Goal: Information Seeking & Learning: Learn about a topic

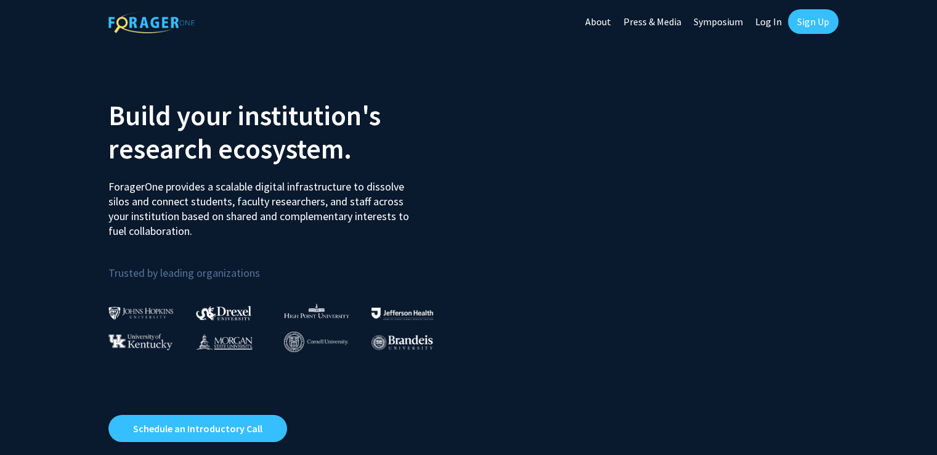
click at [795, 19] on link "Sign Up" at bounding box center [813, 21] width 51 height 25
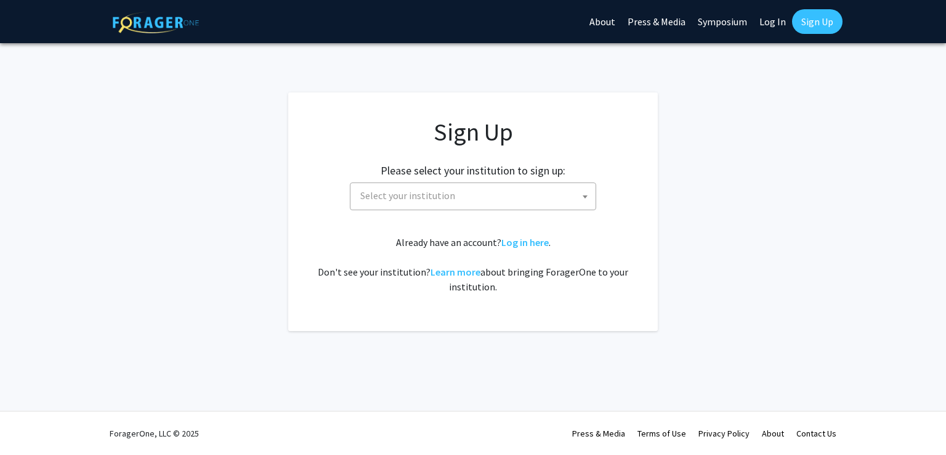
click at [482, 205] on span "Select your institution" at bounding box center [475, 195] width 240 height 25
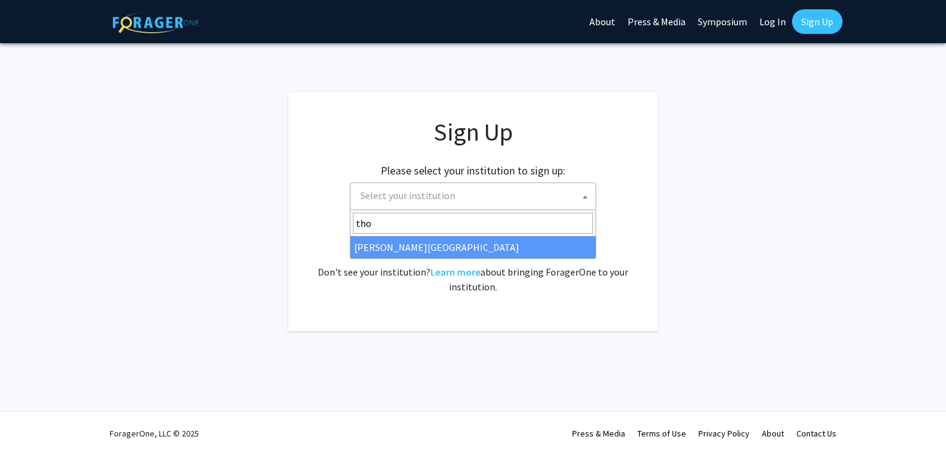
type input "tho"
select select "24"
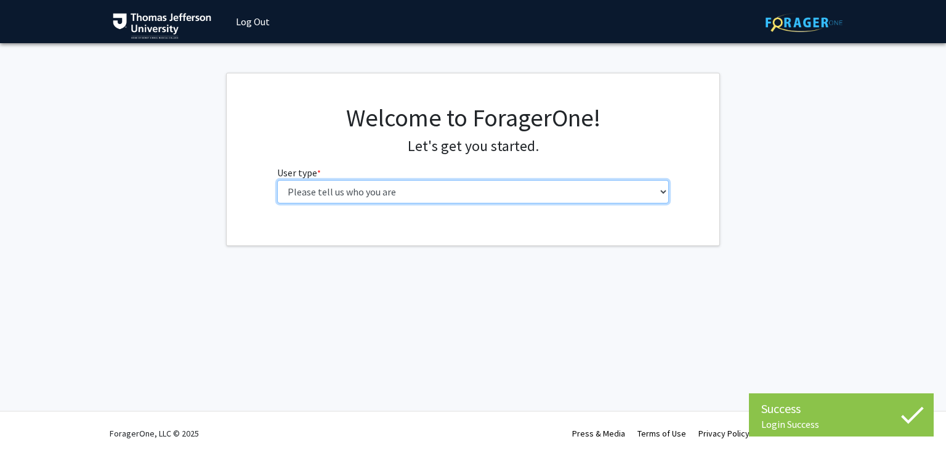
click at [532, 193] on select "Please tell us who you are Undergraduate Student Master's Student Doctoral Cand…" at bounding box center [473, 191] width 392 height 23
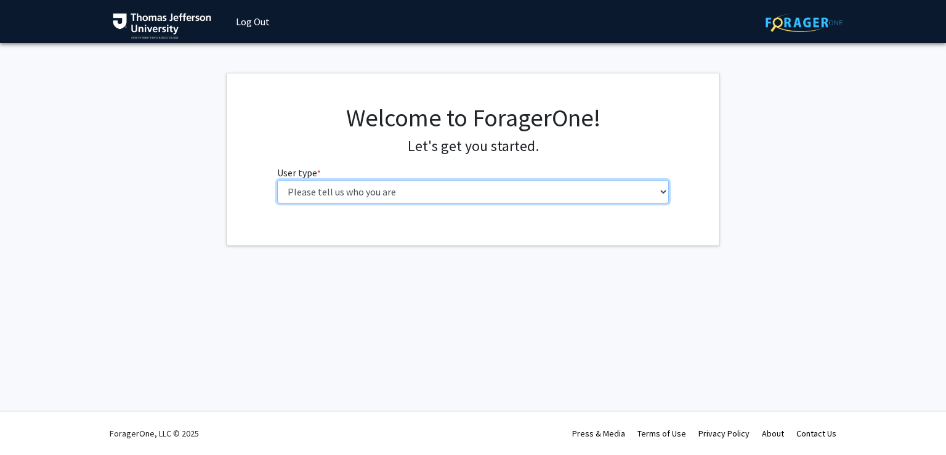
select select "3: doc"
click at [277, 180] on select "Please tell us who you are Undergraduate Student Master's Student Doctoral Cand…" at bounding box center [473, 191] width 392 height 23
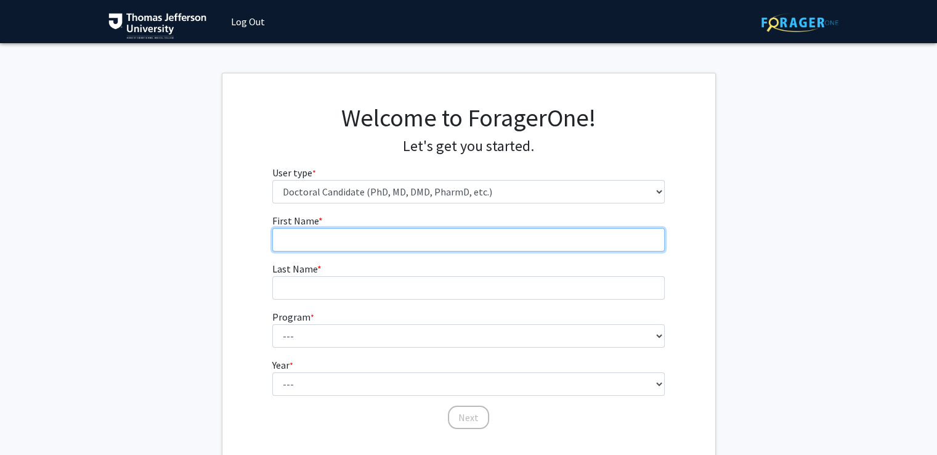
click at [468, 242] on input "First Name * required" at bounding box center [468, 239] width 392 height 23
type input "[DEMOGRAPHIC_DATA]"
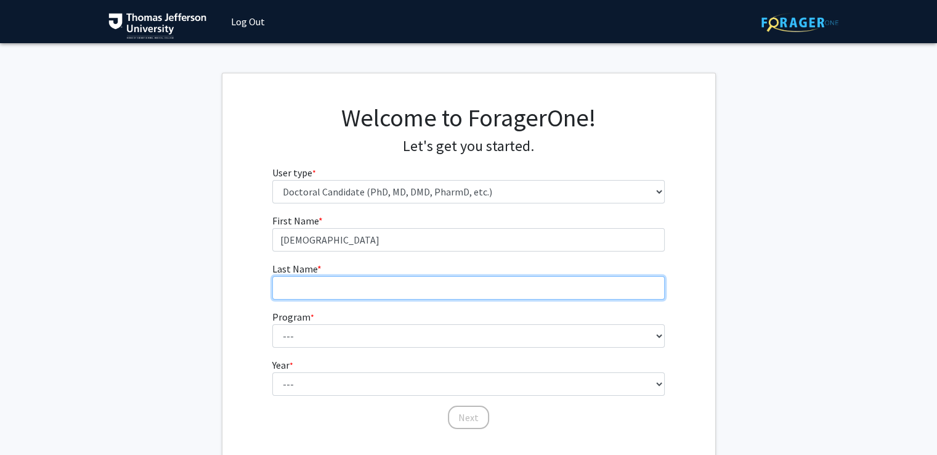
type input "[PERSON_NAME]"
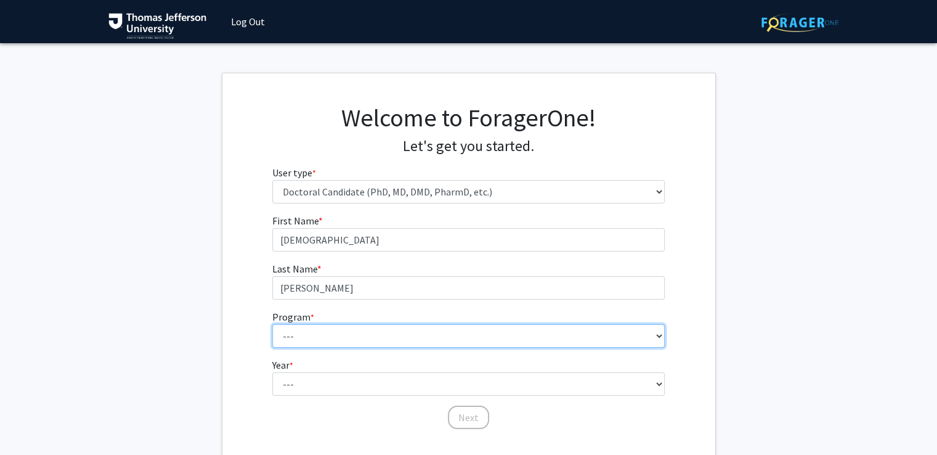
click at [380, 338] on select "--- Accelerated 3+3 BS in Health Sciences/Doctor of Occupational Therapy Accele…" at bounding box center [468, 335] width 392 height 23
select select "35: 815"
click at [272, 324] on select "--- Accelerated 3+3 BS in Health Sciences/Doctor of Occupational Therapy Accele…" at bounding box center [468, 335] width 392 height 23
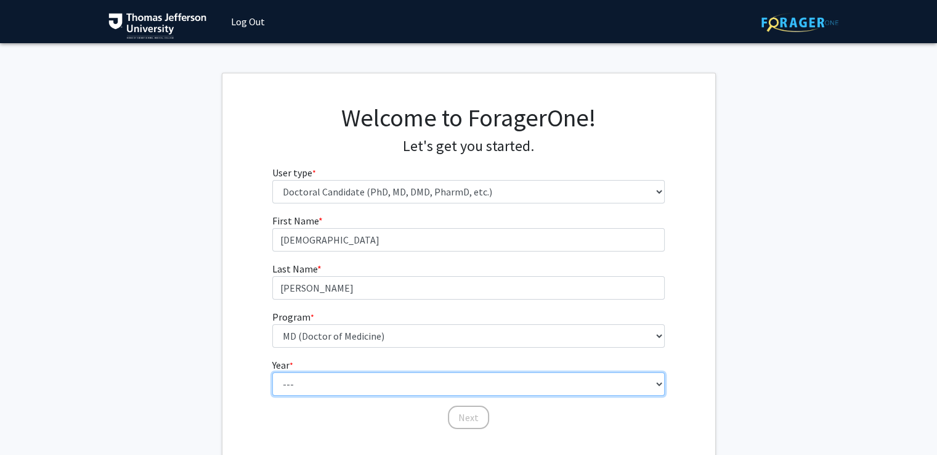
click at [340, 385] on select "--- First Year Second Year Third Year Fourth Year Fifth Year Sixth Year Seventh…" at bounding box center [468, 383] width 392 height 23
select select "1: first_year"
click at [272, 372] on select "--- First Year Second Year Third Year Fourth Year Fifth Year Sixth Year Seventh…" at bounding box center [468, 383] width 392 height 23
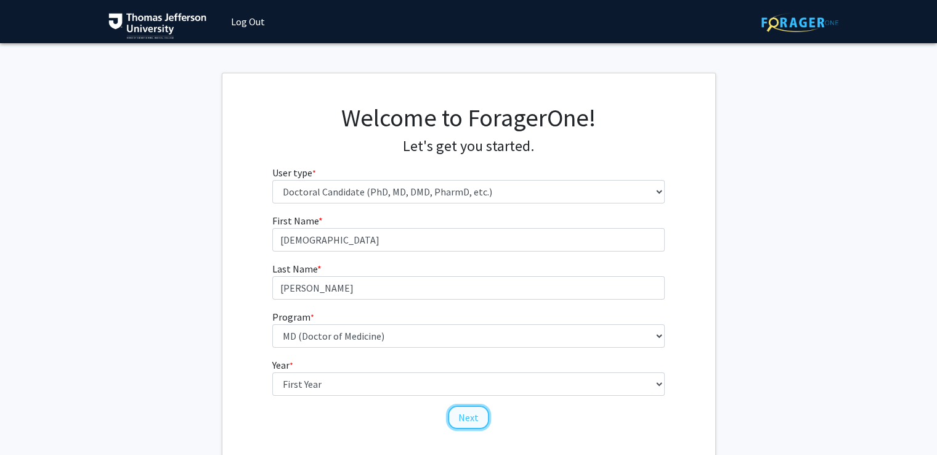
click at [473, 420] on button "Next" at bounding box center [468, 416] width 41 height 23
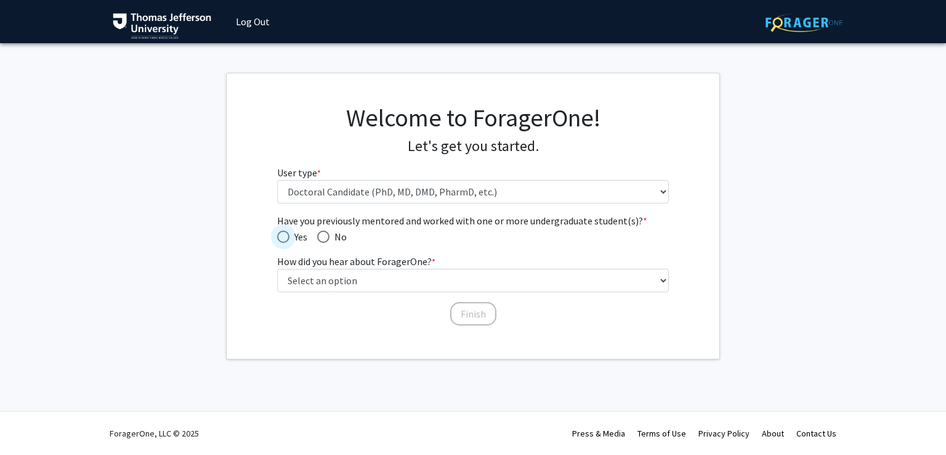
click at [289, 233] on span "Have you previously mentored and worked with one or more undergraduate student(…" at bounding box center [283, 236] width 12 height 12
click at [289, 233] on input "Yes" at bounding box center [283, 236] width 12 height 12
radio input "true"
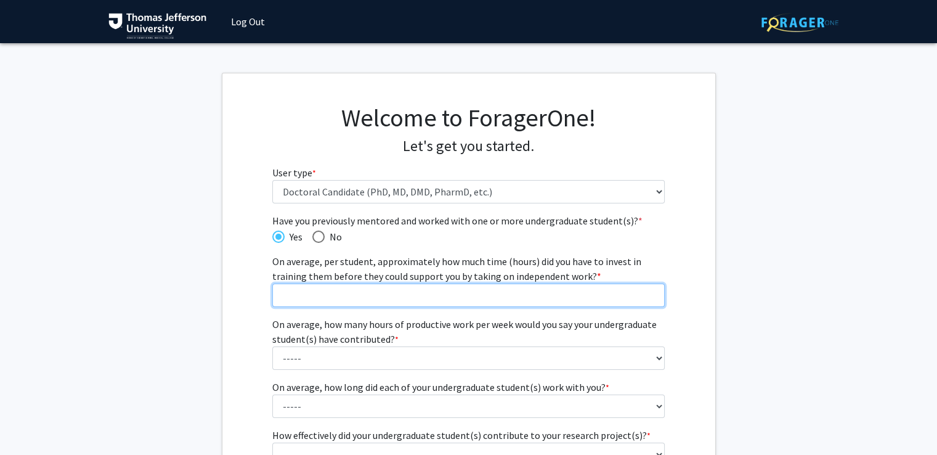
click at [347, 288] on input "On average, per student, approximately how much time (hours) did you have to in…" at bounding box center [468, 294] width 392 height 23
type input "4"
type input "5"
type input "40"
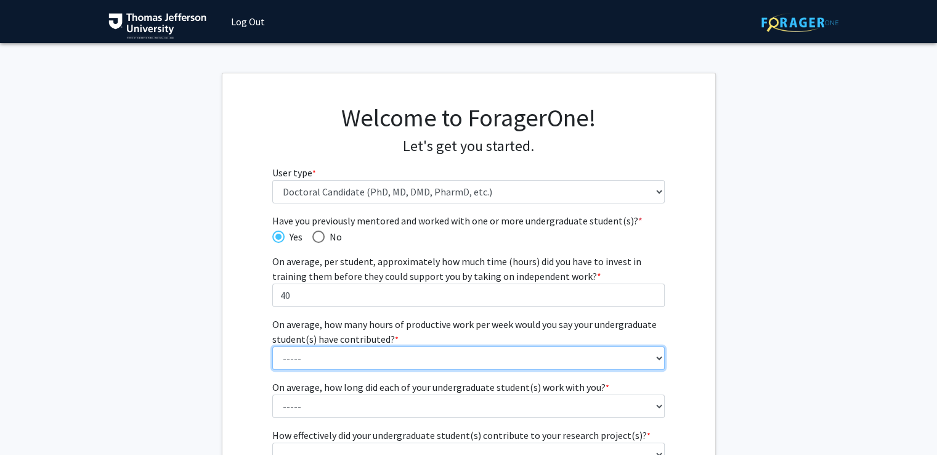
click at [367, 355] on select "----- 1 - 5 hours 6 - 10 hours 11 - 15 hours 16 - 20 hours 21 - 30 hours 31 - 4…" at bounding box center [468, 357] width 392 height 23
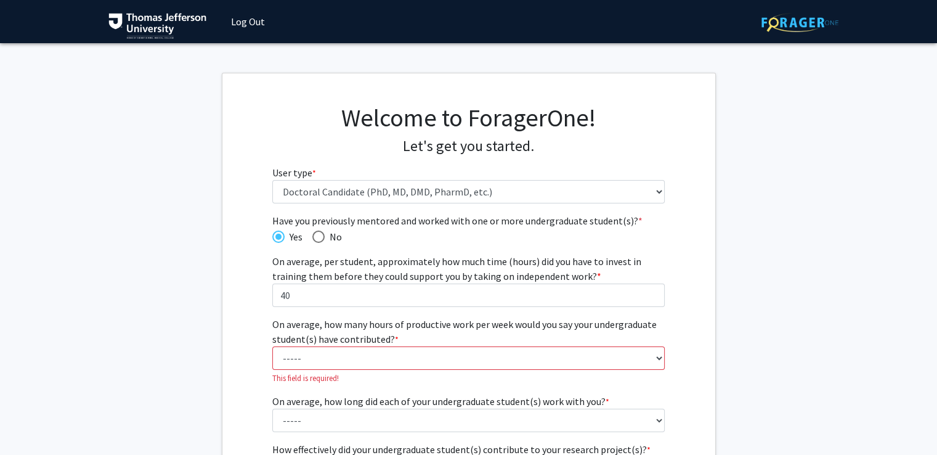
click at [718, 328] on fg-get-started "Welcome to ForagerOne! Let's get you started. User type * required Please tell …" at bounding box center [468, 365] width 937 height 585
click at [640, 360] on select "----- 1 - 5 hours 6 - 10 hours 11 - 15 hours 16 - 20 hours 21 - 30 hours 31 - 4…" at bounding box center [468, 357] width 392 height 23
select select "6: 31 - 40 hours"
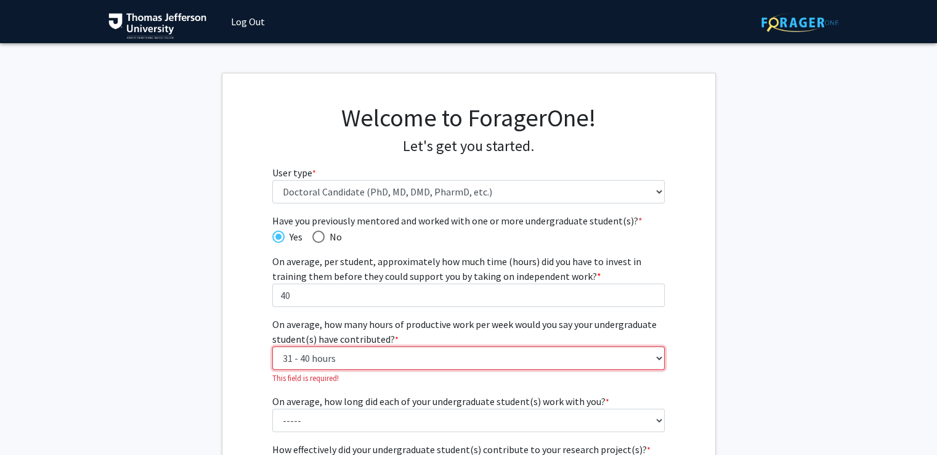
click at [272, 346] on select "----- 1 - 5 hours 6 - 10 hours 11 - 15 hours 16 - 20 hours 21 - 30 hours 31 - 4…" at bounding box center [468, 357] width 392 height 23
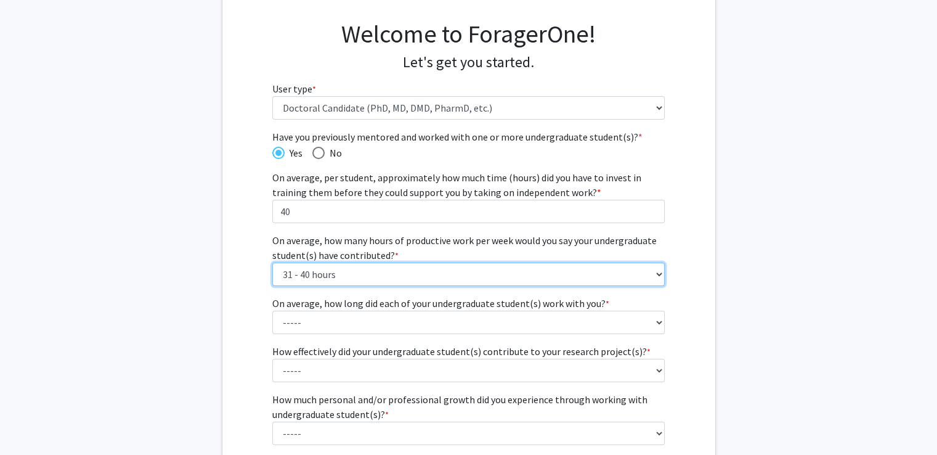
scroll to position [88, 0]
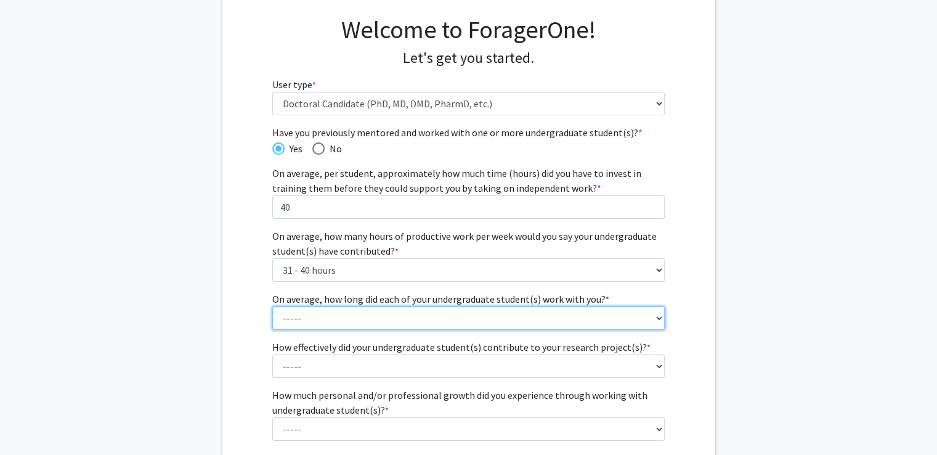
click at [619, 326] on select "----- 1 - 3 months 3 - 6 months 6 months - 1 year 1 - 2 years 2 - 3 years 3 - 4…" at bounding box center [468, 317] width 392 height 23
select select "2: 3 - 6 months"
click at [272, 306] on select "----- 1 - 3 months 3 - 6 months 6 months - 1 year 1 - 2 years 2 - 3 years 3 - 4…" at bounding box center [468, 317] width 392 height 23
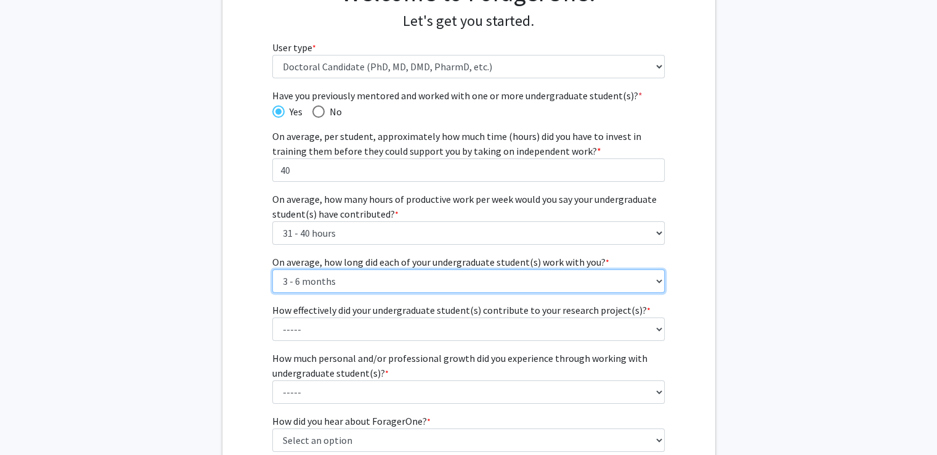
scroll to position [131, 0]
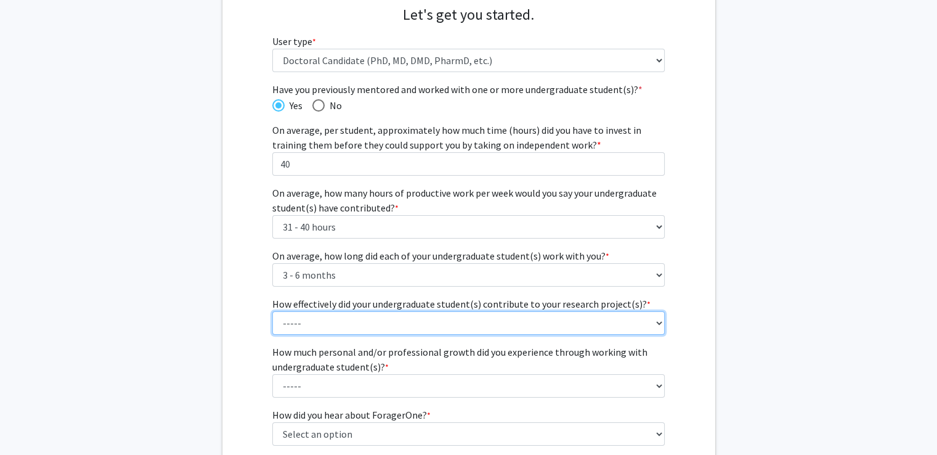
click at [648, 326] on select "----- 1 (Minimally) 2 3 (Moderately) 4 5 (Significantly)" at bounding box center [468, 322] width 392 height 23
select select "4: 4"
click at [272, 311] on select "----- 1 (Minimally) 2 3 (Moderately) 4 5 (Significantly)" at bounding box center [468, 322] width 392 height 23
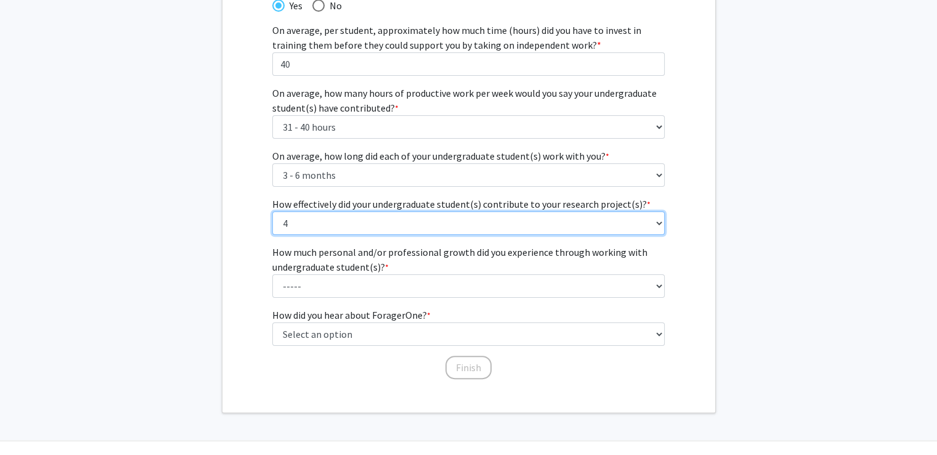
scroll to position [236, 0]
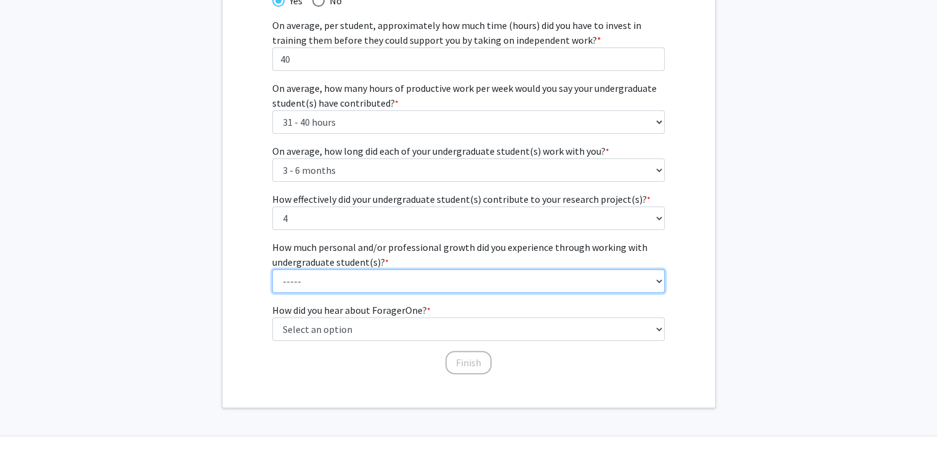
click at [604, 278] on select "----- 1 (Minimal) 2 3 (Moderate) 4 5 (Significant)" at bounding box center [468, 280] width 392 height 23
select select "5: 5"
click at [272, 269] on select "----- 1 (Minimal) 2 3 (Moderate) 4 5 (Significant)" at bounding box center [468, 280] width 392 height 23
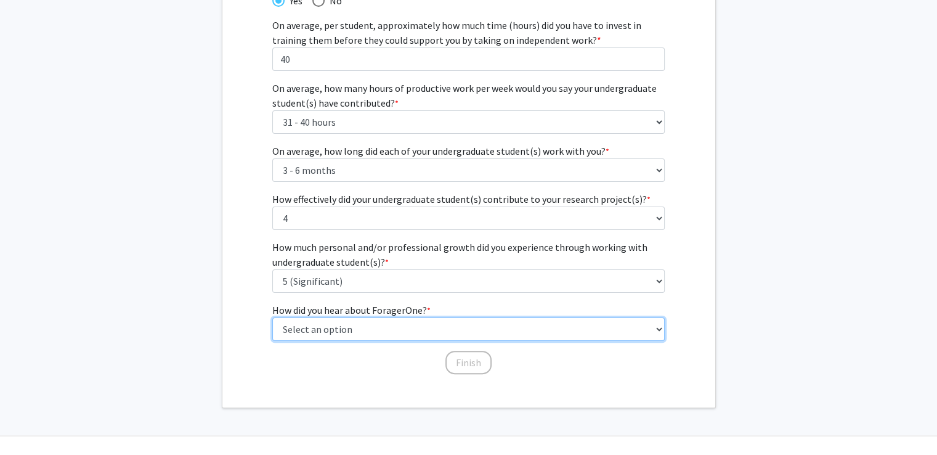
click at [550, 329] on select "Select an option Peer/student recommendation Faculty/staff recommendation Unive…" at bounding box center [468, 328] width 392 height 23
select select "2: faculty_recommendation"
click at [272, 317] on select "Select an option Peer/student recommendation Faculty/staff recommendation Unive…" at bounding box center [468, 328] width 392 height 23
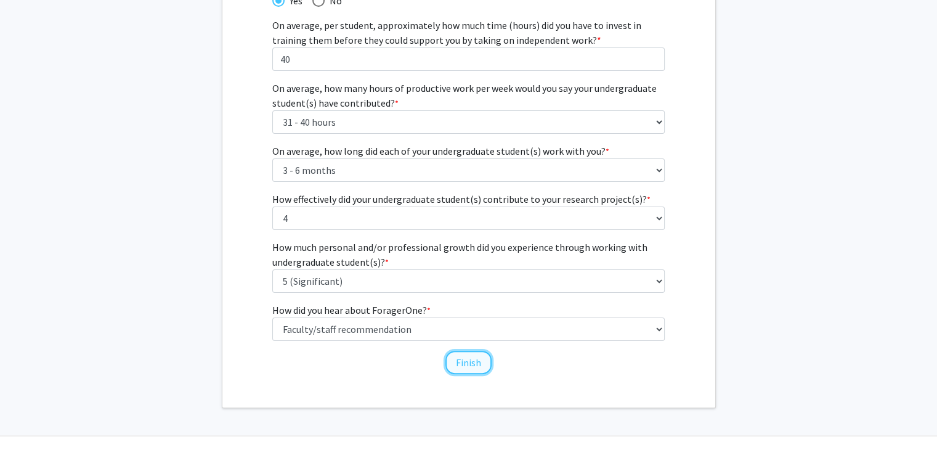
click at [467, 354] on button "Finish" at bounding box center [468, 362] width 46 height 23
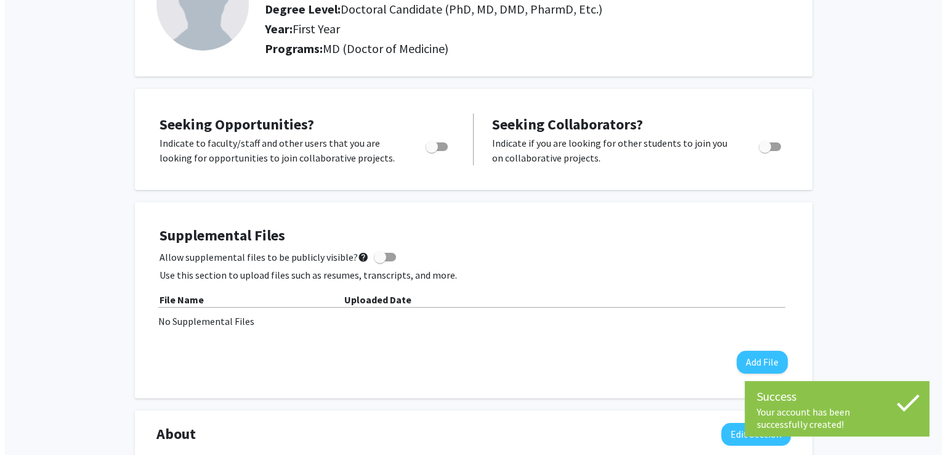
scroll to position [158, 0]
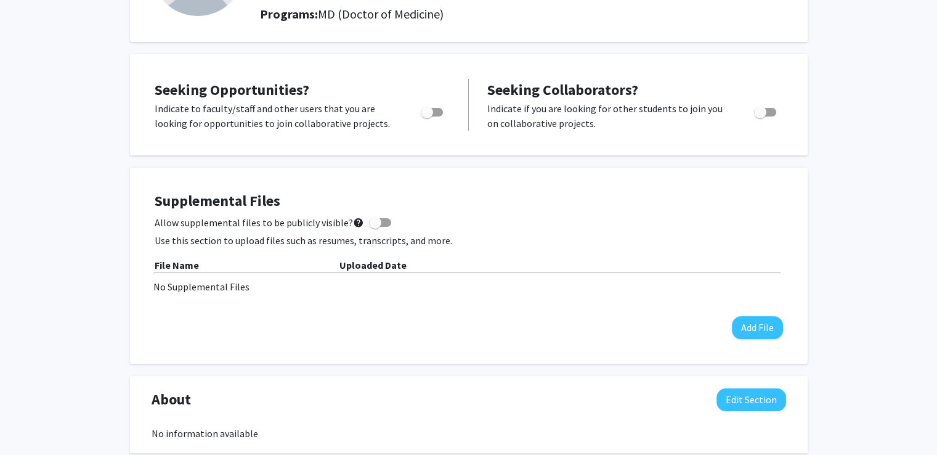
click at [436, 112] on span "Toggle" at bounding box center [432, 112] width 22 height 9
click at [427, 116] on input "Are you actively seeking opportunities?" at bounding box center [426, 116] width 1 height 1
checkbox input "true"
click at [370, 217] on span at bounding box center [375, 222] width 12 height 12
click at [375, 227] on input "Allow supplemental files to be publicly visible? help" at bounding box center [375, 227] width 1 height 1
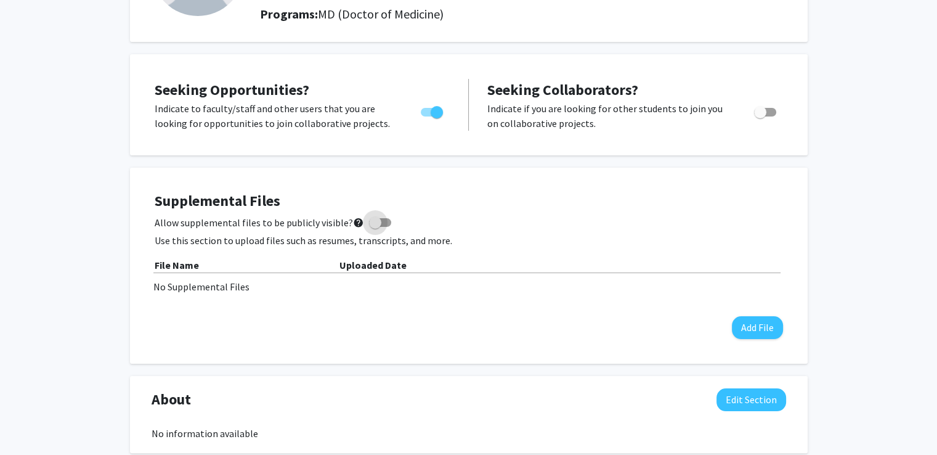
checkbox input "true"
click at [760, 323] on button "Add File" at bounding box center [757, 327] width 51 height 23
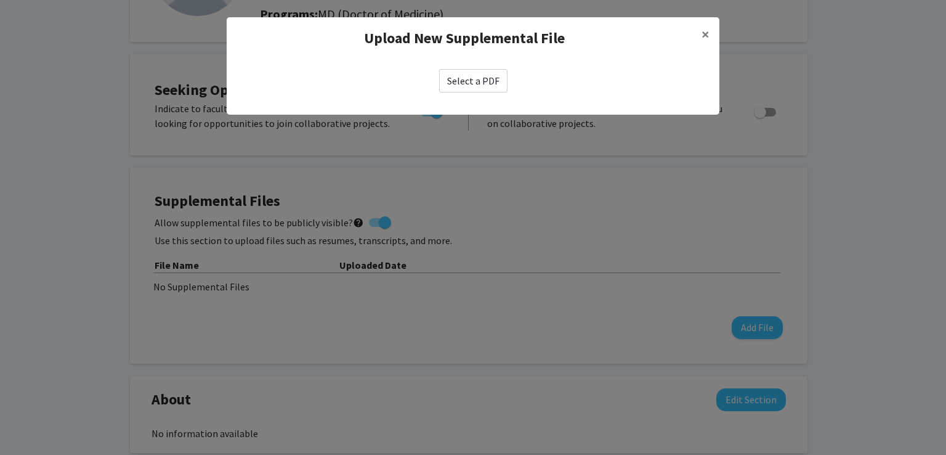
click at [488, 87] on label "Select a PDF" at bounding box center [473, 80] width 68 height 23
click at [0, 0] on input "Select a PDF" at bounding box center [0, 0] width 0 height 0
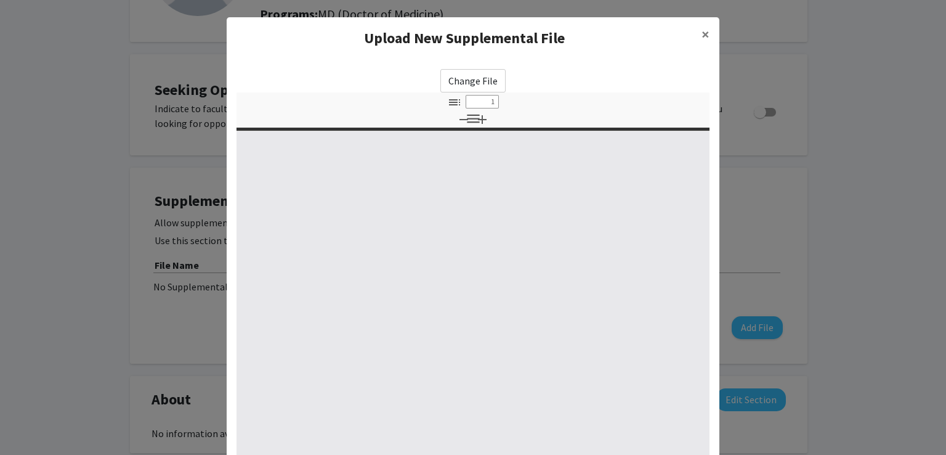
select select "custom"
type input "0"
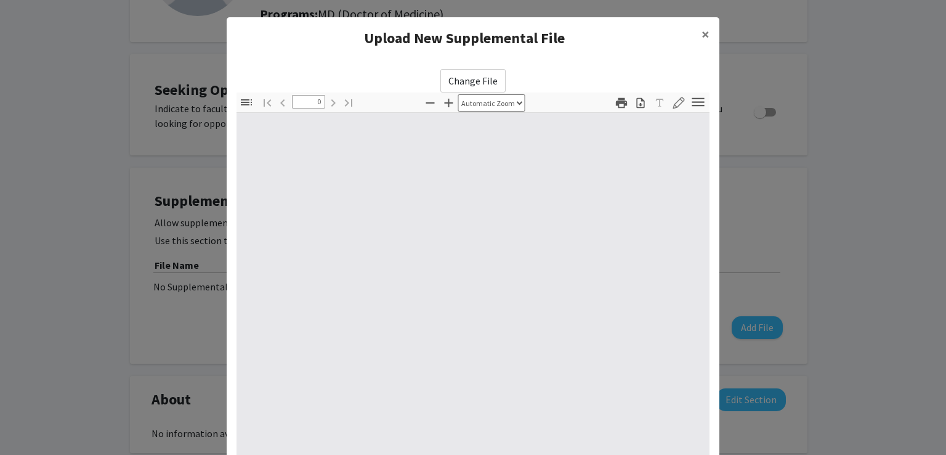
select select "custom"
type input "1"
select select "auto"
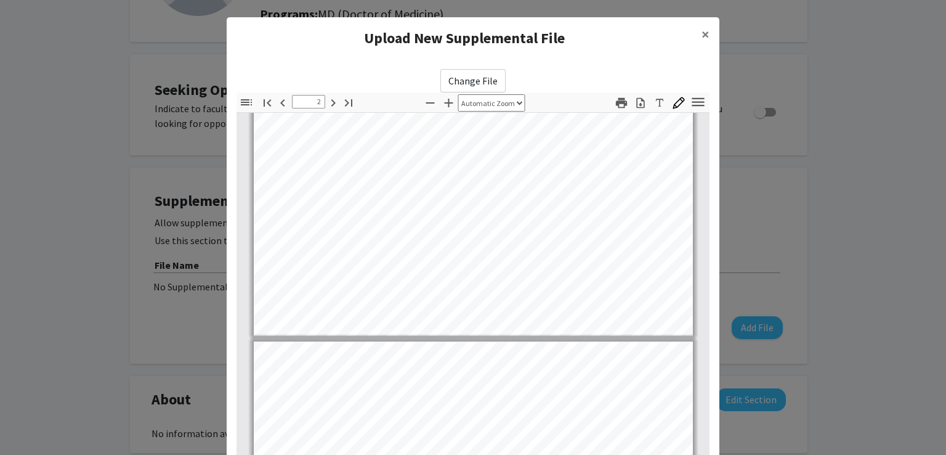
scroll to position [889, 0]
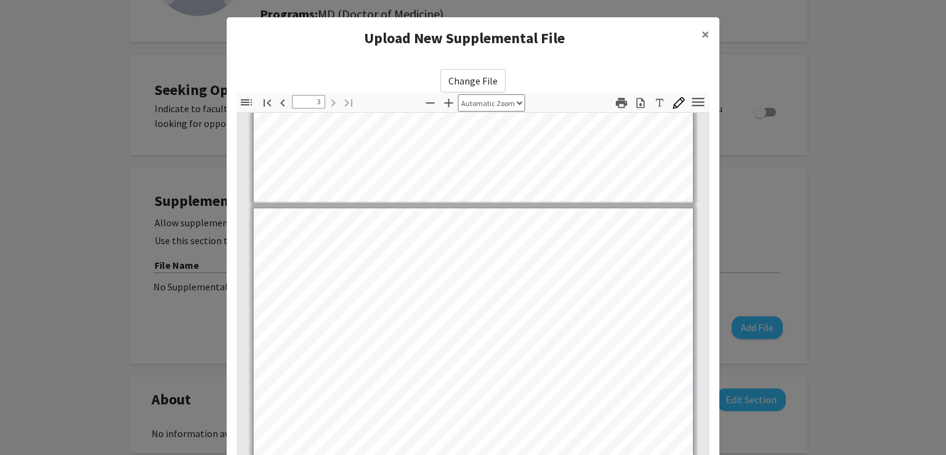
type input "2"
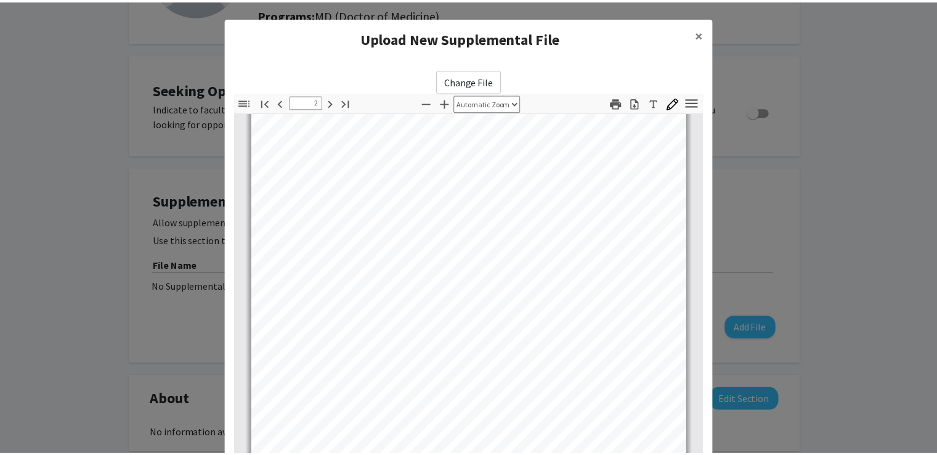
scroll to position [790, 0]
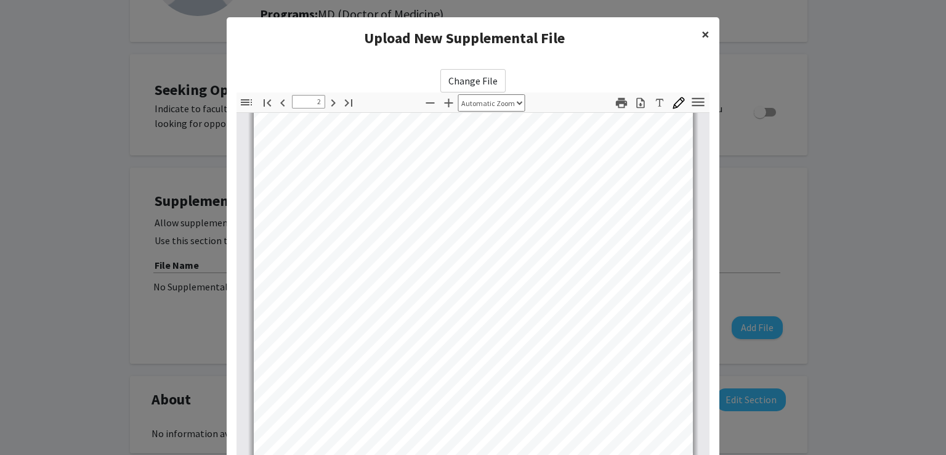
click at [702, 30] on span "×" at bounding box center [706, 34] width 8 height 19
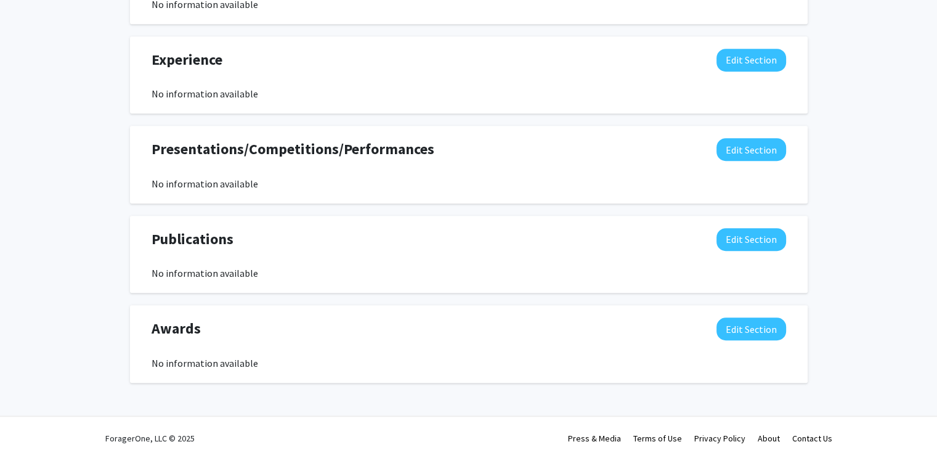
scroll to position [771, 0]
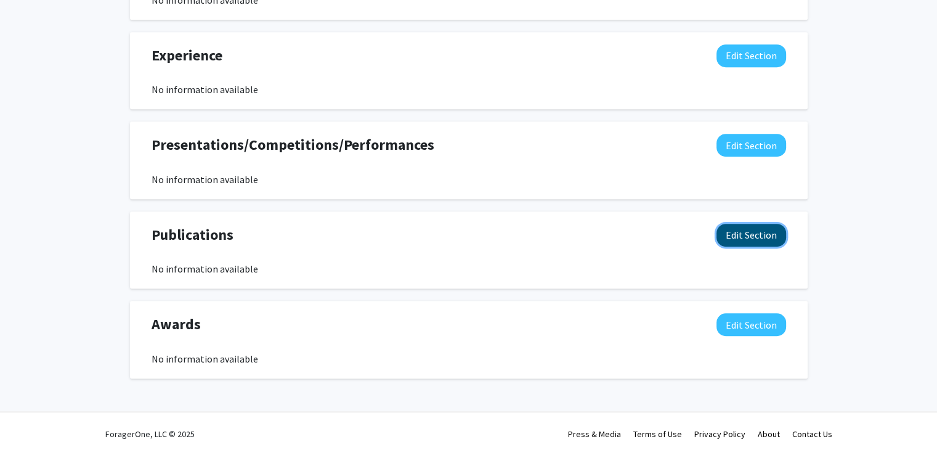
click at [756, 237] on button "Edit Section" at bounding box center [751, 235] width 70 height 23
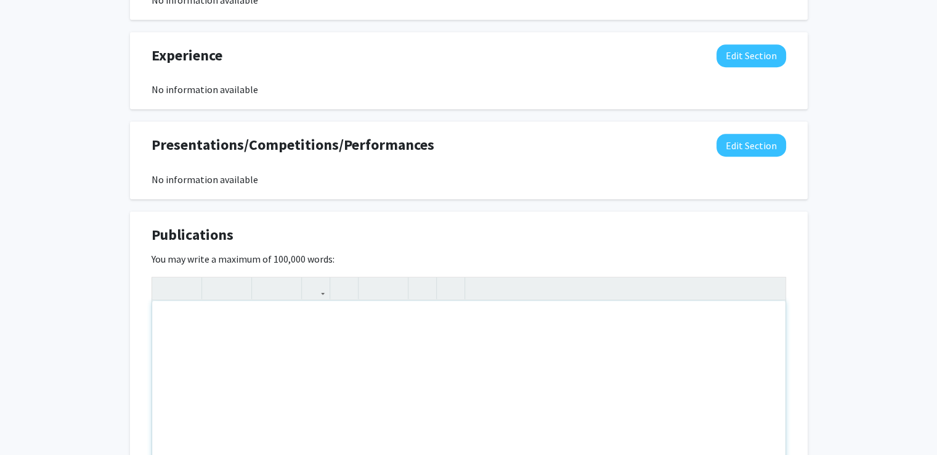
click at [472, 337] on div "Note to users with screen readers: Please deactivate our accessibility plugin f…" at bounding box center [468, 393] width 633 height 185
paste div "Note to users with screen readers: Please deactivate our accessibility plugin f…"
type textarea "<p>Jack Strickland, Deng Pan, Christian Godfrey, et al. Self-extinguishing rela…"
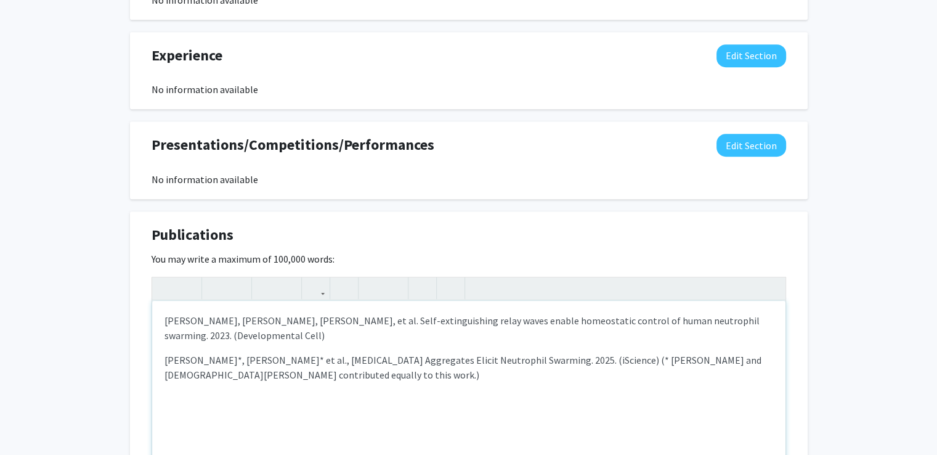
type textarea "<p>Jack Strickland, Deng Pan, Christian Godfrey, et al. Self-extinguishing rela…"
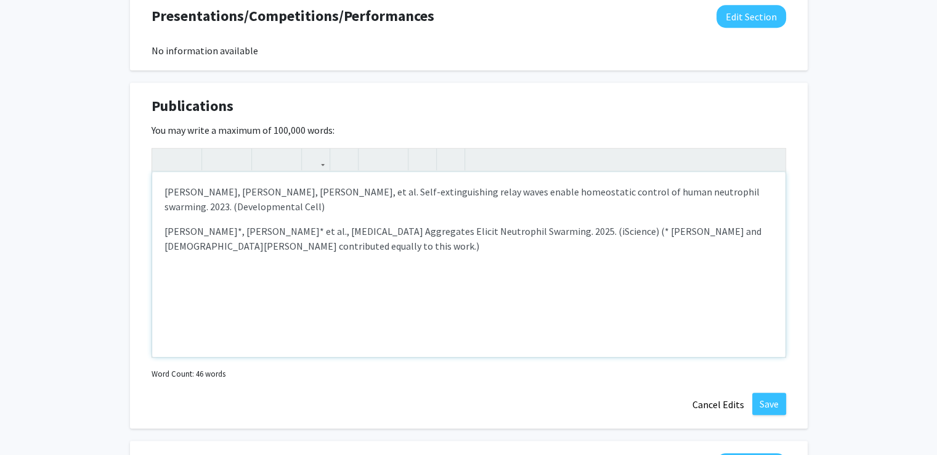
scroll to position [894, 0]
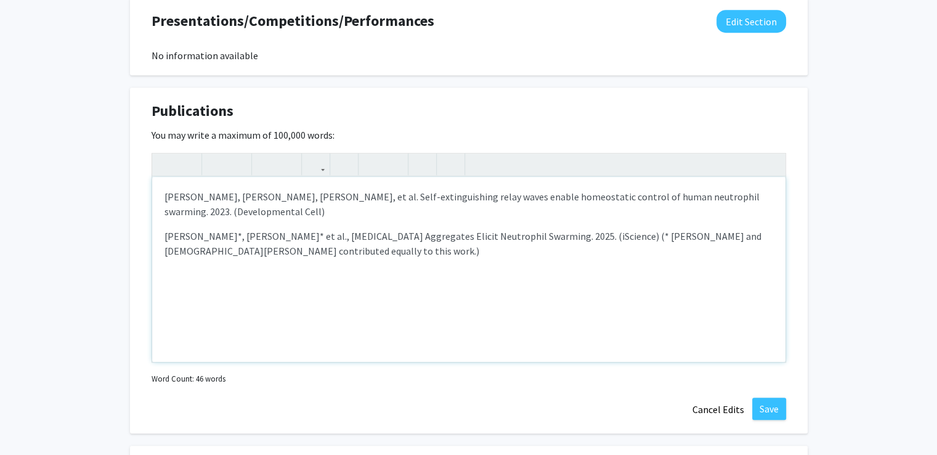
drag, startPoint x: 265, startPoint y: 207, endPoint x: 163, endPoint y: 220, distance: 103.1
click at [163, 220] on div "Jack Strickland, Deng Pan, Christian Godfrey, et al. Self-extinguishing relay w…" at bounding box center [468, 269] width 633 height 185
click at [768, 407] on button "Save" at bounding box center [769, 408] width 34 height 22
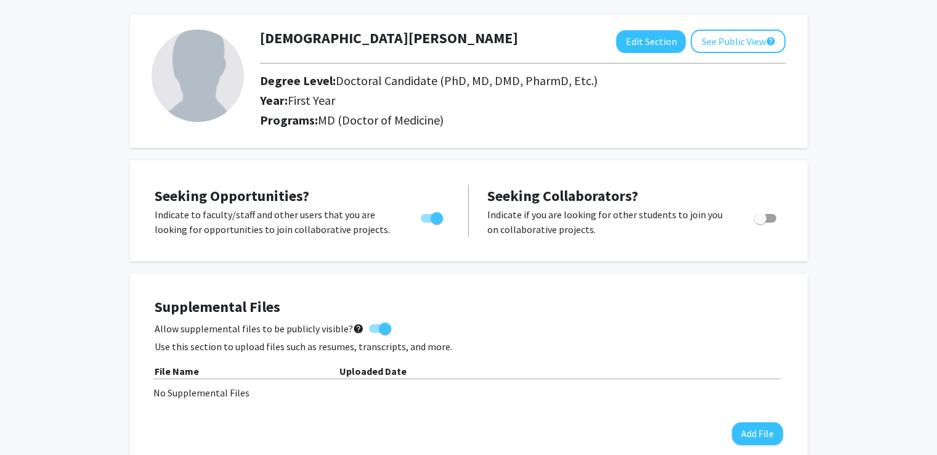
scroll to position [0, 0]
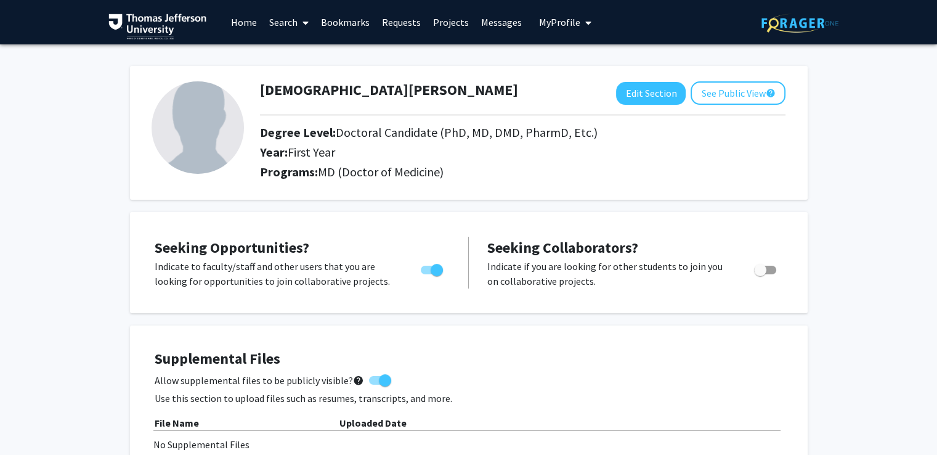
click at [774, 268] on span "Toggle" at bounding box center [765, 270] width 22 height 9
click at [760, 274] on input "Would you like to receive other student requests to work with you?" at bounding box center [760, 274] width 1 height 1
checkbox input "true"
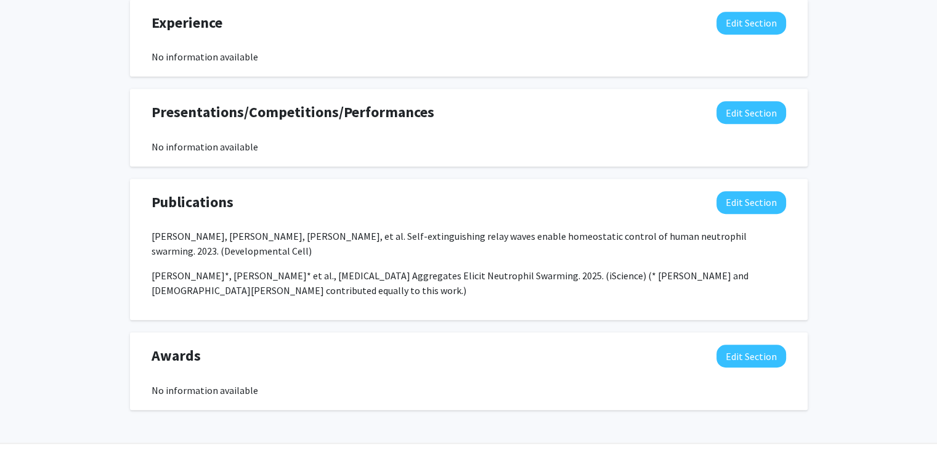
scroll to position [773, 0]
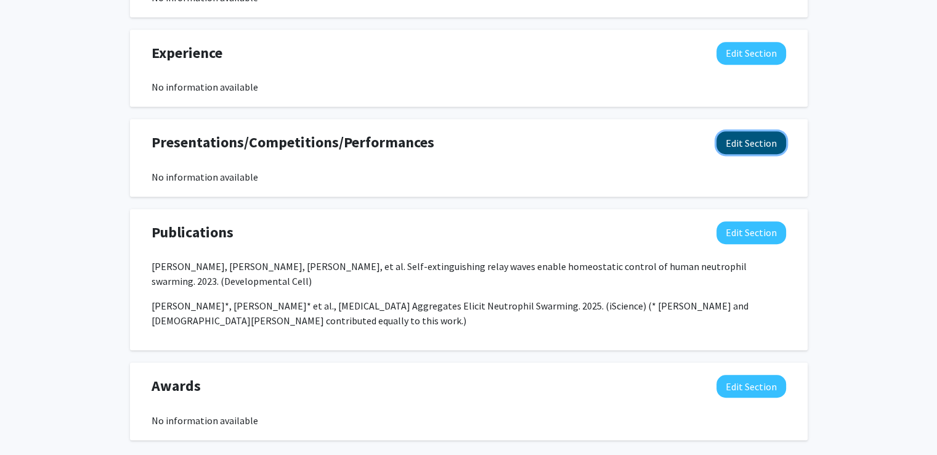
click at [747, 146] on button "Edit Section" at bounding box center [751, 142] width 70 height 23
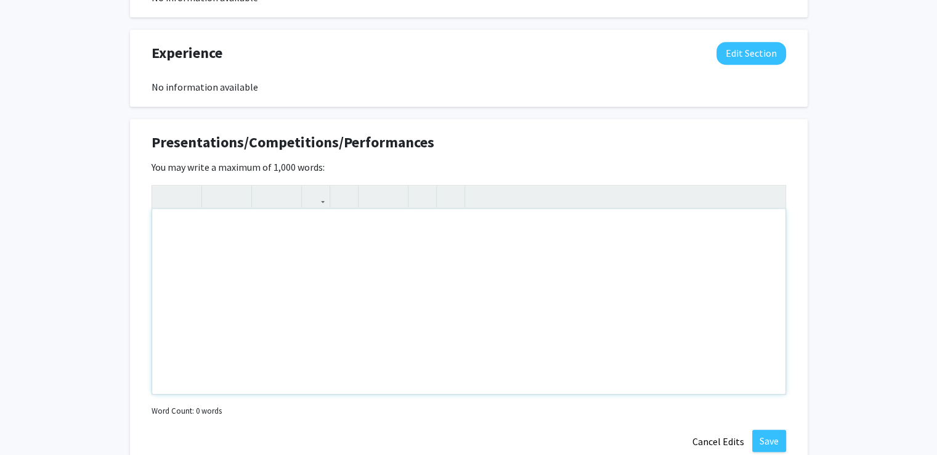
click at [326, 247] on div "Note to users with screen readers: Please deactivate our accessibility plugin f…" at bounding box center [468, 301] width 633 height 185
paste div "Note to users with screen readers: Please deactivate our accessibility plugin f…"
click at [296, 220] on div "Note to users with screen readers: Please deactivate our accessibility plugin f…" at bounding box center [468, 301] width 633 height 185
type textarea "<p>Poster Presentation: Christian Godfrey et al., Neutrophil Swarming Is Often …"
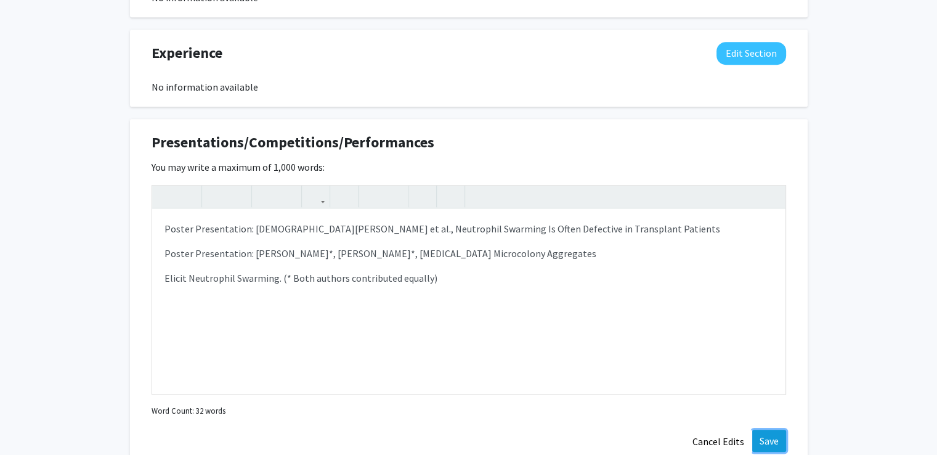
click at [771, 434] on button "Save" at bounding box center [769, 440] width 34 height 22
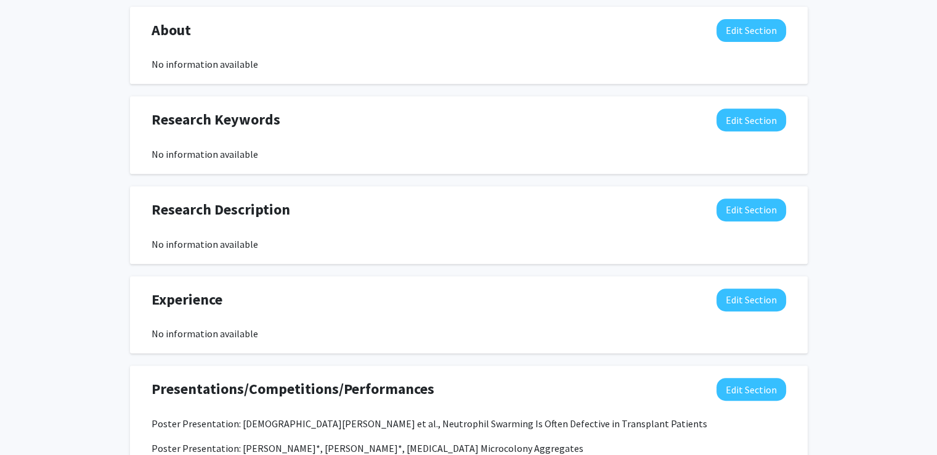
scroll to position [543, 0]
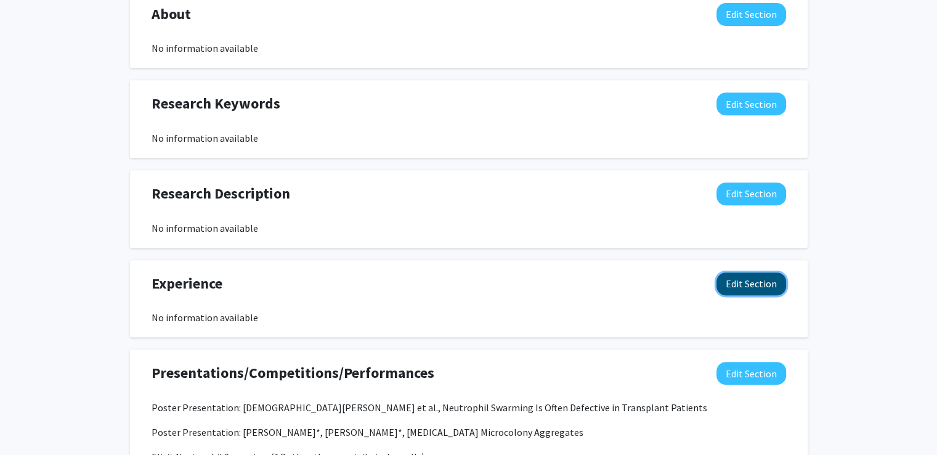
click at [744, 284] on button "Edit Section" at bounding box center [751, 283] width 70 height 23
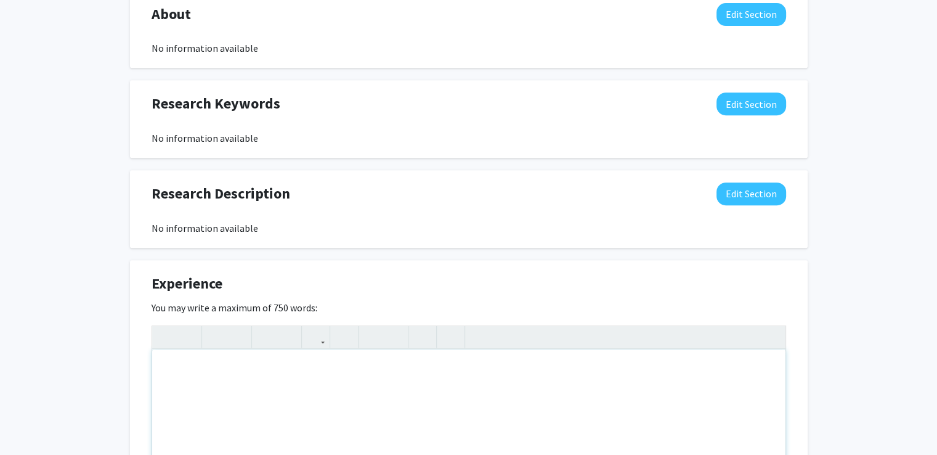
click at [288, 361] on div "Note to users with screen readers: Please deactivate our accessibility plugin f…" at bounding box center [468, 441] width 633 height 185
paste div "Note to users with screen readers: Please deactivate our accessibility plugin f…"
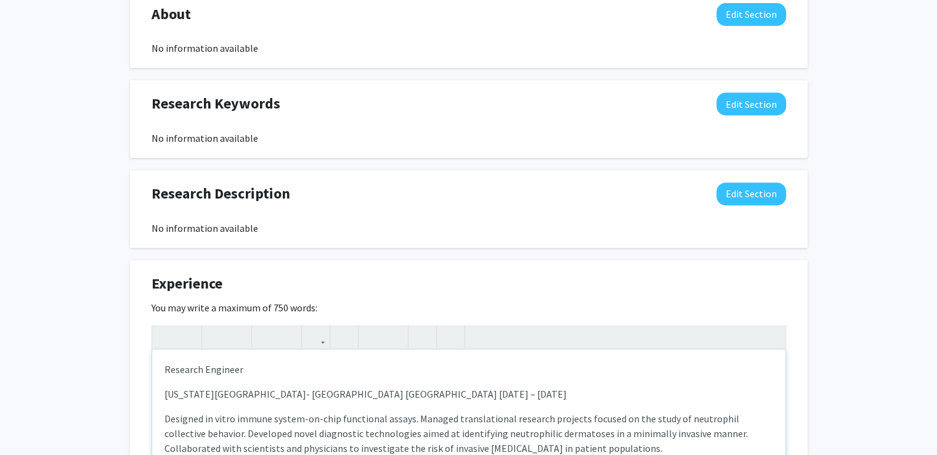
type textarea "<p>Research Engineer </p><p>Massachusetts General Hospital- Boston MA February …"
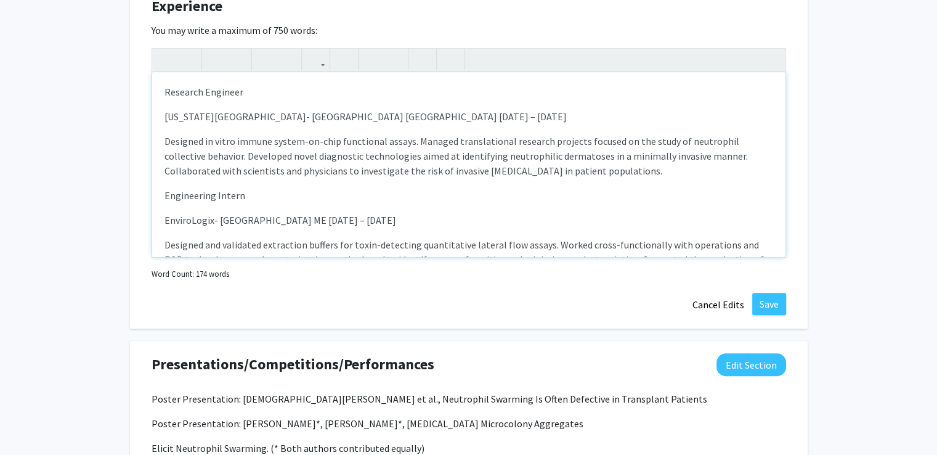
scroll to position [822, 0]
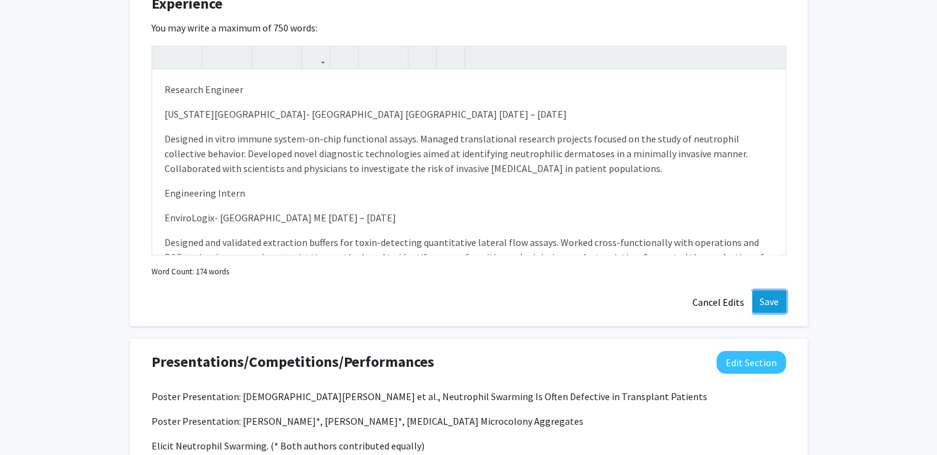
click at [779, 310] on button "Save" at bounding box center [769, 301] width 34 height 22
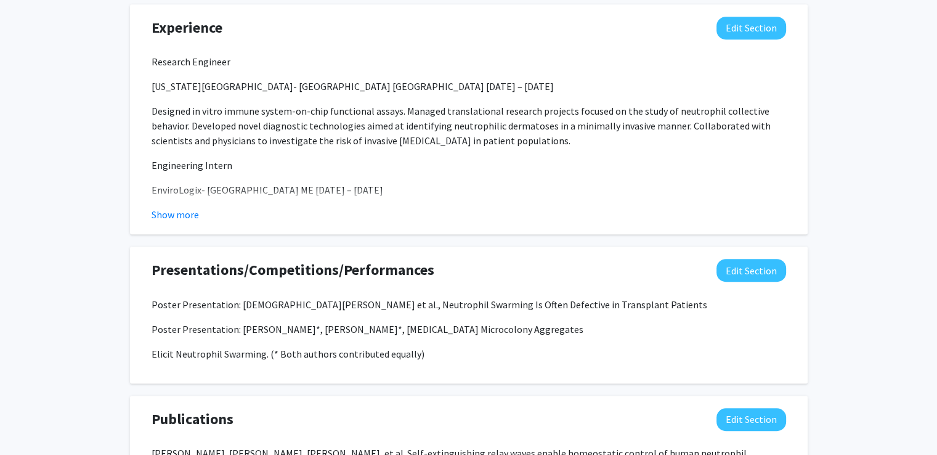
scroll to position [792, 0]
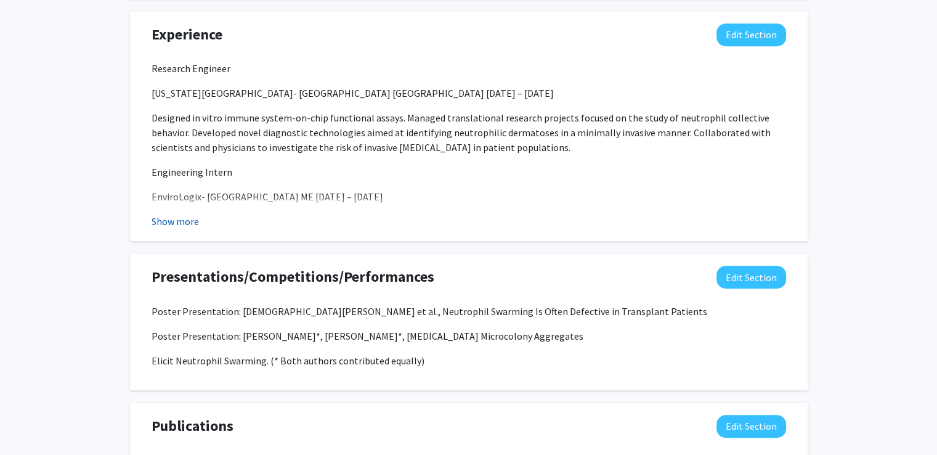
click at [168, 214] on button "Show more" at bounding box center [175, 221] width 47 height 15
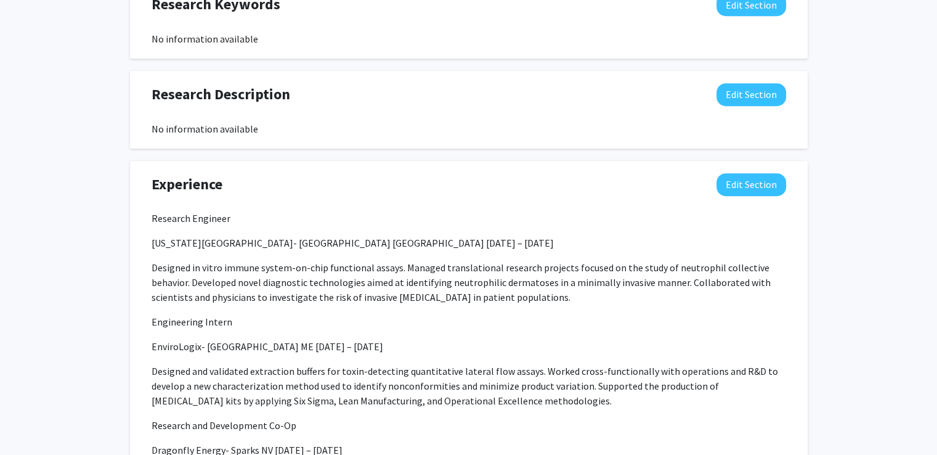
scroll to position [638, 0]
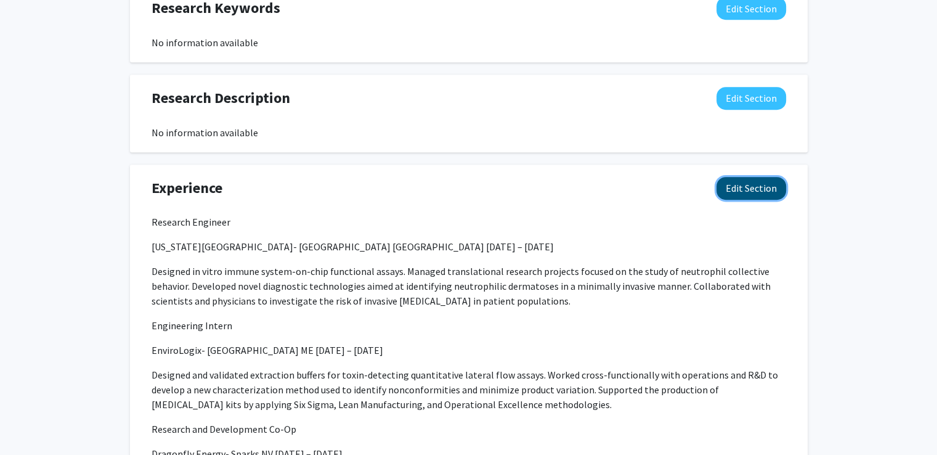
click at [764, 182] on button "Edit Section" at bounding box center [751, 188] width 70 height 23
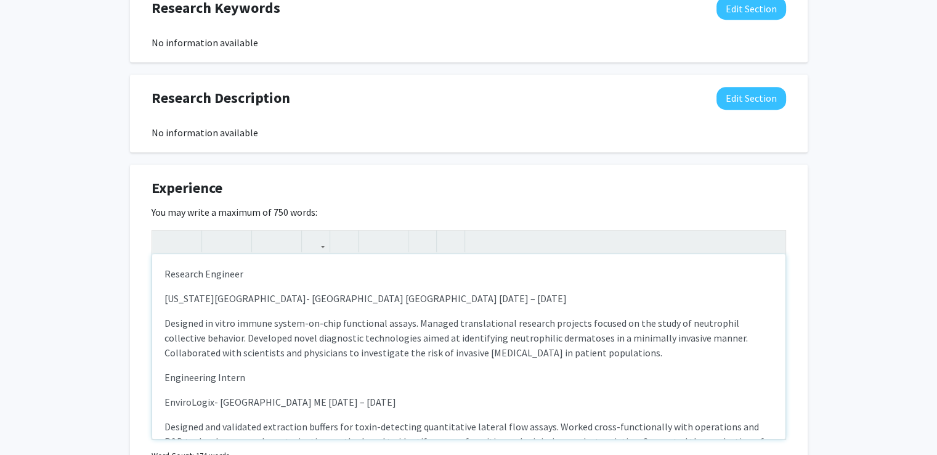
click at [299, 296] on p "Massachusetts General Hospital- Boston MA February 2023 – June 2024" at bounding box center [468, 298] width 609 height 15
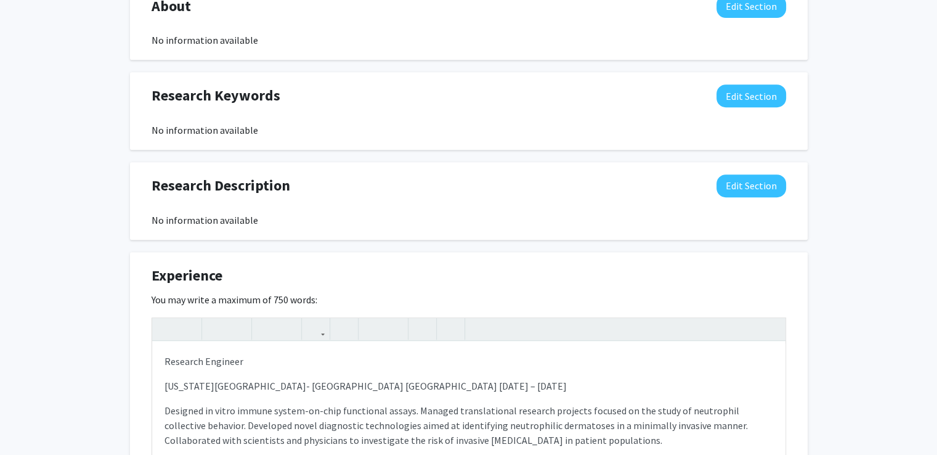
scroll to position [556, 0]
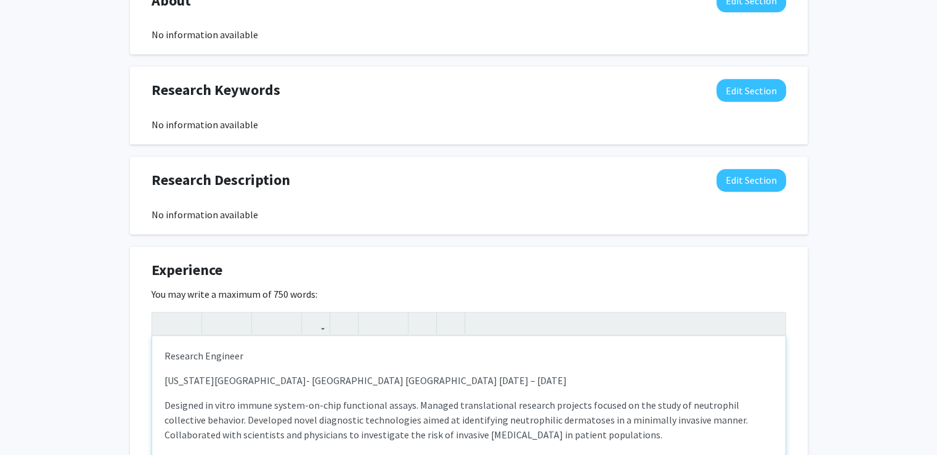
click at [296, 380] on p "Massachusetts General Hospital- Boston MA February 2023 – June 2024" at bounding box center [468, 380] width 609 height 15
drag, startPoint x: 244, startPoint y: 354, endPoint x: 116, endPoint y: 354, distance: 128.1
click at [116, 354] on div "Christian Godfrey Edit Section See Public View help Degree Level: Doctoral Cand…" at bounding box center [468, 256] width 937 height 1536
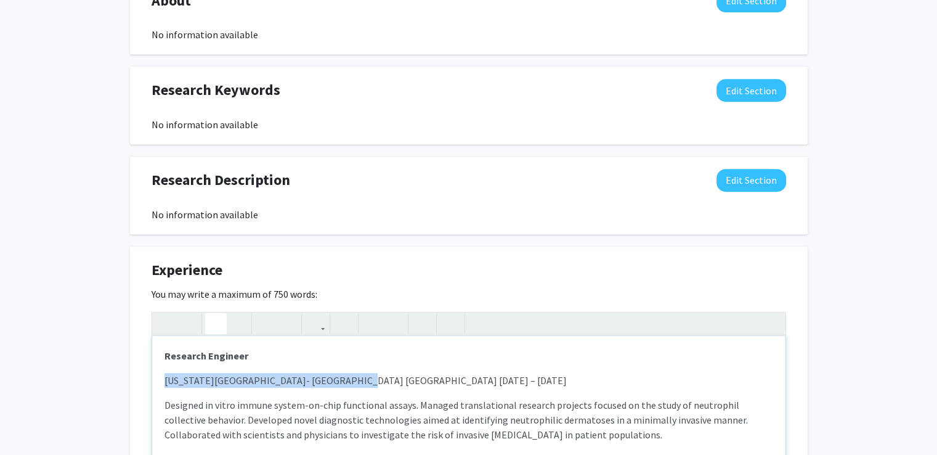
drag, startPoint x: 167, startPoint y: 383, endPoint x: 343, endPoint y: 380, distance: 176.2
click at [343, 380] on p "Massachusetts General Hospital- Boston MA February 2023 – June 2024" at bounding box center [468, 380] width 609 height 15
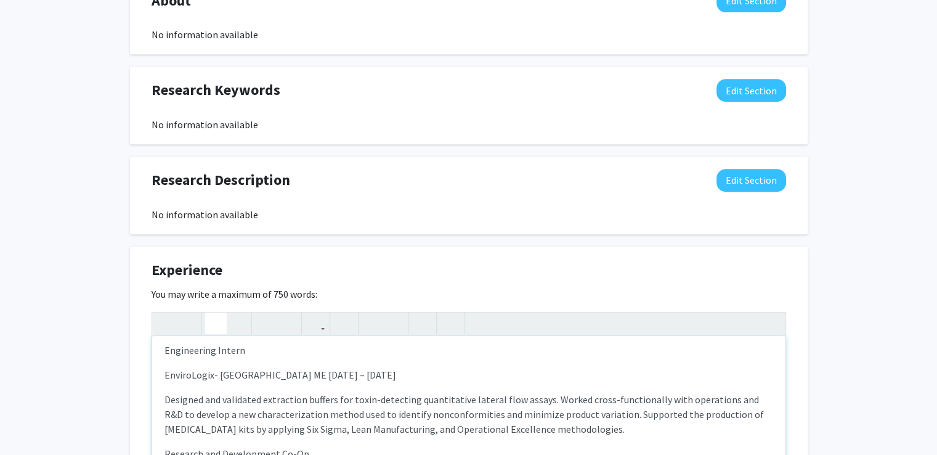
scroll to position [111, 0]
drag, startPoint x: 239, startPoint y: 348, endPoint x: 158, endPoint y: 349, distance: 80.7
click at [158, 349] on div "Research Engineer Massachusetts General Hospital- Boston MA February 2023 – Ju…" at bounding box center [468, 428] width 633 height 185
drag, startPoint x: 164, startPoint y: 373, endPoint x: 266, endPoint y: 371, distance: 102.3
click at [266, 371] on p "EnviroLogix- Portland ME May 2022 – August 2022" at bounding box center [468, 372] width 609 height 15
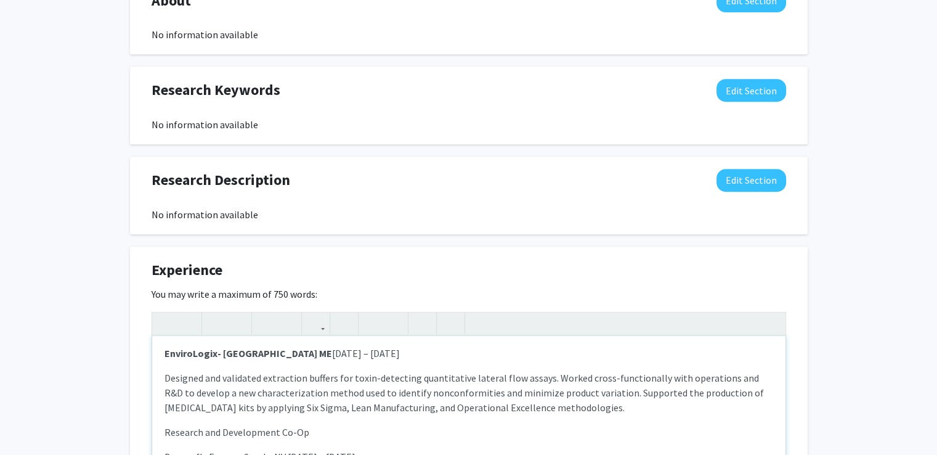
scroll to position [150, 0]
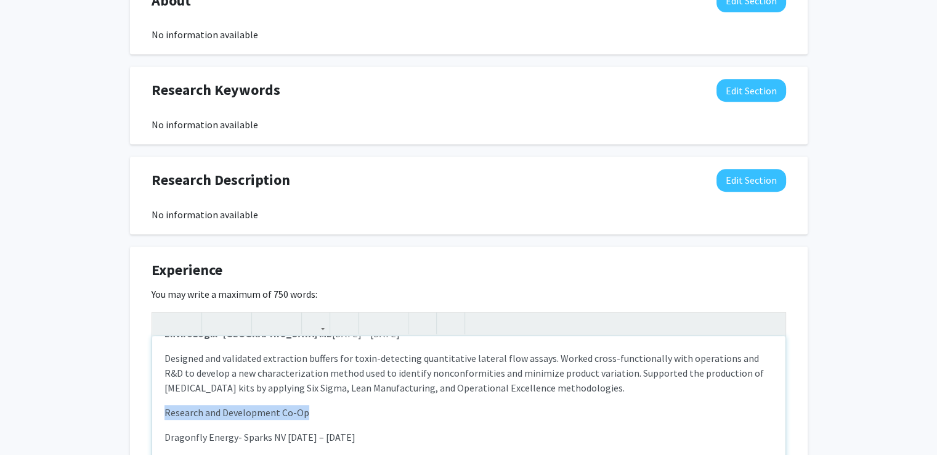
drag, startPoint x: 169, startPoint y: 413, endPoint x: 307, endPoint y: 411, distance: 138.0
click at [307, 411] on div "Research Engineer Massachusetts General Hospital- Boston MA February 2023 – Ju…" at bounding box center [468, 428] width 633 height 185
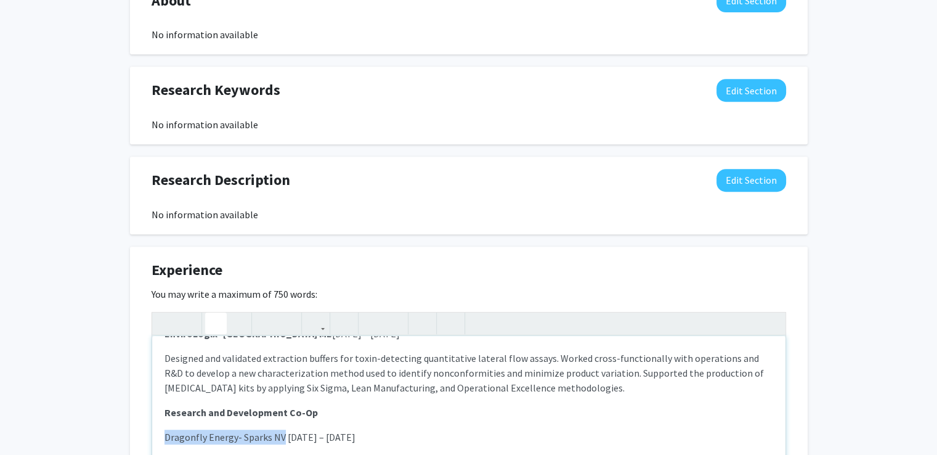
drag, startPoint x: 163, startPoint y: 436, endPoint x: 280, endPoint y: 439, distance: 117.1
click at [280, 439] on div "Research Engineer Massachusetts General Hospital- Boston MA February 2023 – Ju…" at bounding box center [468, 428] width 633 height 185
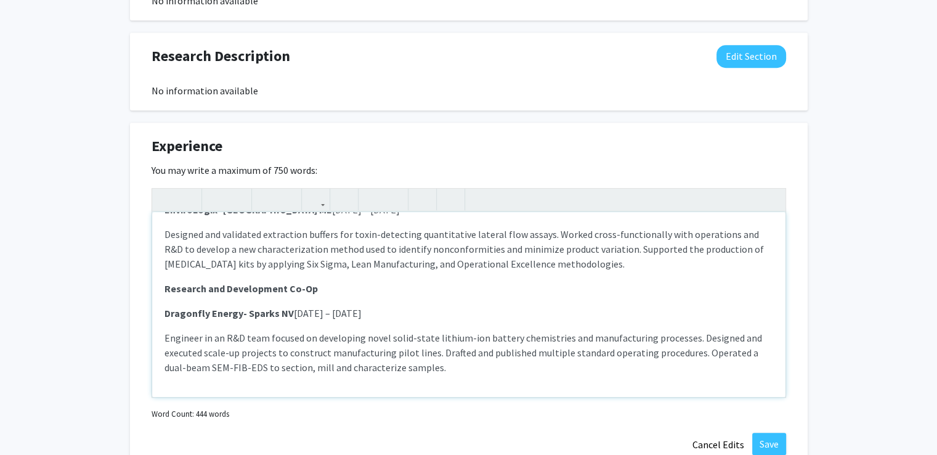
scroll to position [692, 0]
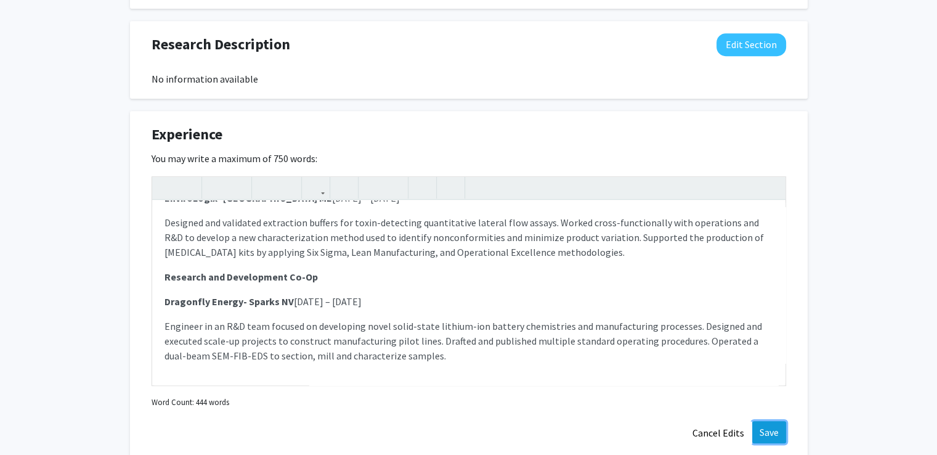
click at [764, 424] on button "Save" at bounding box center [769, 432] width 34 height 22
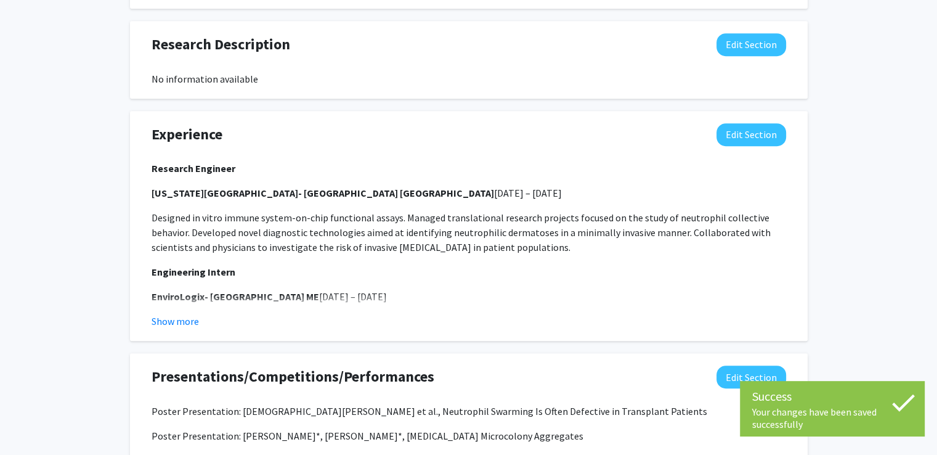
click at [198, 318] on div "Show more" at bounding box center [469, 321] width 635 height 15
click at [182, 323] on button "Show more" at bounding box center [175, 321] width 47 height 15
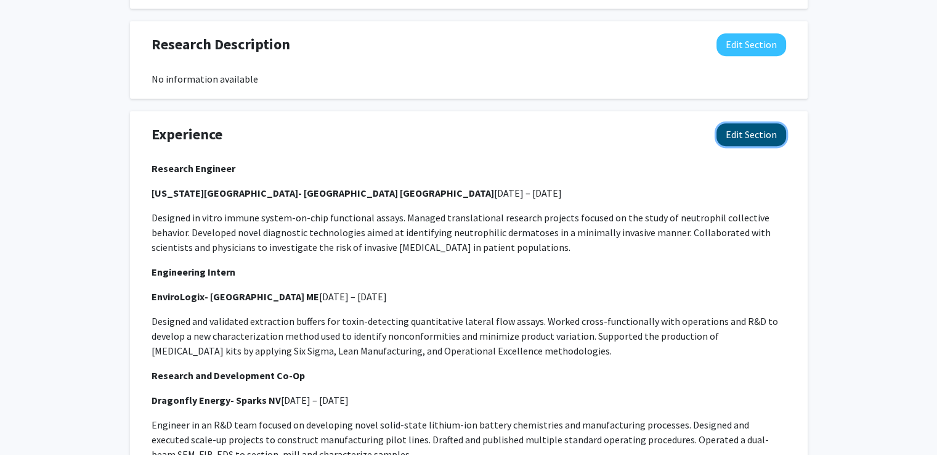
click at [758, 139] on button "Edit Section" at bounding box center [751, 134] width 70 height 23
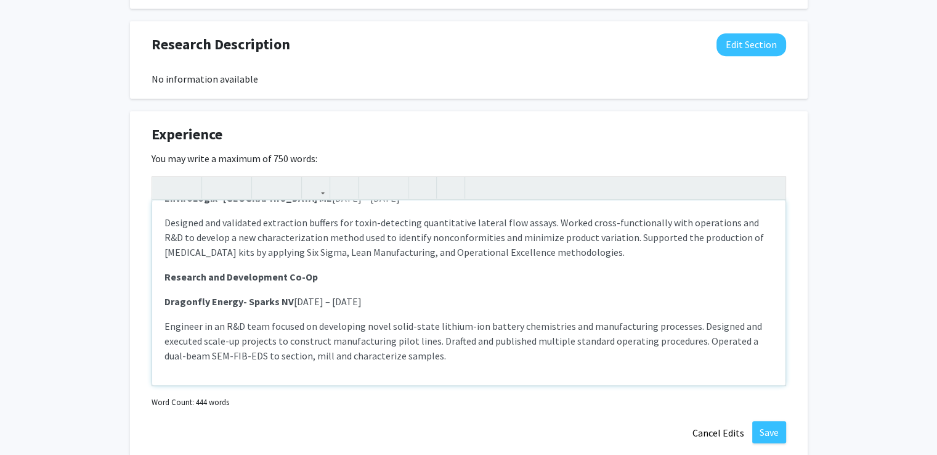
scroll to position [0, 0]
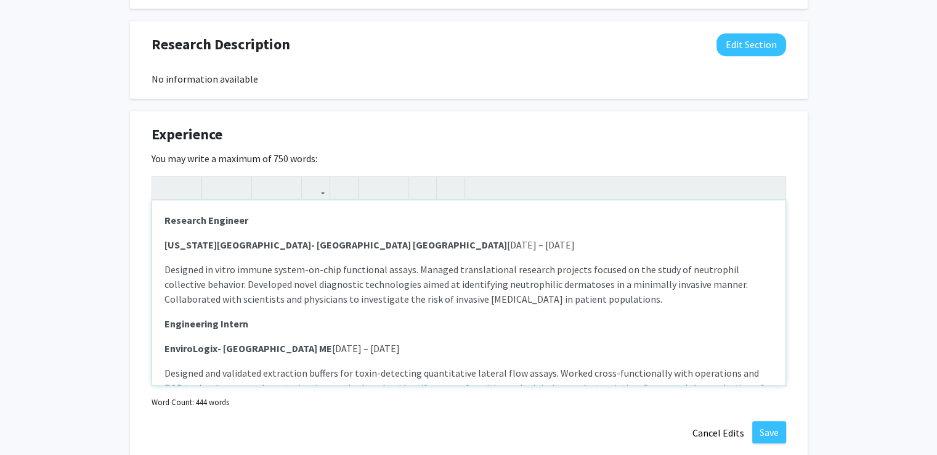
click at [301, 243] on strong "Massachusetts General Hospital- Boston MA" at bounding box center [335, 244] width 343 height 12
click at [604, 241] on strong "[US_STATE][GEOGRAPHIC_DATA]/[GEOGRAPHIC_DATA]- [GEOGRAPHIC_DATA] [GEOGRAPHIC_DA…" at bounding box center [384, 244] width 440 height 12
click at [761, 243] on p "Massachusetts General Hospital/Harvard Medical School- Boston MA February 2023 …" at bounding box center [468, 244] width 609 height 15
click at [772, 432] on button "Save" at bounding box center [769, 432] width 34 height 22
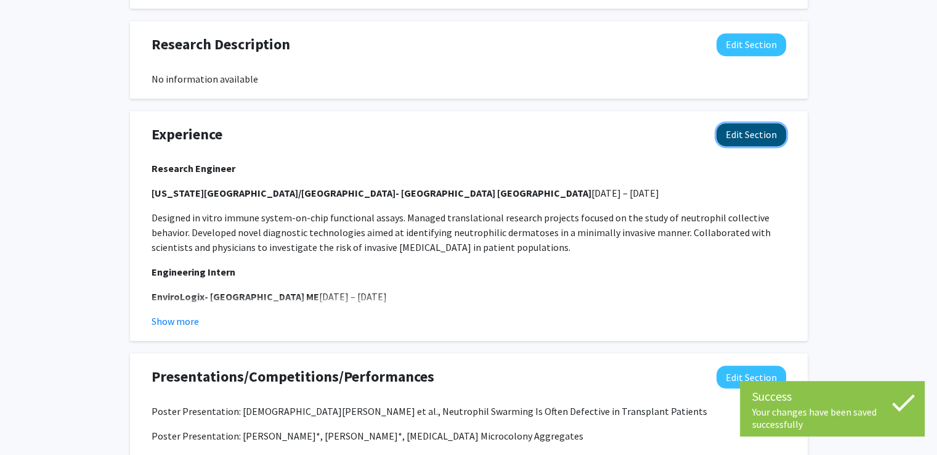
click at [740, 127] on button "Edit Section" at bounding box center [751, 134] width 70 height 23
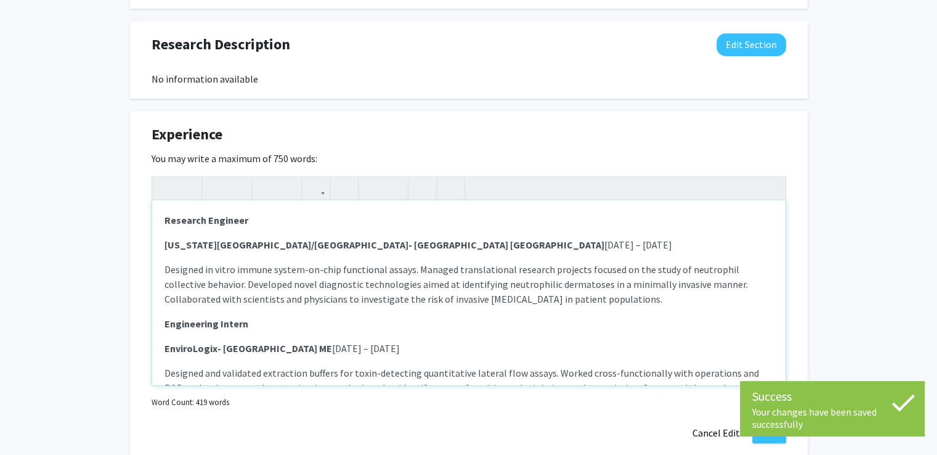
click at [739, 244] on p "Massachusetts General Hospital/Harvard Medical School- Boston MA February 2023 …" at bounding box center [468, 244] width 609 height 15
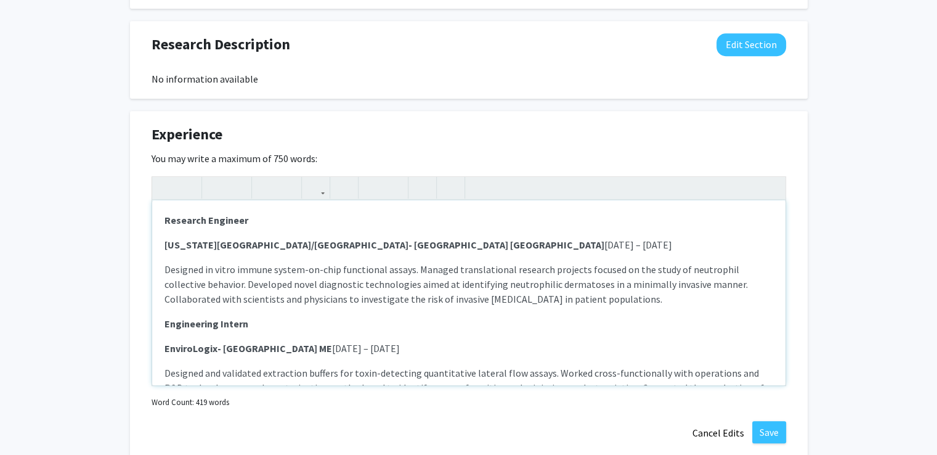
click at [604, 246] on strong "[US_STATE][GEOGRAPHIC_DATA]/[GEOGRAPHIC_DATA]- [GEOGRAPHIC_DATA] [GEOGRAPHIC_DA…" at bounding box center [384, 244] width 440 height 12
type textarea "<p><strong>Research Engineer </strong></p><p><strong>Massachusetts General Hosp…"
click at [774, 437] on button "Save" at bounding box center [769, 432] width 34 height 22
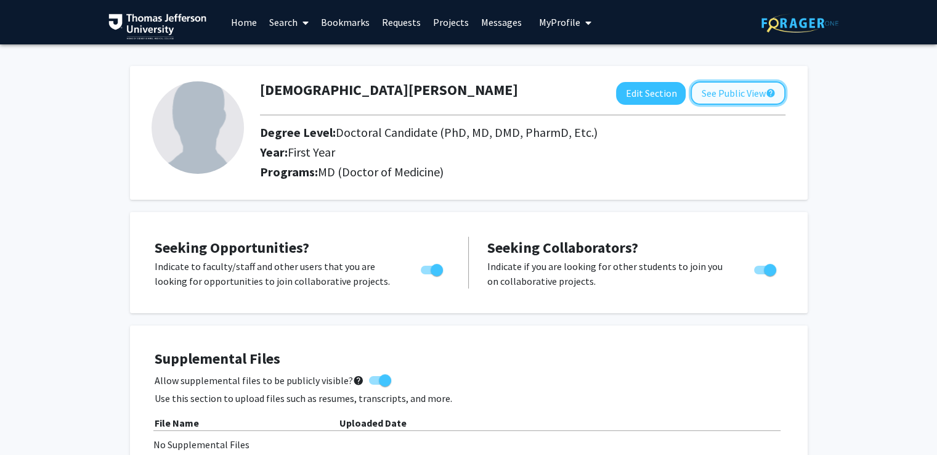
click at [747, 92] on button "See Public View help" at bounding box center [738, 92] width 95 height 23
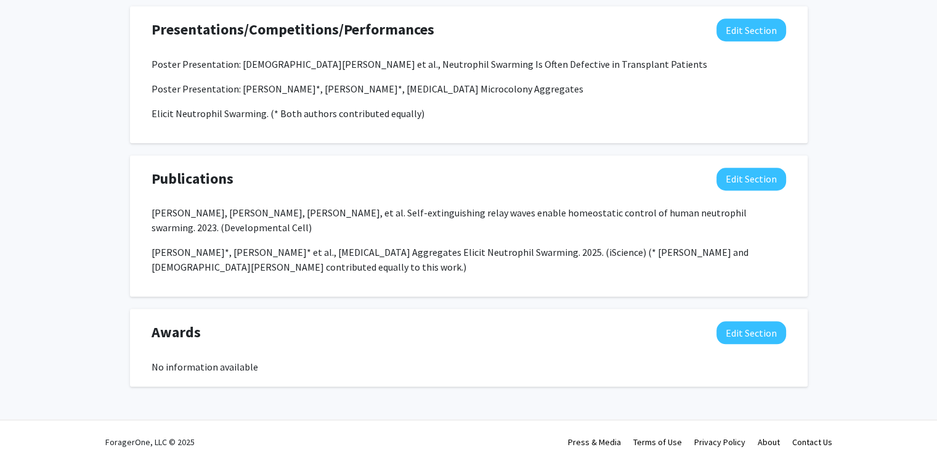
scroll to position [1047, 0]
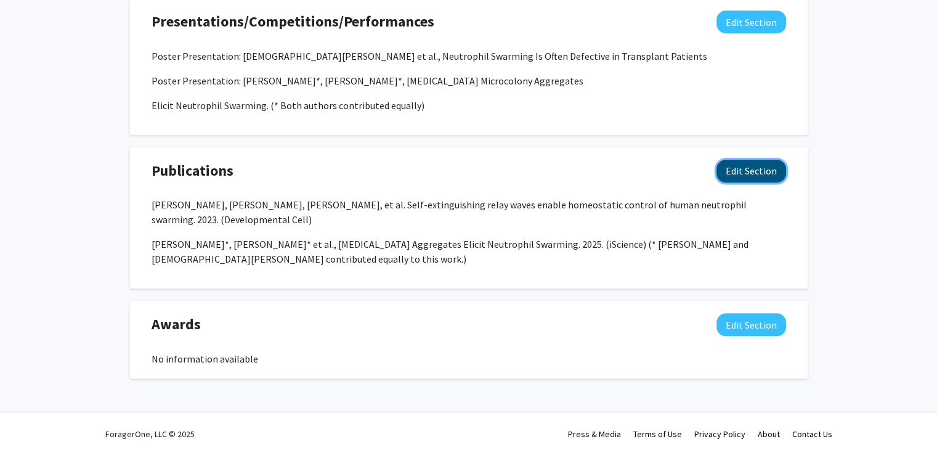
click at [764, 177] on button "Edit Section" at bounding box center [751, 171] width 70 height 23
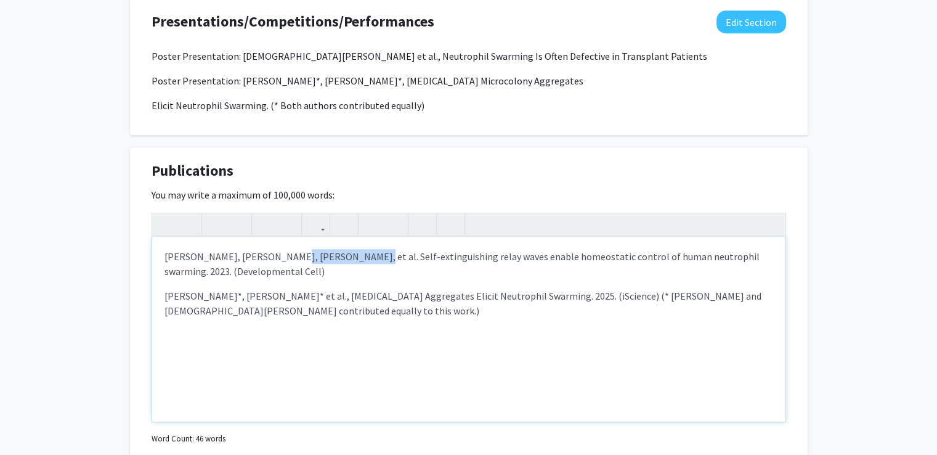
drag, startPoint x: 275, startPoint y: 256, endPoint x: 346, endPoint y: 251, distance: 71.6
click at [346, 251] on p "Jack Strickland, Deng Pan, Christian Godfrey, et al. Self-extinguishing relay w…" at bounding box center [468, 264] width 609 height 30
type textarea "<p>Jack Strickland, Deng Pan, <strong>Christian Godfrey</strong>, et al. Self-e…"
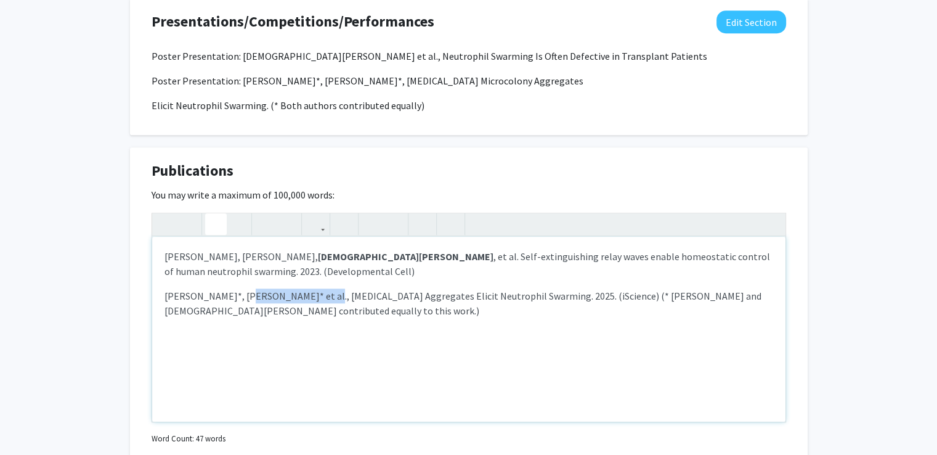
drag, startPoint x: 238, startPoint y: 296, endPoint x: 314, endPoint y: 294, distance: 75.2
click at [314, 294] on p "Eliana Drenkard*, Christian Godfrey* et al., Pseudomonas aeruginosa Aggregates …" at bounding box center [468, 303] width 609 height 30
type textarea "<p>Jack Strickland, Deng Pan, <strong>Christian Godfrey</strong>, et al. Self-e…"
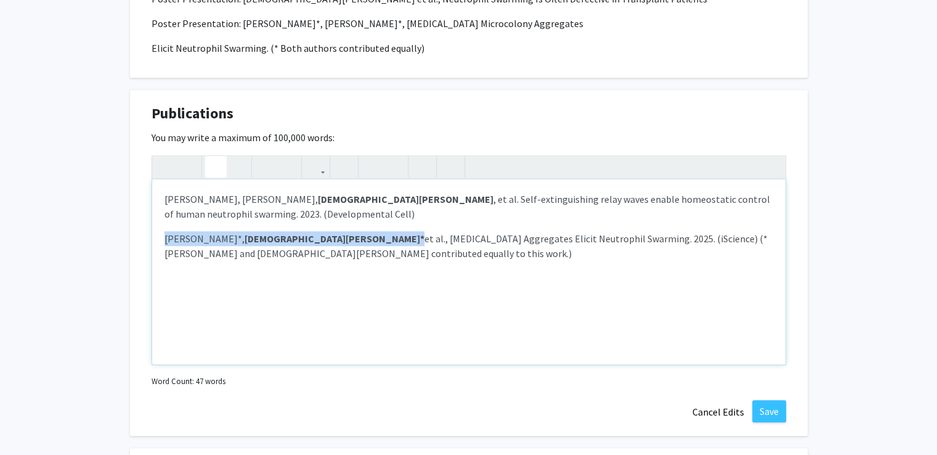
scroll to position [1112, 0]
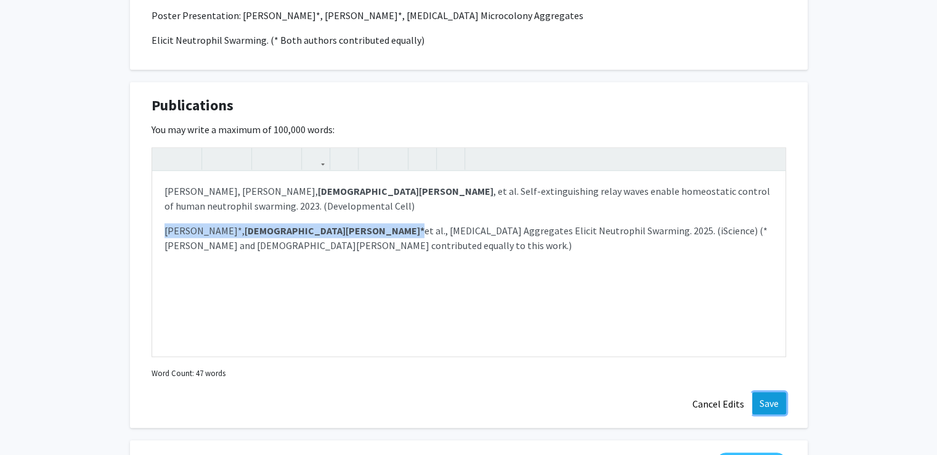
click at [771, 395] on button "Save" at bounding box center [769, 403] width 34 height 22
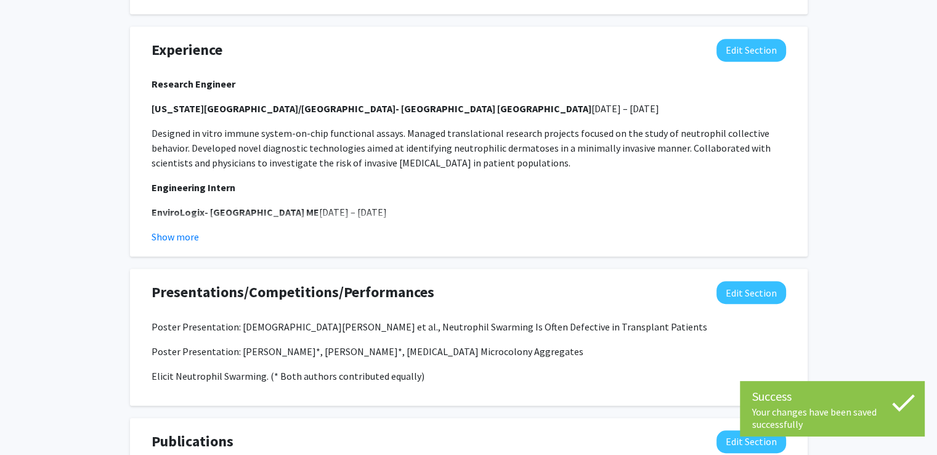
scroll to position [776, 0]
click at [769, 290] on button "Edit Section" at bounding box center [751, 293] width 70 height 23
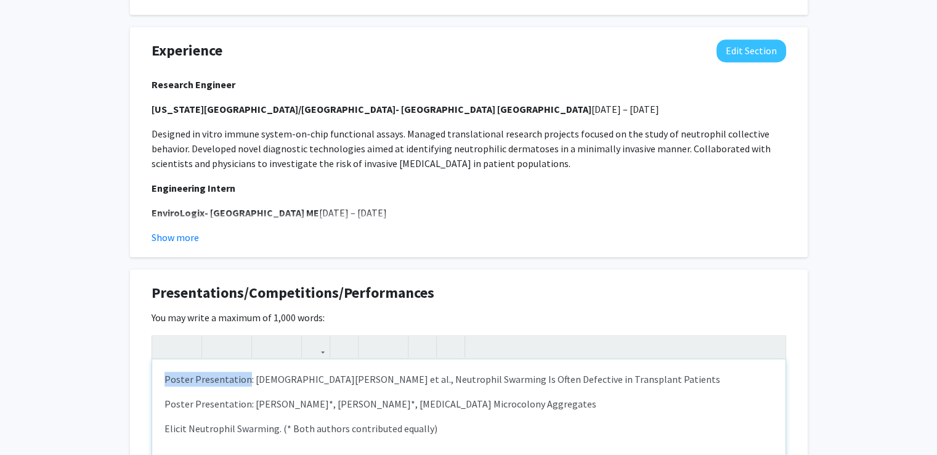
drag, startPoint x: 243, startPoint y: 380, endPoint x: 143, endPoint y: 381, distance: 100.4
click at [143, 381] on div "Presentations/Competitions/Performances Edit Section You may write a maximum of…" at bounding box center [469, 442] width 678 height 346
type textarea "<p><strong>Poster Presentation</strong>: Christian Godfrey et al., Neutrophil S…"
drag, startPoint x: 243, startPoint y: 404, endPoint x: 138, endPoint y: 402, distance: 104.7
click at [138, 402] on div "Presentations/Competitions/Performances Edit Section You may write a maximum of…" at bounding box center [469, 442] width 678 height 346
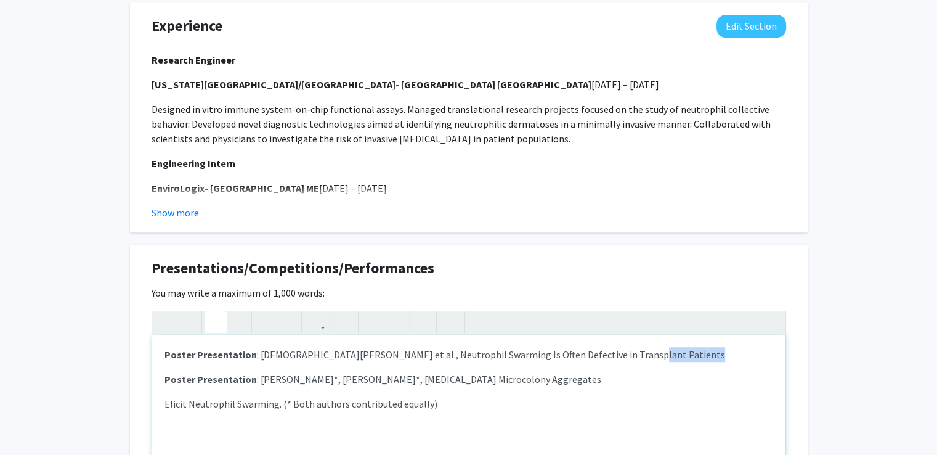
scroll to position [1020, 0]
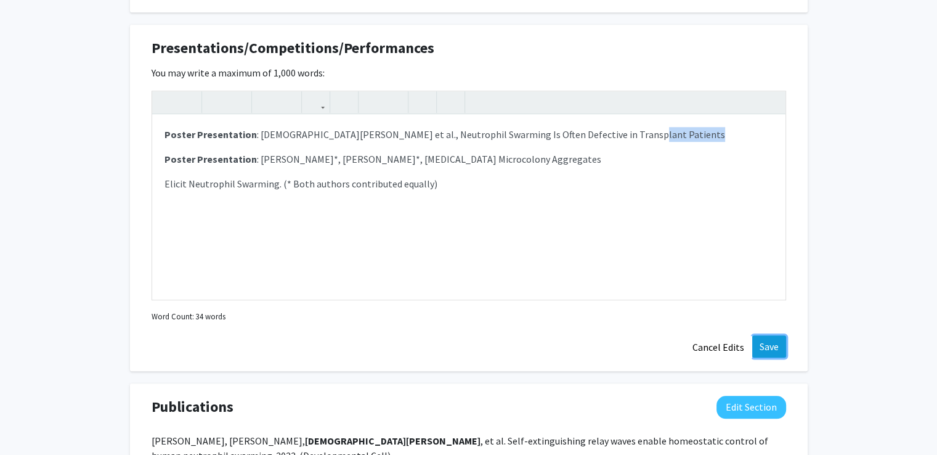
click at [781, 341] on button "Save" at bounding box center [769, 346] width 34 height 22
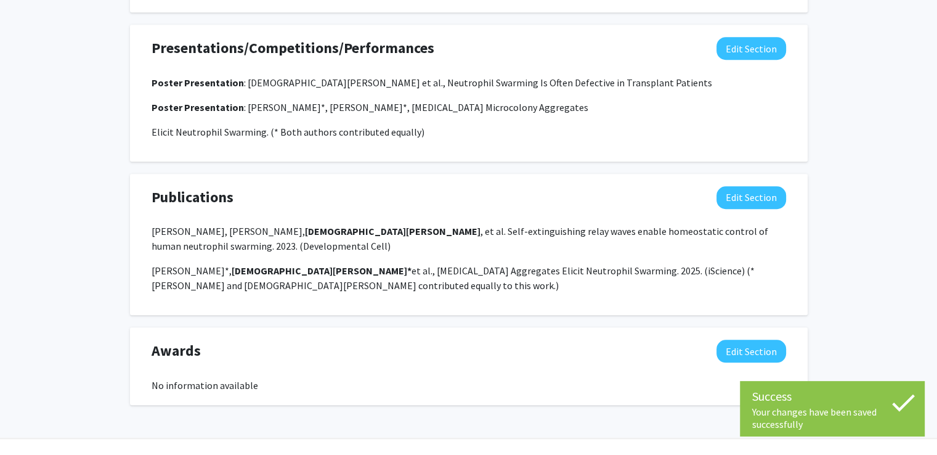
scroll to position [1018, 0]
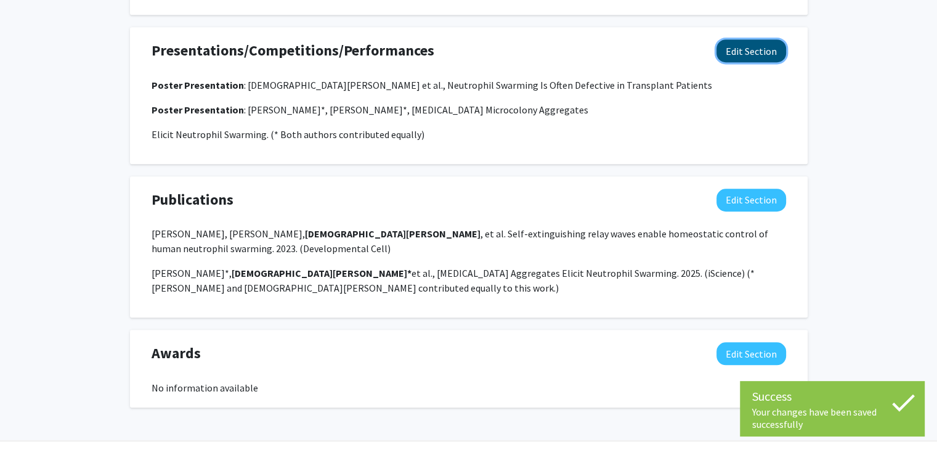
click at [754, 45] on button "Edit Section" at bounding box center [751, 50] width 70 height 23
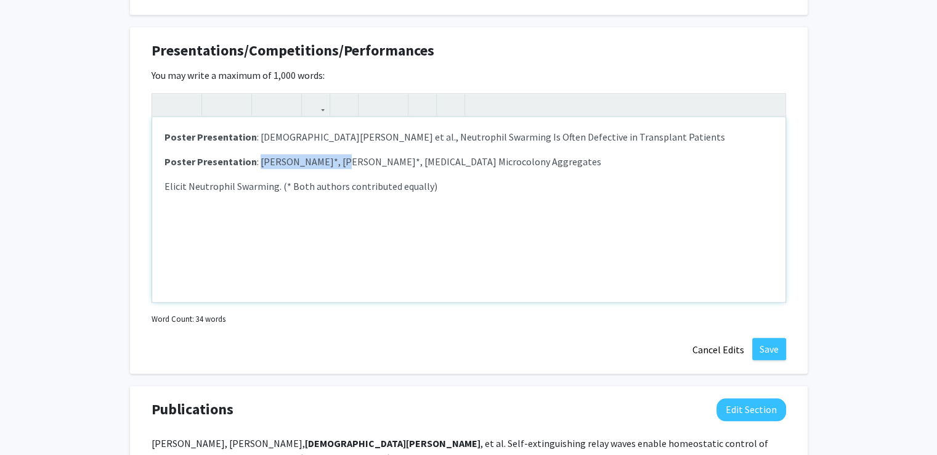
drag, startPoint x: 328, startPoint y: 161, endPoint x: 254, endPoint y: 160, distance: 73.9
click at [254, 160] on p "Poster Presentation : Eliana Drenkard*, Christian Godfrey*, Pseudomonas aerugin…" at bounding box center [468, 161] width 609 height 15
click at [333, 161] on p "Poster Presentation : Christian Godfrey*, Pseudomonas aeruginosa Microcolony Ag…" at bounding box center [468, 161] width 609 height 15
type textarea "<p><strong>Poster Presentation</strong>: Christian Godfrey et al., Neutrophil S…"
click at [771, 346] on button "Save" at bounding box center [769, 349] width 34 height 22
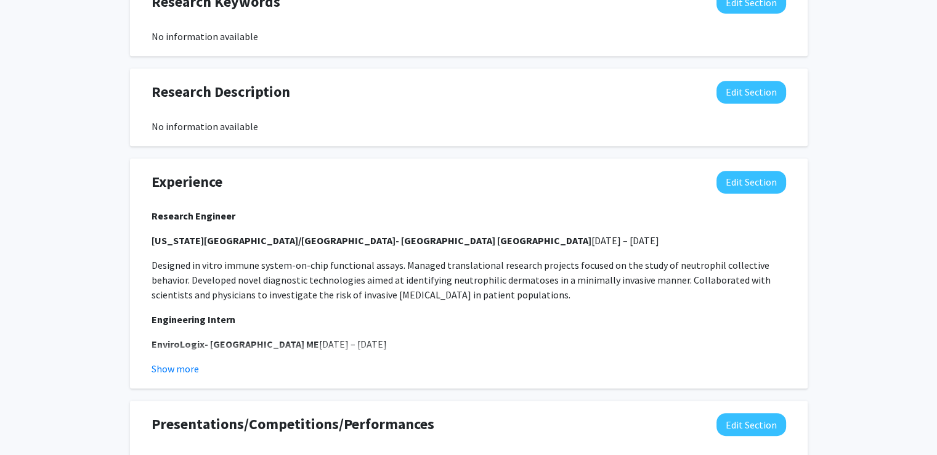
scroll to position [653, 0]
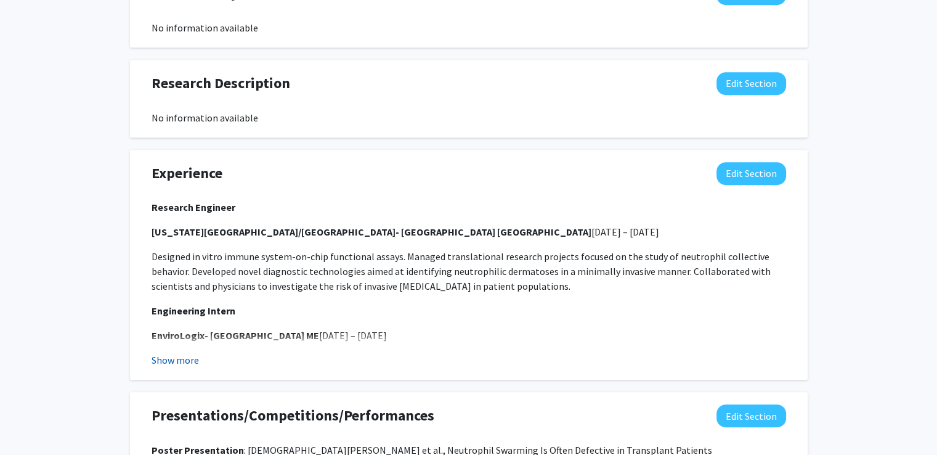
click at [191, 365] on button "Show more" at bounding box center [175, 359] width 47 height 15
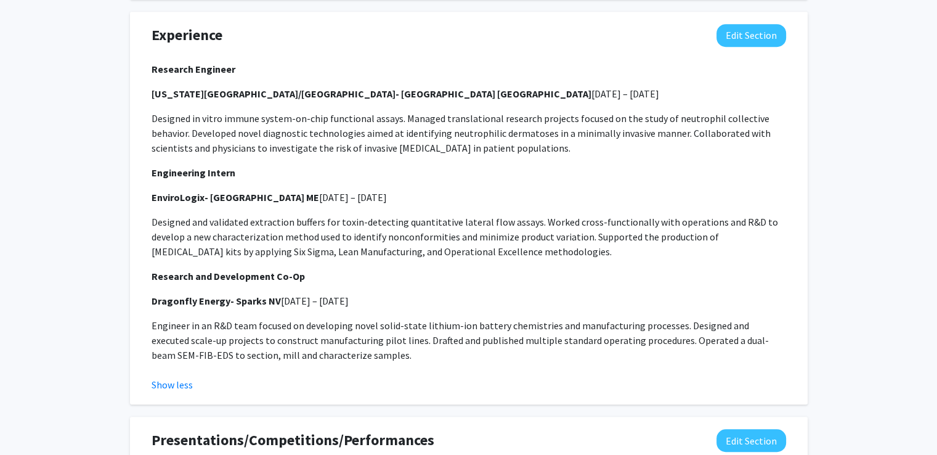
scroll to position [795, 0]
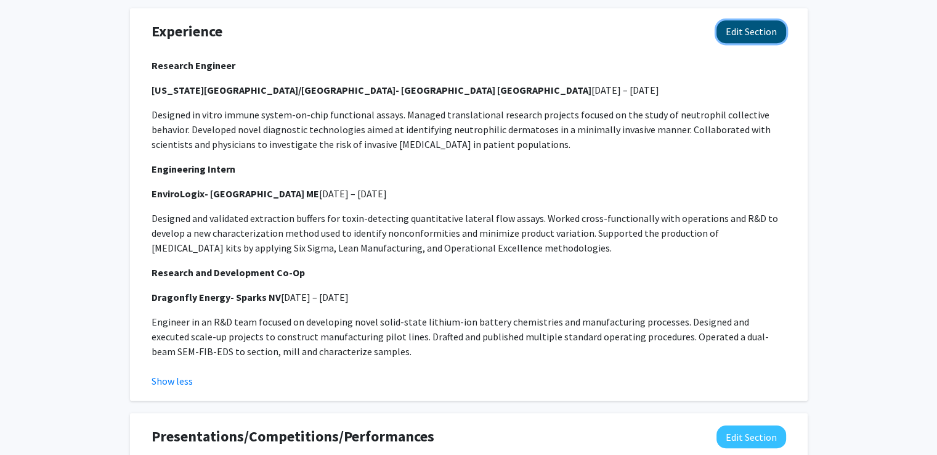
click at [744, 37] on button "Edit Section" at bounding box center [751, 31] width 70 height 23
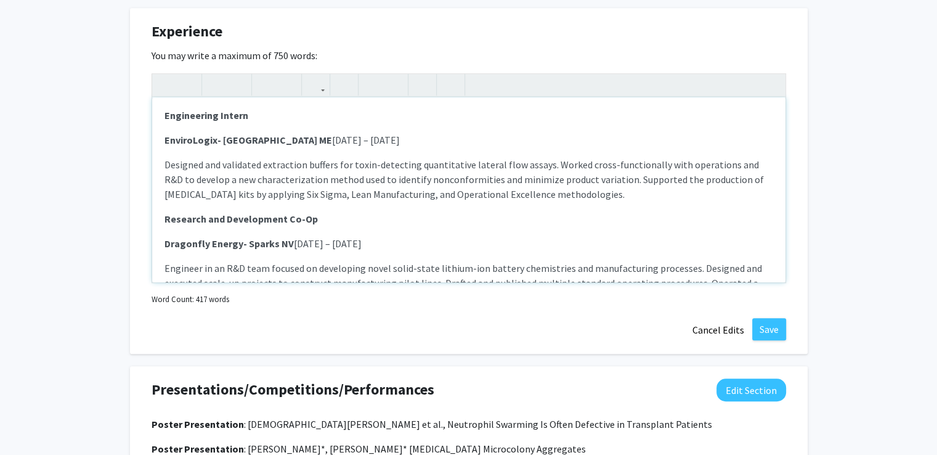
scroll to position [150, 0]
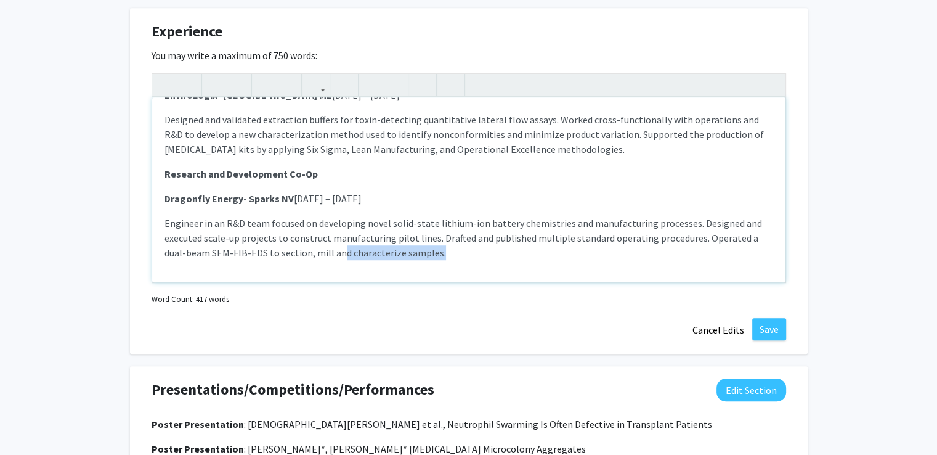
drag, startPoint x: 350, startPoint y: 252, endPoint x: 342, endPoint y: 247, distance: 9.4
click at [342, 247] on p "Engineer in an R&D team focused on developing novel solid-state lithium-ion bat…" at bounding box center [468, 238] width 609 height 44
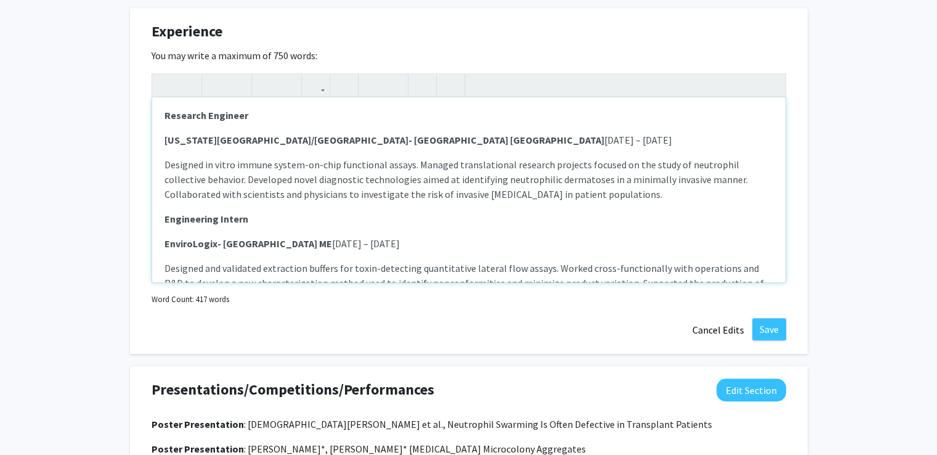
scroll to position [0, 0]
drag, startPoint x: 246, startPoint y: 115, endPoint x: 164, endPoint y: 113, distance: 82.6
click at [164, 113] on p "Research Engineer" at bounding box center [468, 117] width 609 height 15
type textarea "<p><hr></p><p><strong>Massachusetts General Hospital/Harvard Medical School- Bo…"
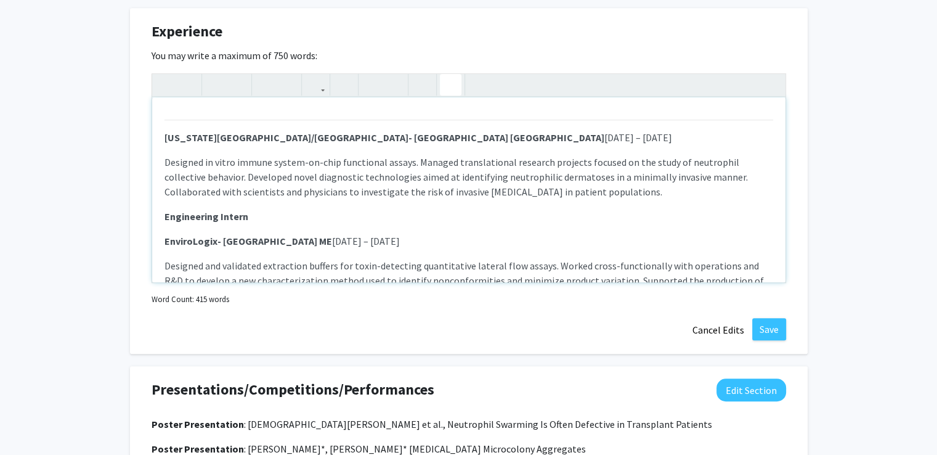
click at [456, 79] on button "button" at bounding box center [451, 85] width 22 height 22
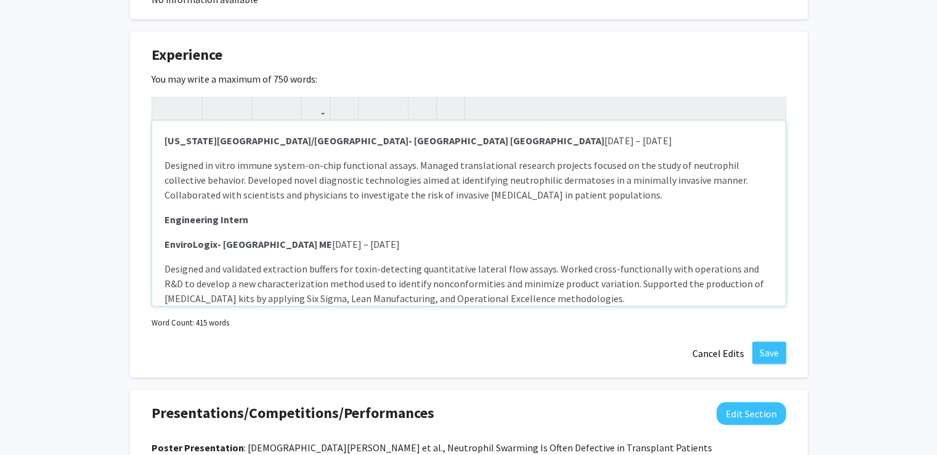
scroll to position [774, 0]
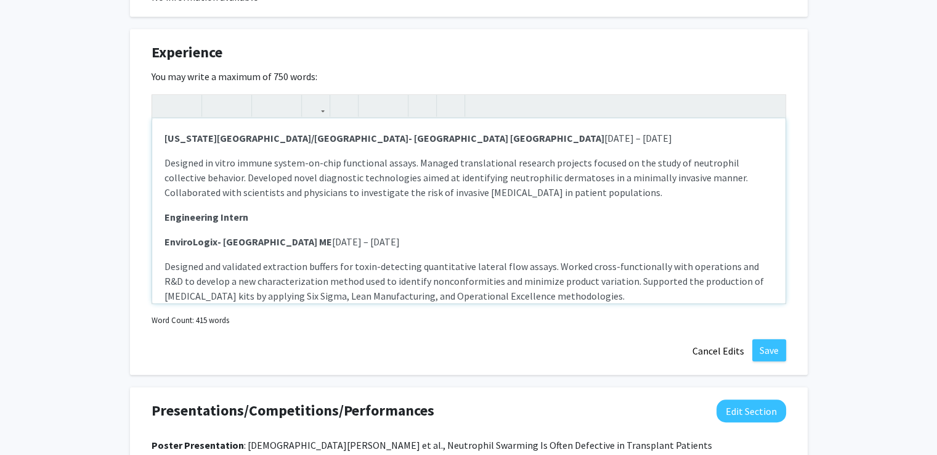
click at [345, 211] on p "Engineering Intern" at bounding box center [468, 216] width 609 height 15
click at [621, 203] on div "Massachusetts General Hospital/Harvard Medical School- Boston MA February 2023 …" at bounding box center [468, 210] width 633 height 185
click at [614, 193] on p "Designed in vitro immune system-on-chip functional assays. Managed translationa…" at bounding box center [468, 177] width 609 height 44
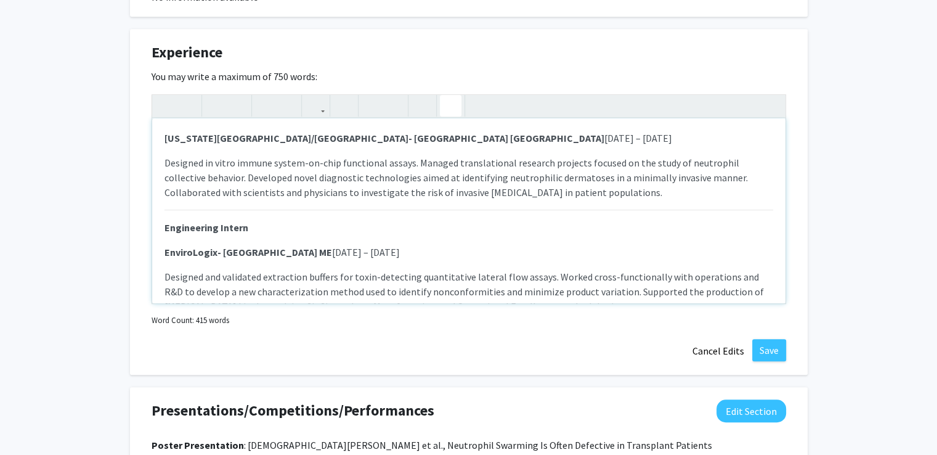
click at [446, 100] on icon "button" at bounding box center [450, 105] width 10 height 20
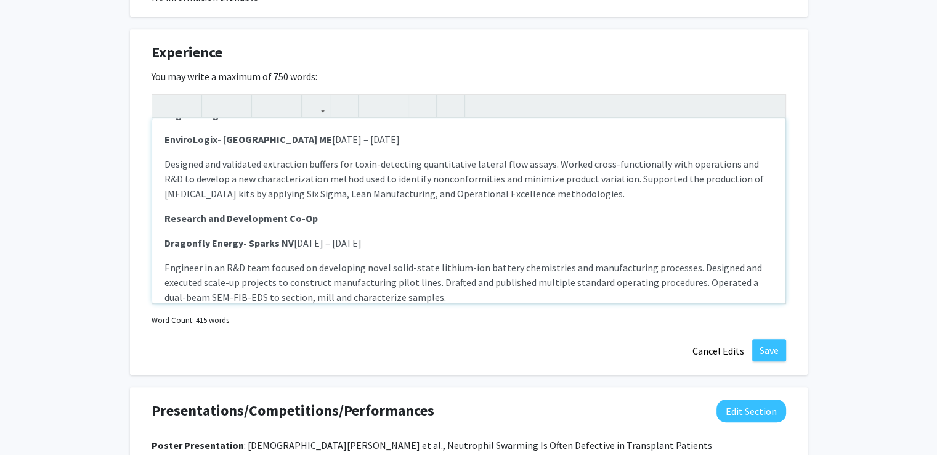
scroll to position [136, 0]
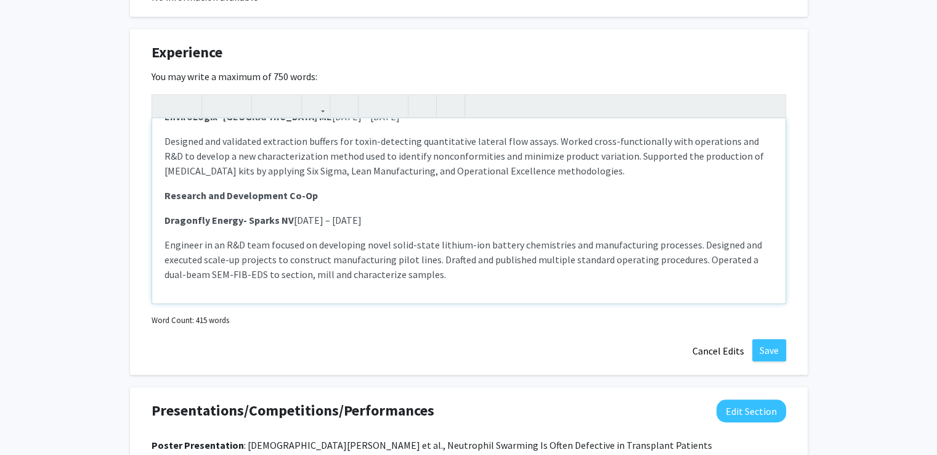
click at [610, 175] on p "Designed and validated extraction buffers for toxin-detecting quantitative late…" at bounding box center [468, 156] width 609 height 44
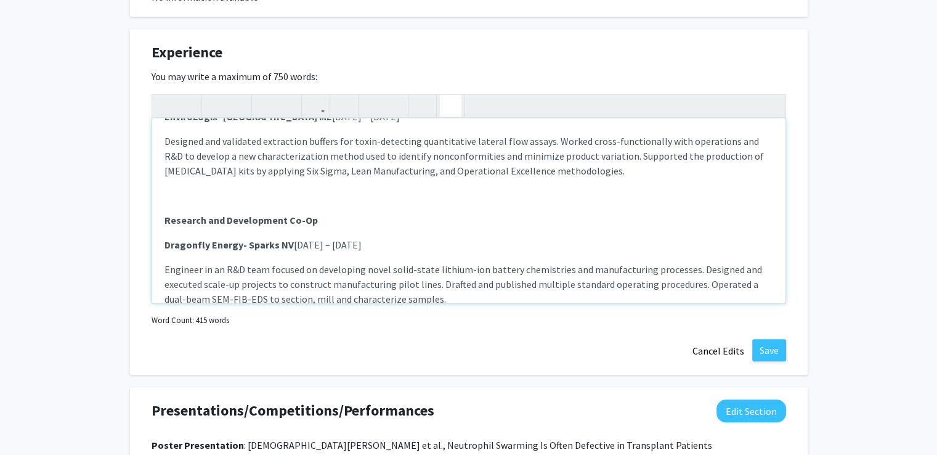
type textarea "<p><strong>Massachusetts General Hospital/Harvard Medical School- Boston MA&nbs…"
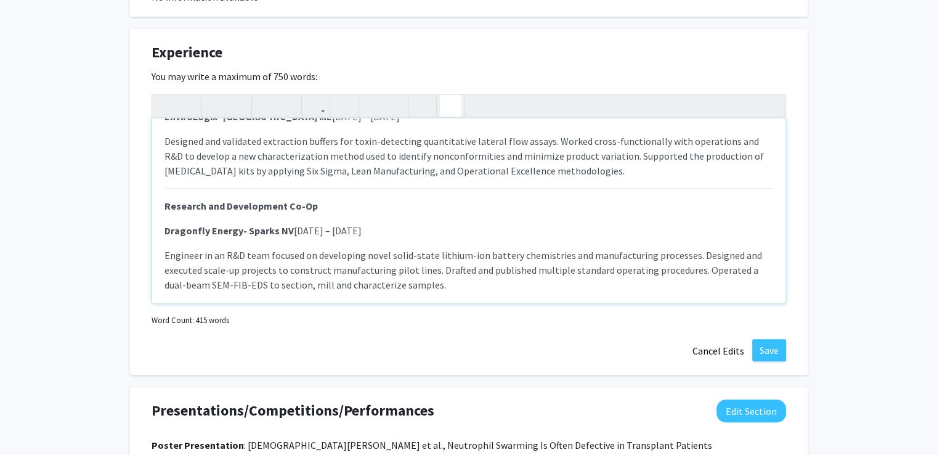
click at [442, 97] on button "button" at bounding box center [451, 106] width 22 height 22
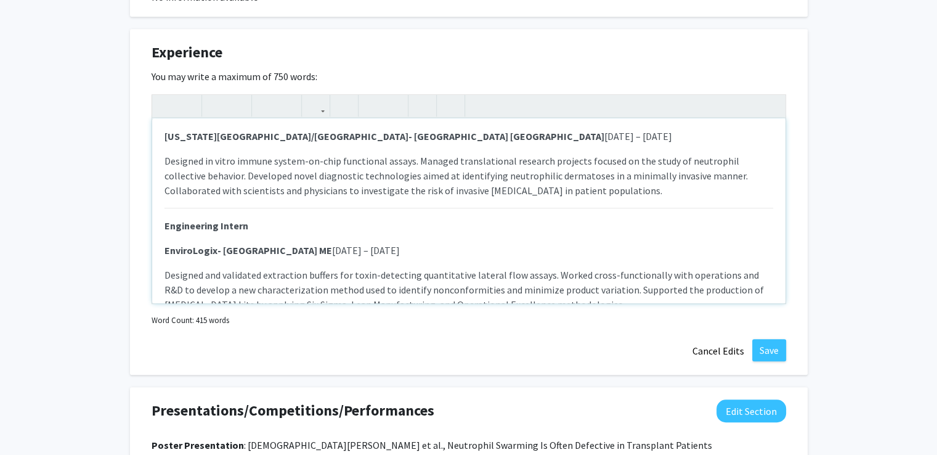
scroll to position [0, 0]
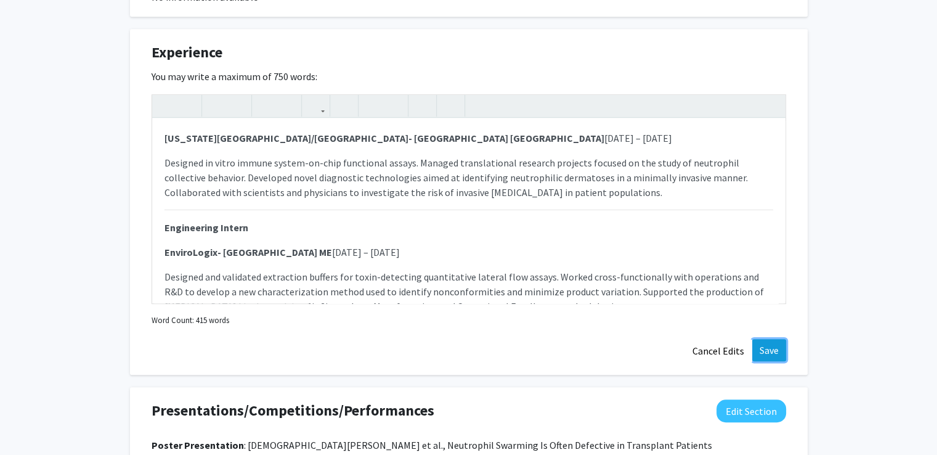
click at [766, 346] on button "Save" at bounding box center [769, 350] width 34 height 22
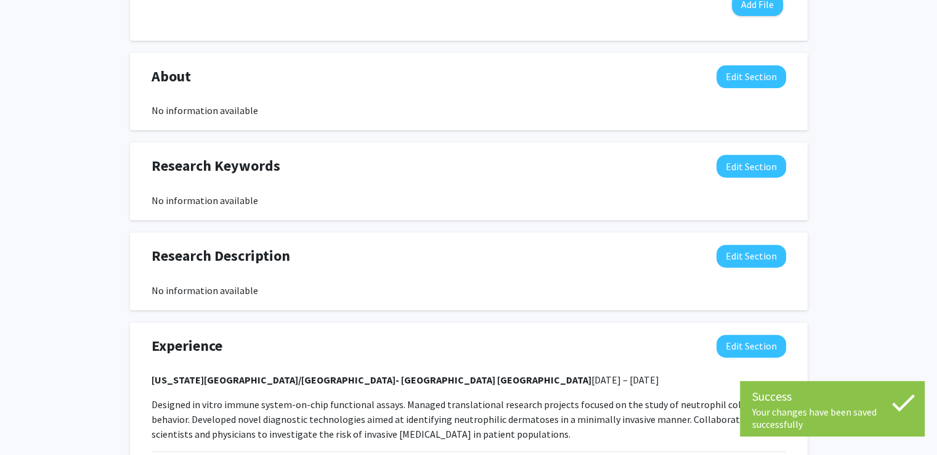
scroll to position [474, 0]
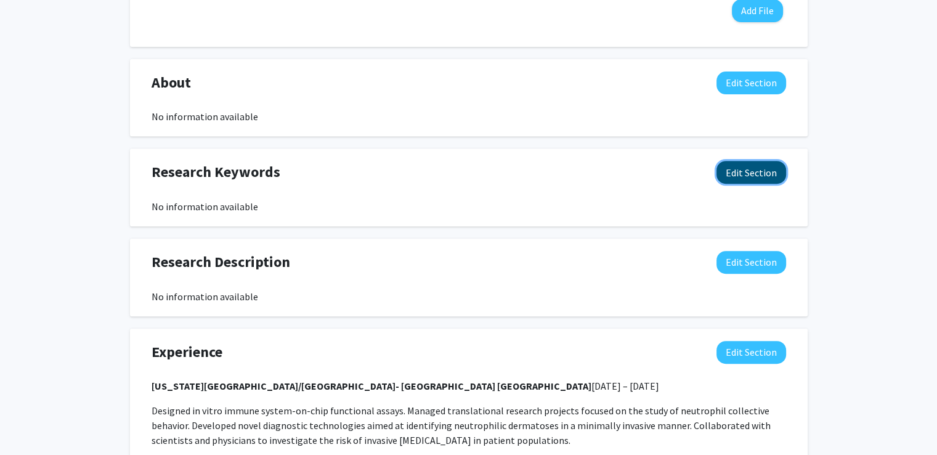
click at [734, 176] on button "Edit Section" at bounding box center [751, 172] width 70 height 23
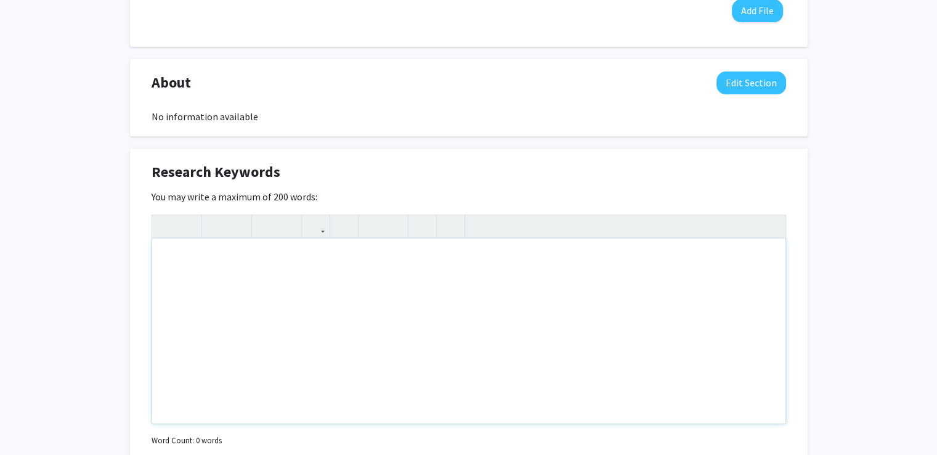
click at [381, 272] on div "Note to users with screen readers: Please deactivate our accessibility plugin f…" at bounding box center [468, 330] width 633 height 185
type textarea "N"
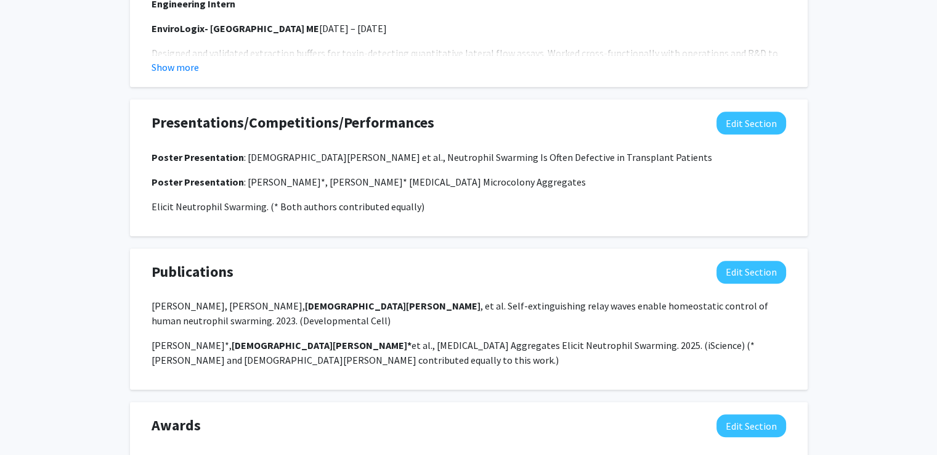
scroll to position [1315, 0]
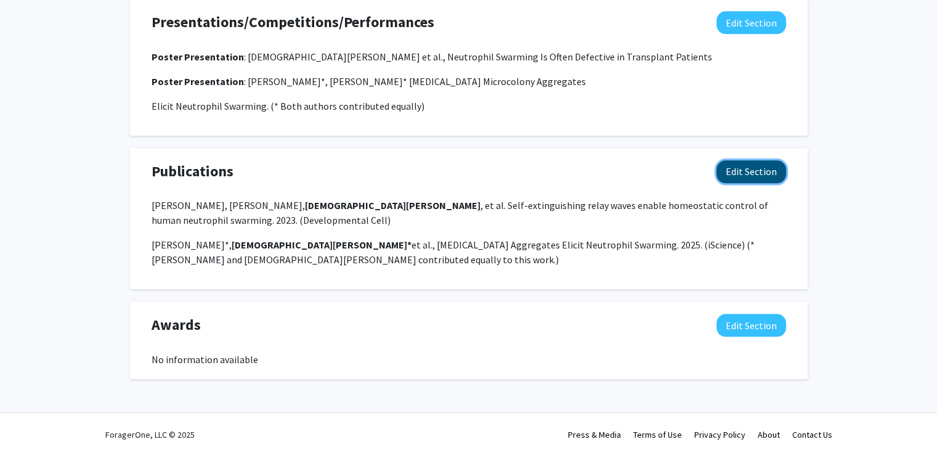
click at [734, 176] on button "Edit Section" at bounding box center [751, 171] width 70 height 23
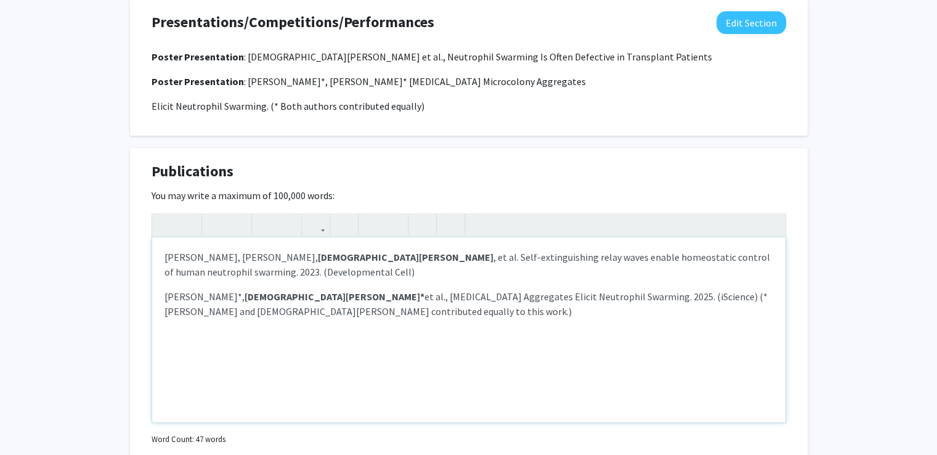
click at [276, 272] on p "Jack Strickland, Deng Pan, Christian Godfrey , et al. Self-extinguishing relay …" at bounding box center [468, 264] width 609 height 30
click at [431, 302] on p "Eliana Drenkard*, Christian Godfrey* et al., Pseudomonas aeruginosa Aggregates …" at bounding box center [468, 304] width 609 height 30
type textarea "<p>Jack Strickland, Deng Pan, <strong>Christian Godfrey</strong>, et al. Self-e…"
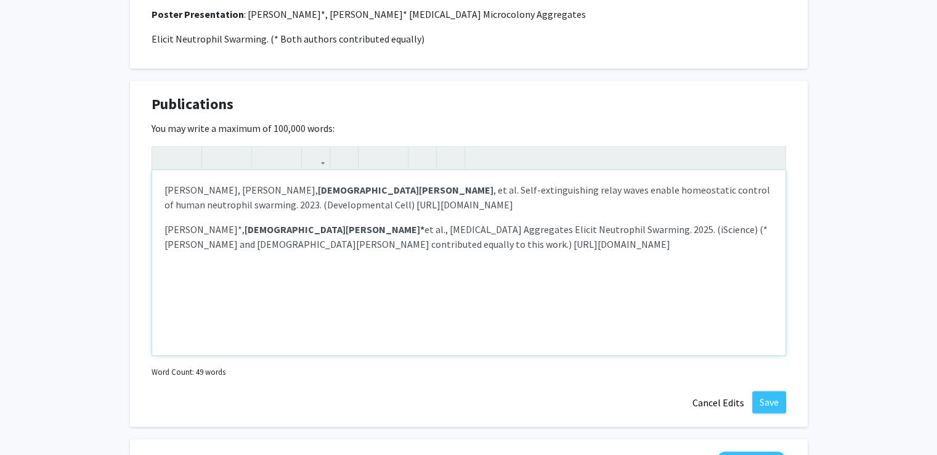
scroll to position [1405, 0]
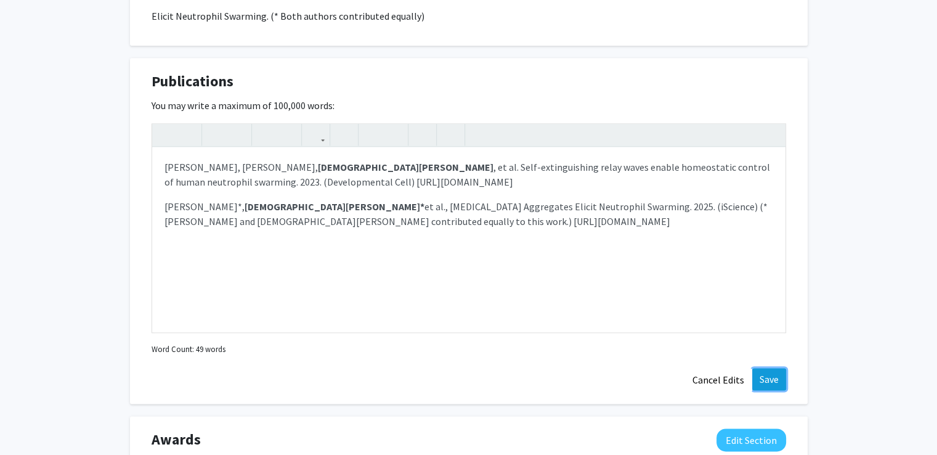
click at [768, 372] on button "Save" at bounding box center [769, 379] width 34 height 22
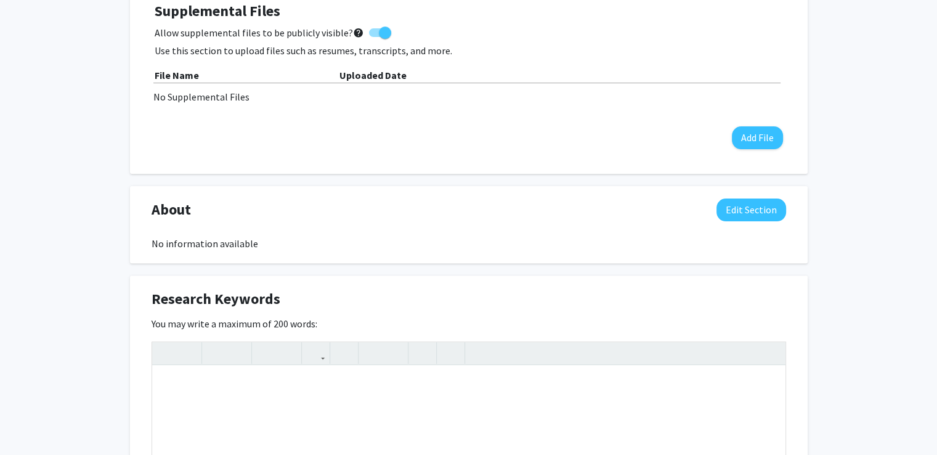
scroll to position [0, 0]
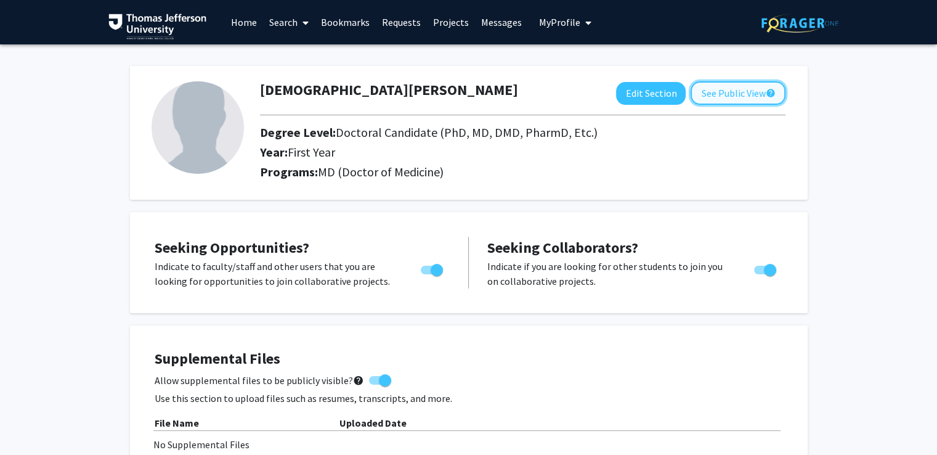
click at [726, 86] on button "See Public View help" at bounding box center [738, 92] width 95 height 23
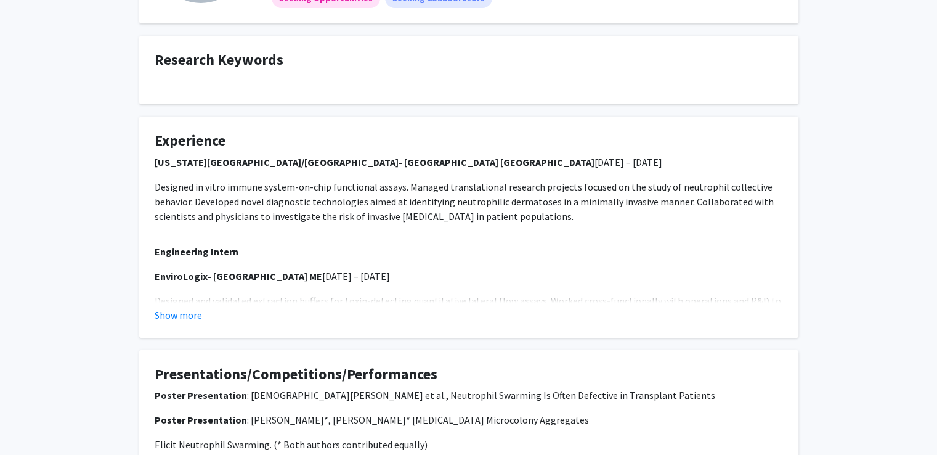
scroll to position [162, 0]
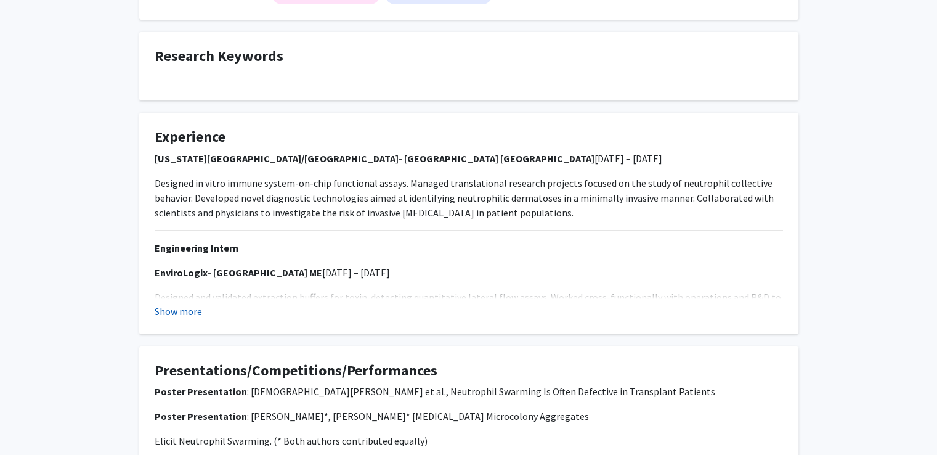
click at [190, 314] on button "Show more" at bounding box center [178, 311] width 47 height 15
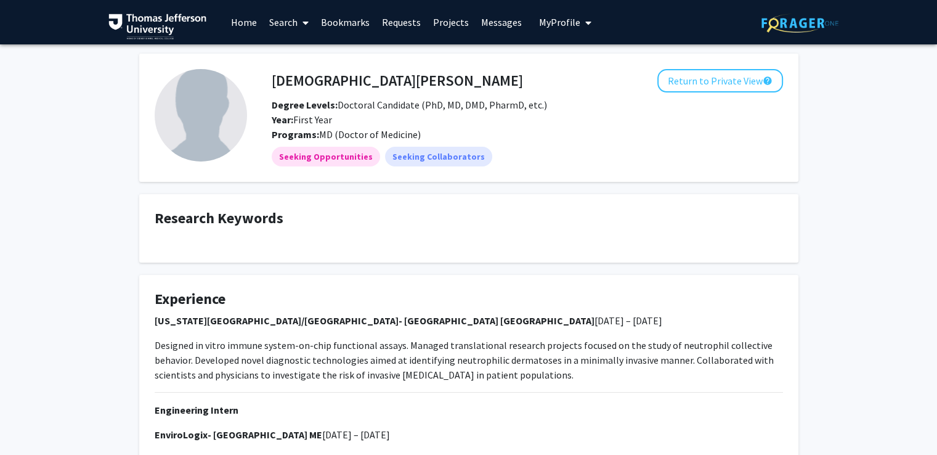
scroll to position [0, 0]
click at [190, 73] on img at bounding box center [201, 115] width 92 height 92
click at [214, 103] on img at bounding box center [201, 115] width 92 height 92
click at [729, 84] on button "Return to Private View help" at bounding box center [720, 80] width 126 height 23
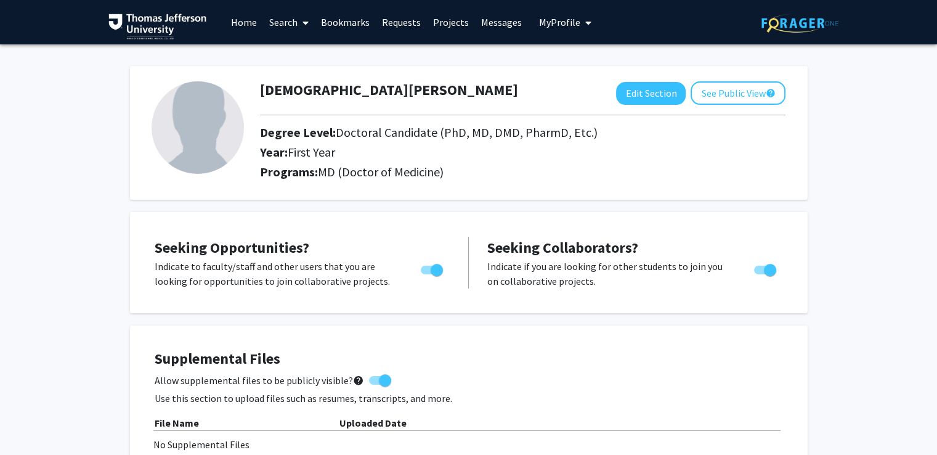
click at [197, 125] on img at bounding box center [198, 127] width 92 height 92
click at [655, 96] on button "Edit Section" at bounding box center [651, 93] width 70 height 23
select select "first_year"
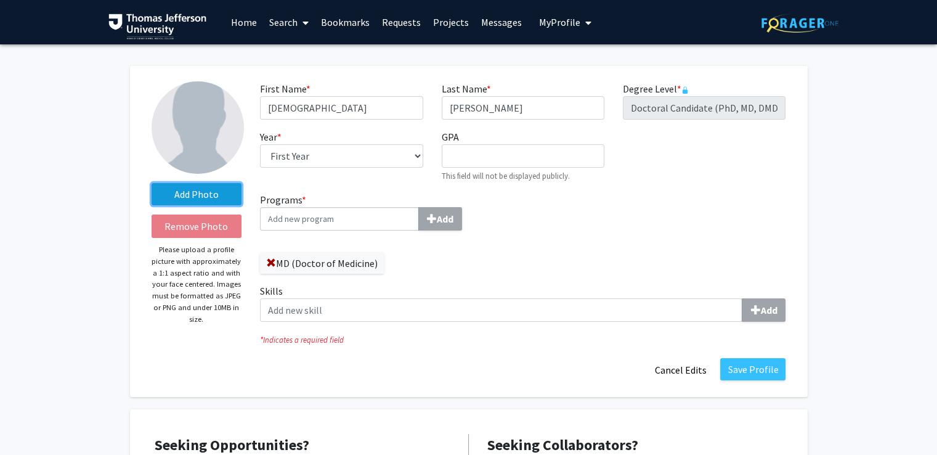
click at [182, 195] on label "Add Photo" at bounding box center [197, 194] width 91 height 22
click at [0, 0] on input "Add Photo" at bounding box center [0, 0] width 0 height 0
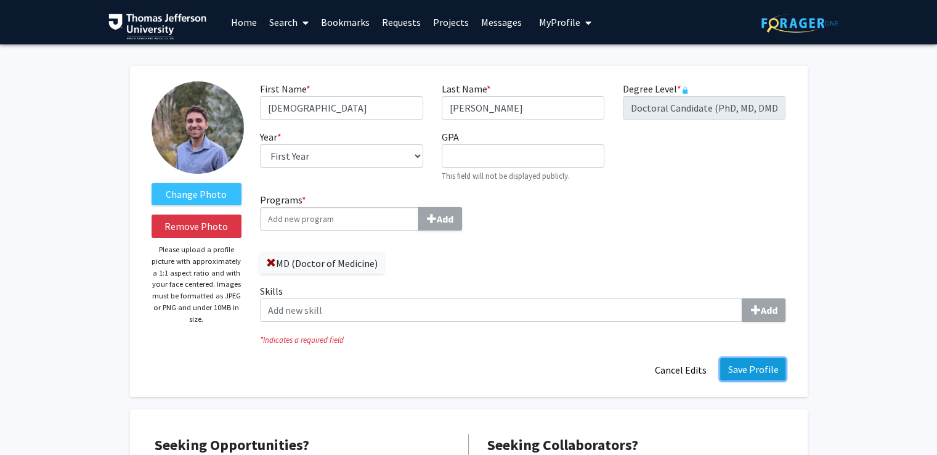
click at [766, 367] on button "Save Profile" at bounding box center [752, 369] width 65 height 22
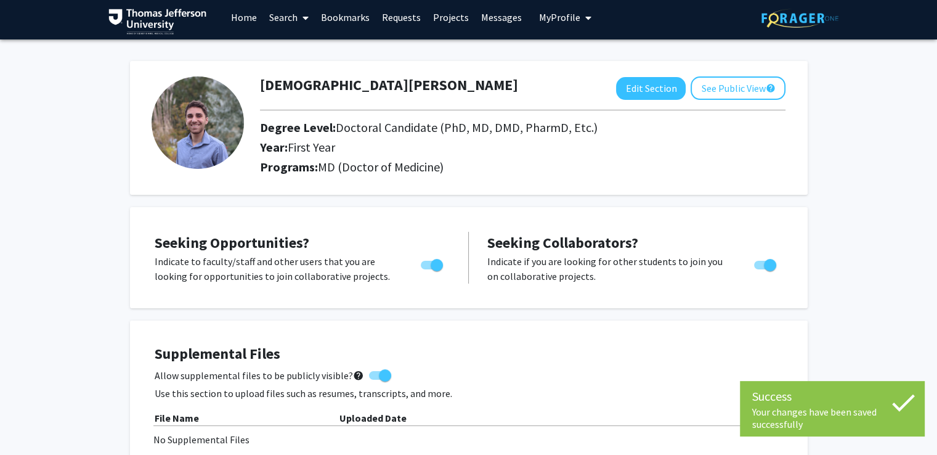
scroll to position [14, 0]
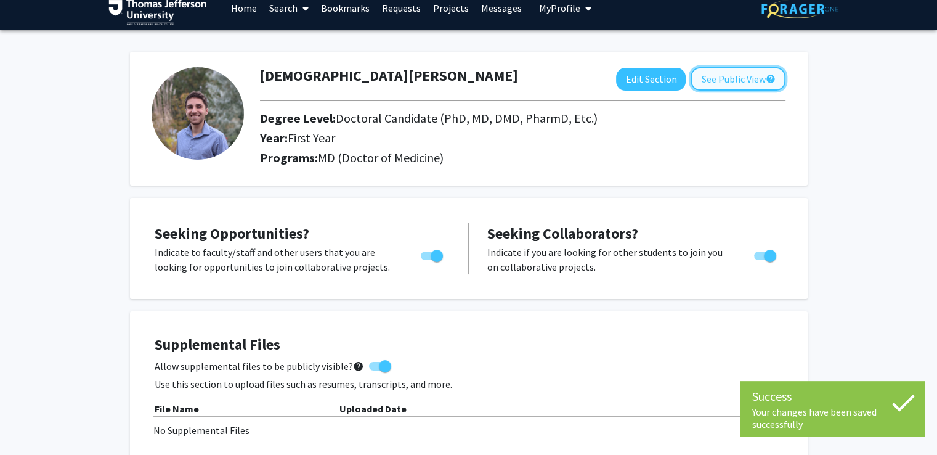
click at [731, 85] on button "See Public View help" at bounding box center [738, 78] width 95 height 23
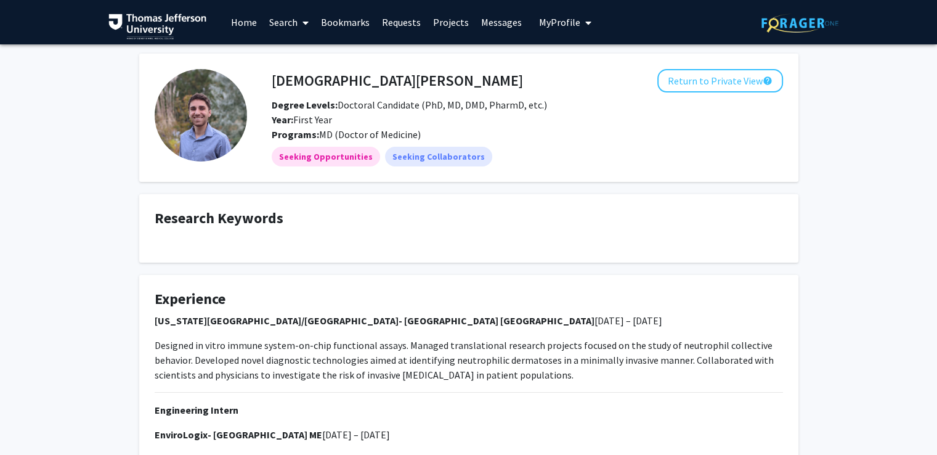
click at [444, 21] on link "Projects" at bounding box center [451, 22] width 48 height 43
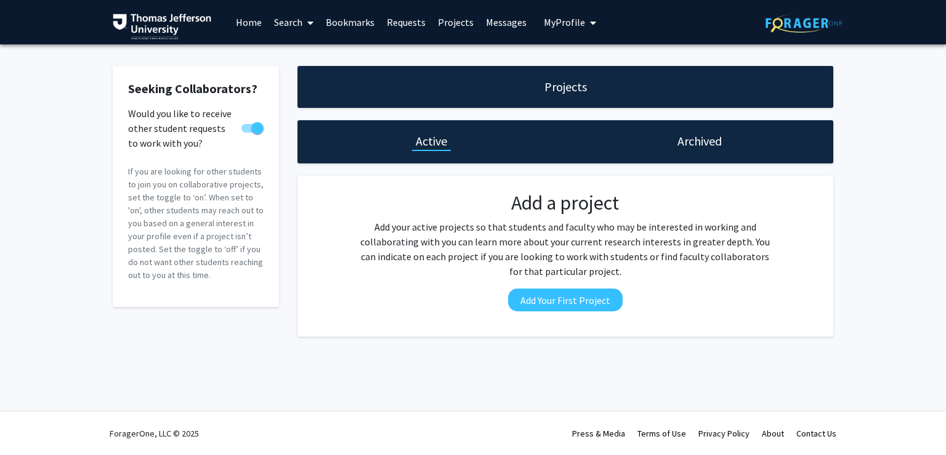
click at [240, 20] on link "Home" at bounding box center [249, 22] width 38 height 43
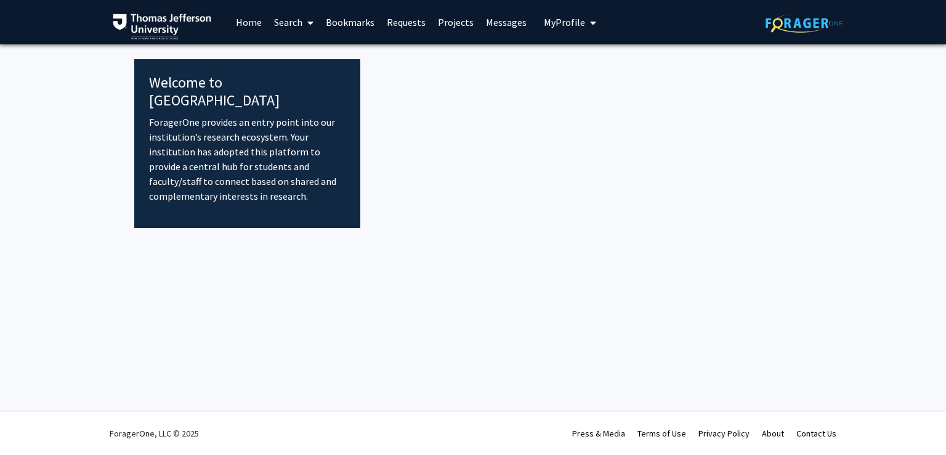
click at [315, 21] on link "Search" at bounding box center [294, 22] width 52 height 43
click at [338, 55] on span "Faculty/Staff" at bounding box center [313, 56] width 91 height 25
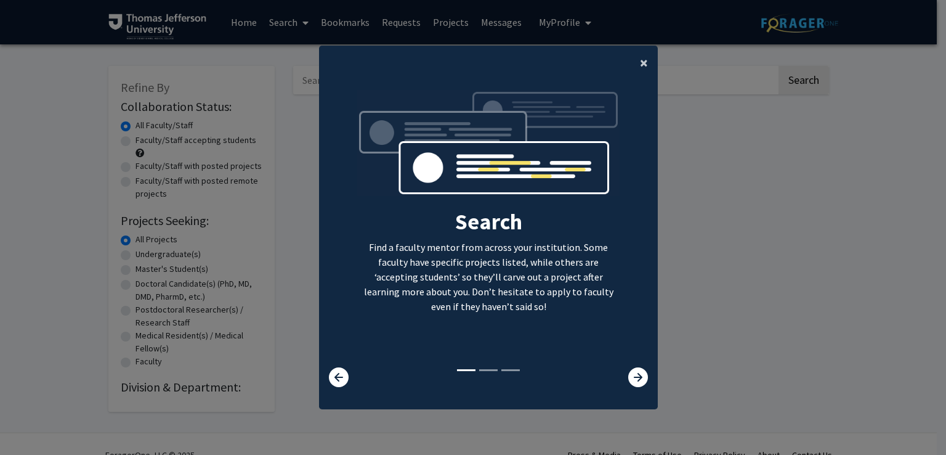
click at [640, 60] on span "×" at bounding box center [644, 62] width 8 height 19
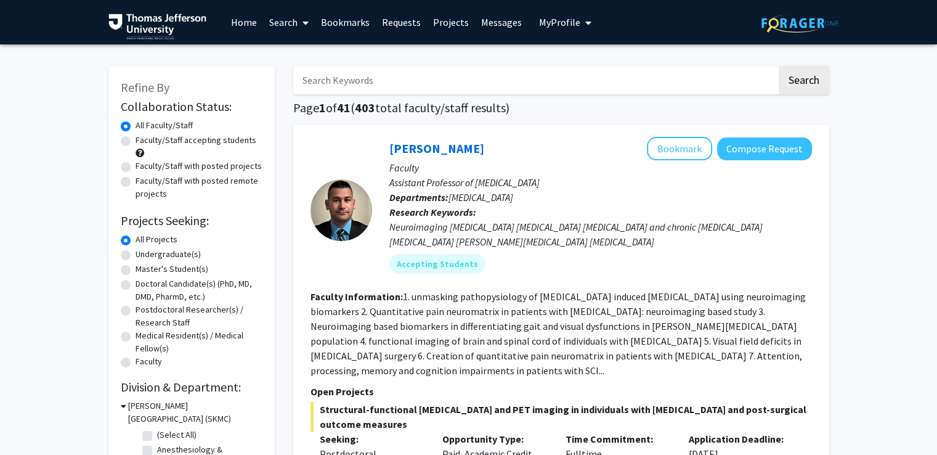
click at [415, 79] on input "Search Keywords" at bounding box center [535, 80] width 484 height 28
type input "M"
click at [779, 66] on button "Search" at bounding box center [804, 80] width 51 height 28
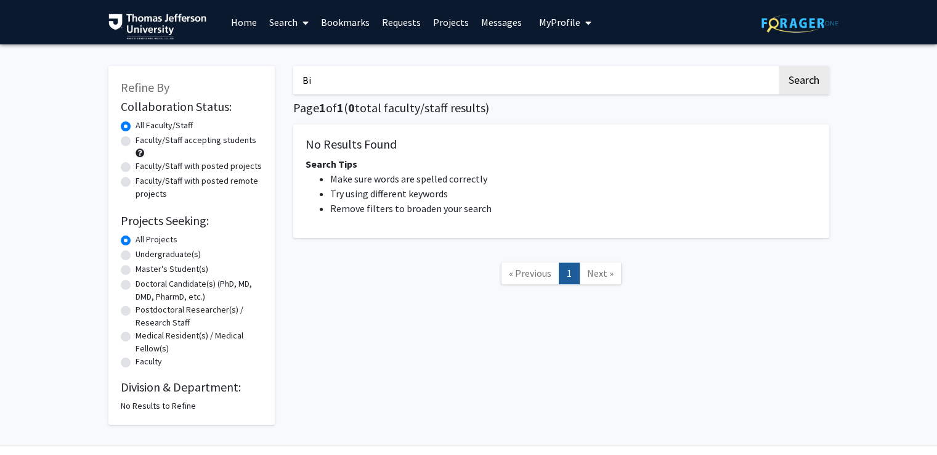
type input "B"
click at [779, 66] on button "Search" at bounding box center [804, 80] width 51 height 28
type input "M"
type input "Neutrophils"
click at [779, 66] on button "Search" at bounding box center [804, 80] width 51 height 28
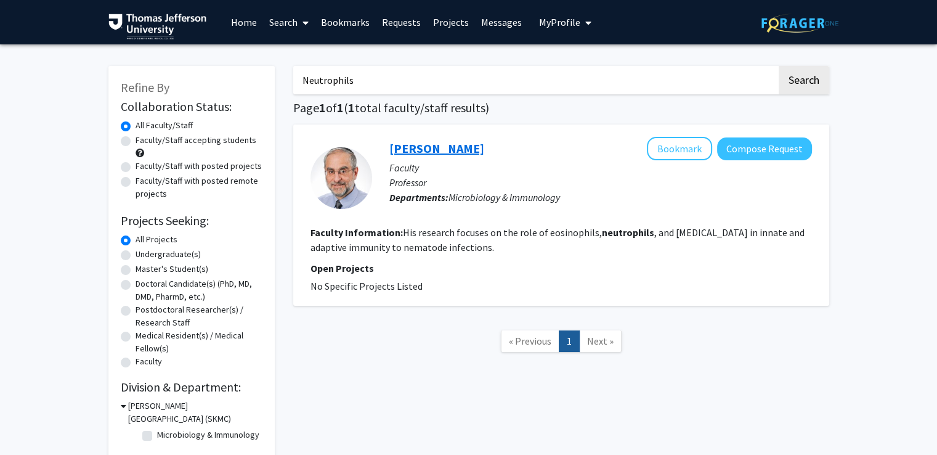
click at [457, 141] on link "[PERSON_NAME]" at bounding box center [436, 147] width 95 height 15
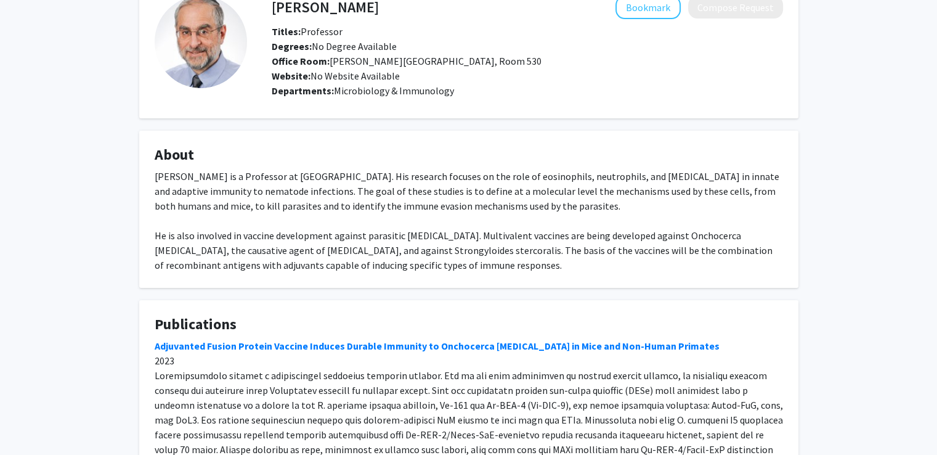
scroll to position [76, 0]
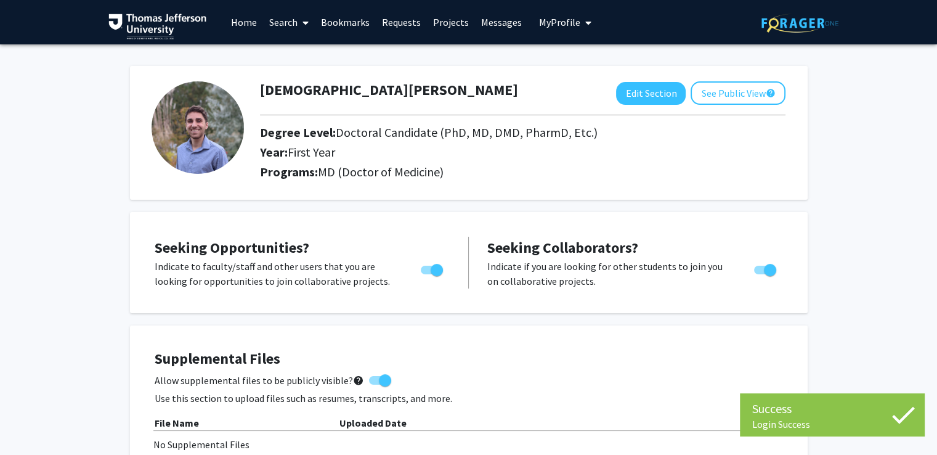
click at [267, 19] on link "Search" at bounding box center [289, 22] width 52 height 43
click at [291, 51] on span "Faculty/Staff" at bounding box center [308, 56] width 91 height 25
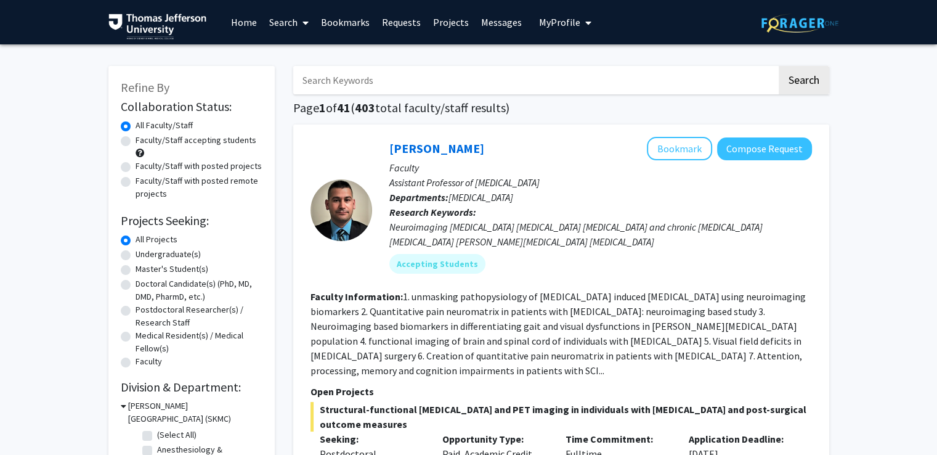
click at [517, 87] on input "Search Keywords" at bounding box center [535, 80] width 484 height 28
click at [779, 66] on button "Search" at bounding box center [804, 80] width 51 height 28
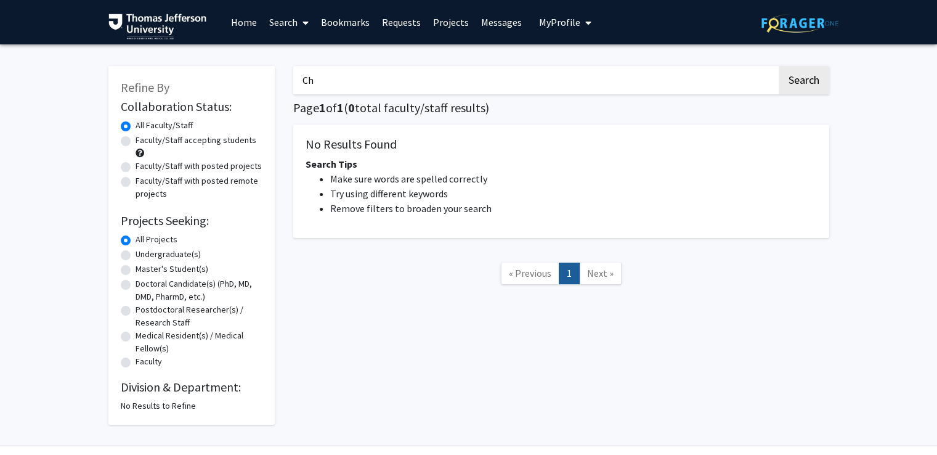
type input "C"
type input "Innate immune"
click at [779, 66] on button "Search" at bounding box center [804, 80] width 51 height 28
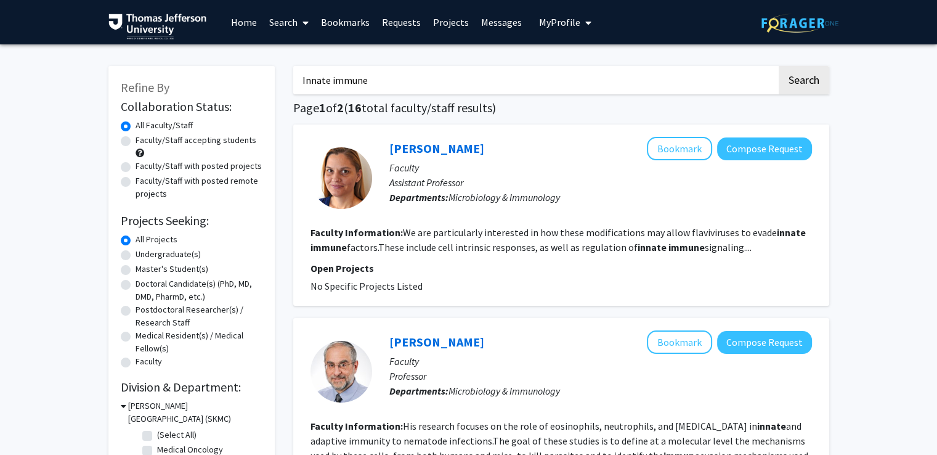
click at [136, 286] on label "Doctoral Candidate(s) (PhD, MD, DMD, PharmD, etc.)" at bounding box center [199, 290] width 127 height 26
click at [136, 285] on input "Doctoral Candidate(s) (PhD, MD, DMD, PharmD, etc.)" at bounding box center [140, 281] width 8 height 8
radio input "true"
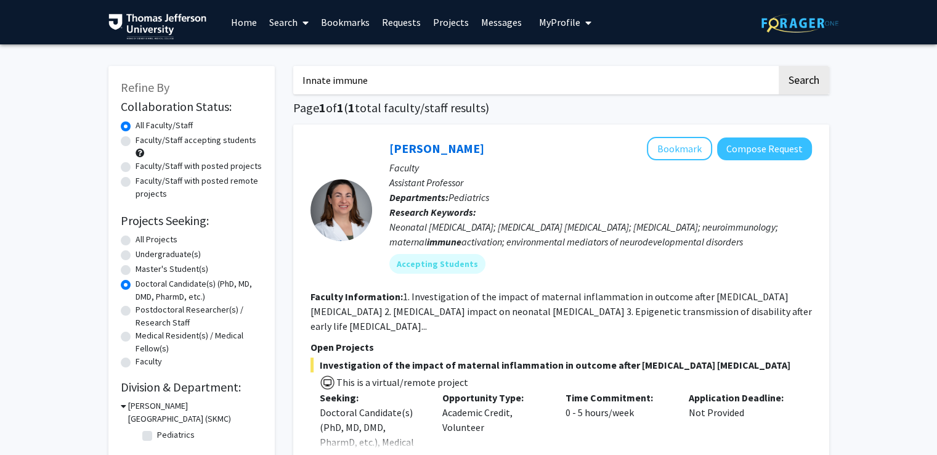
drag, startPoint x: 269, startPoint y: 57, endPoint x: 125, endPoint y: 51, distance: 143.7
type input "chronic granulomatous"
click at [779, 66] on button "Search" at bounding box center [804, 80] width 51 height 28
radio input "true"
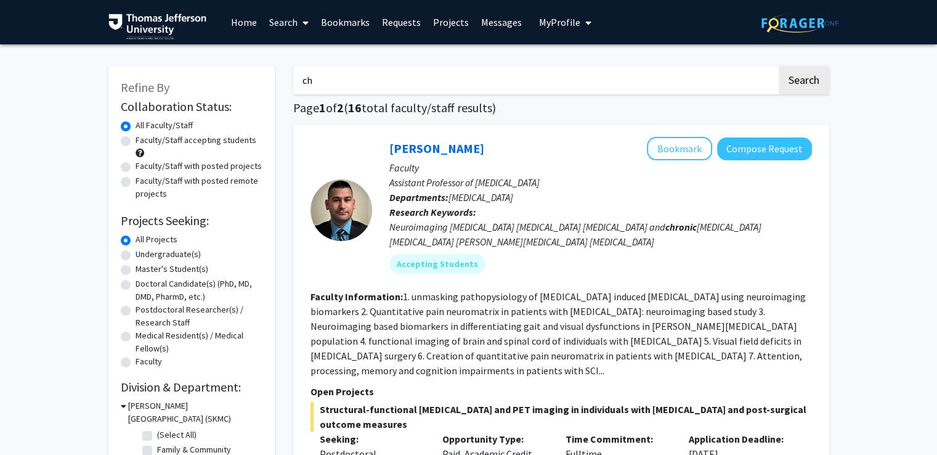
type input "c"
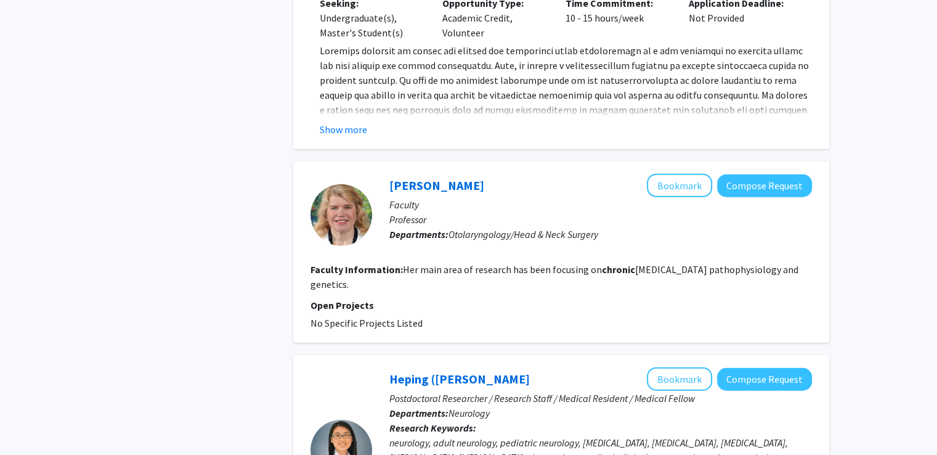
scroll to position [3442, 0]
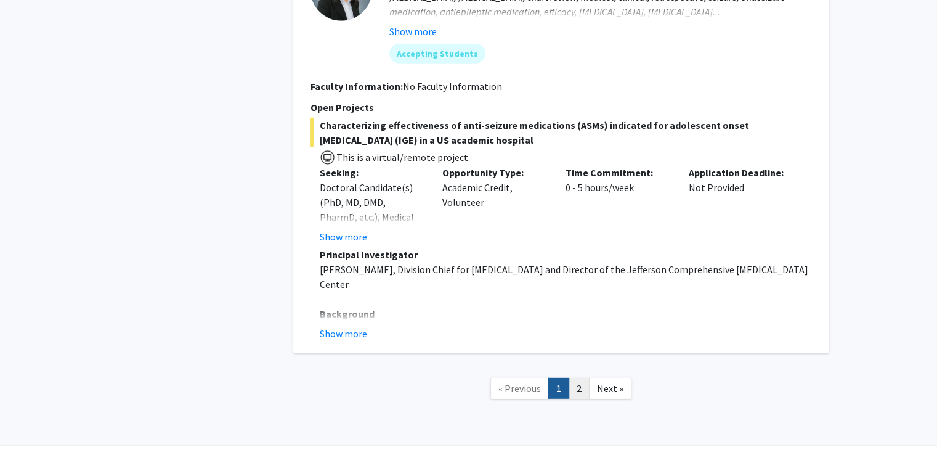
click at [582, 378] on link "2" at bounding box center [579, 389] width 21 height 22
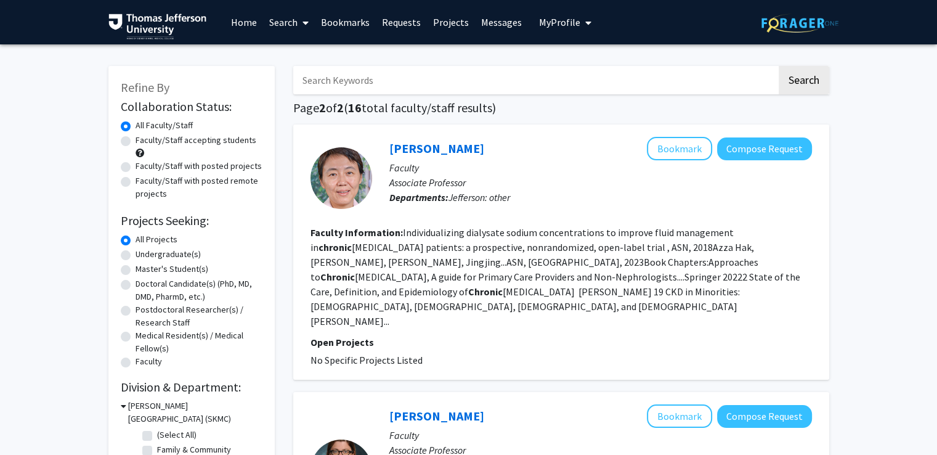
click at [391, 92] on input "Search Keywords" at bounding box center [535, 80] width 484 height 28
type input "Engineering"
click at [779, 66] on button "Search" at bounding box center [804, 80] width 51 height 28
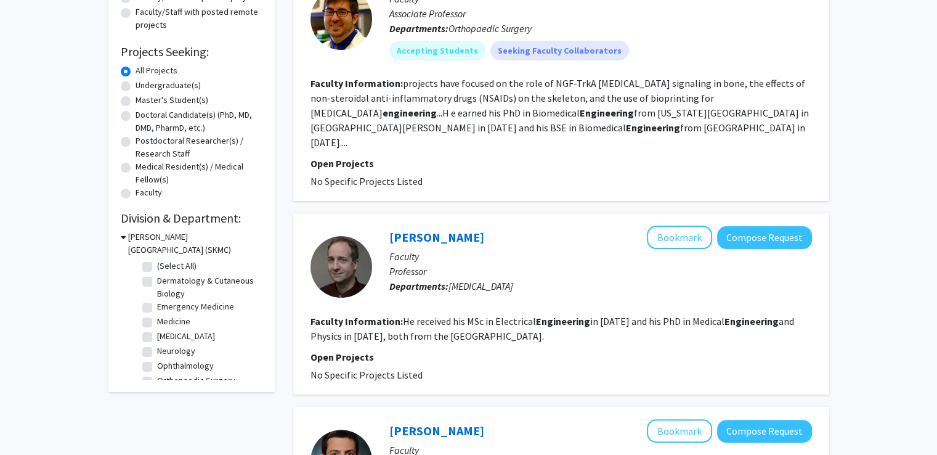
scroll to position [182, 0]
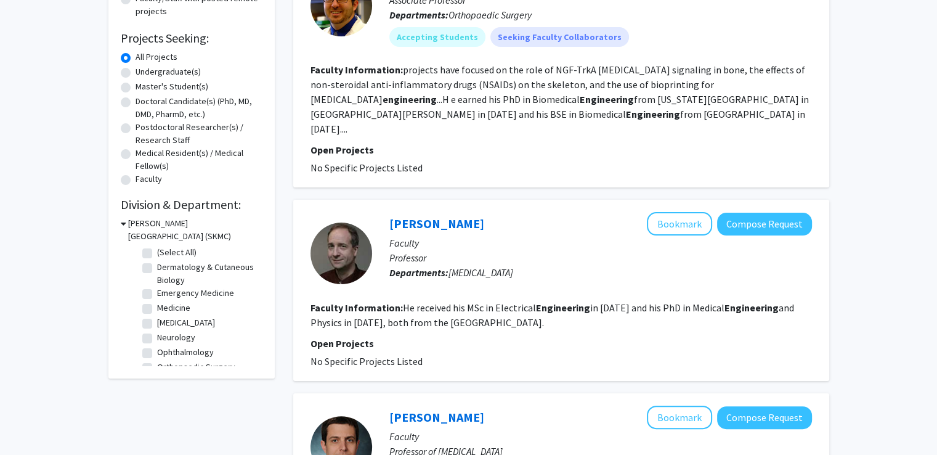
click at [136, 100] on label "Doctoral Candidate(s) (PhD, MD, DMD, PharmD, etc.)" at bounding box center [199, 108] width 127 height 26
click at [136, 100] on input "Doctoral Candidate(s) (PhD, MD, DMD, PharmD, etc.)" at bounding box center [140, 99] width 8 height 8
radio input "true"
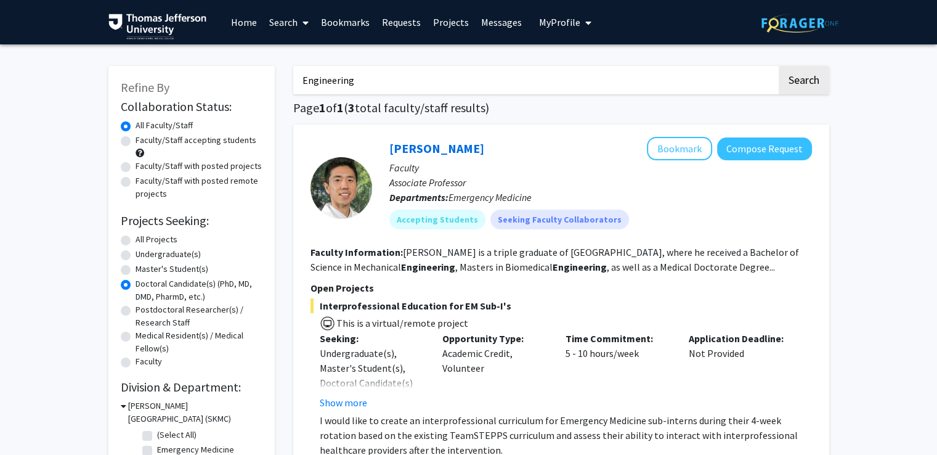
click at [246, 22] on link "Home" at bounding box center [244, 22] width 38 height 43
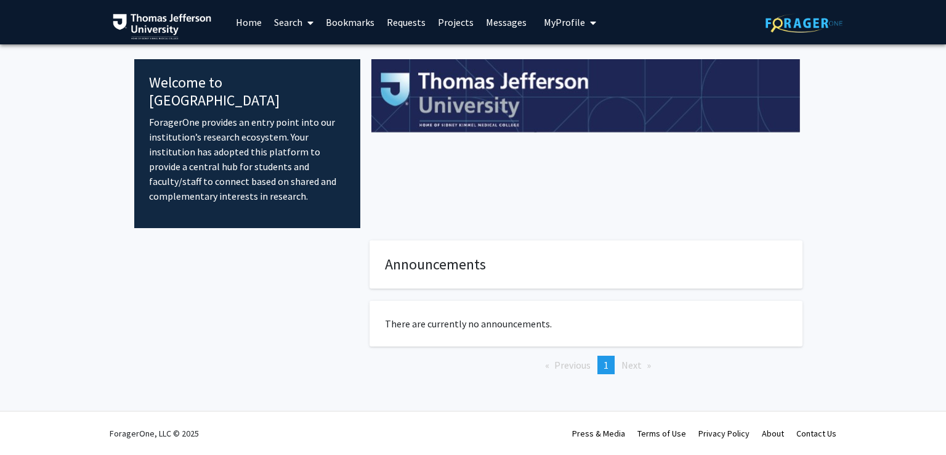
click at [578, 24] on span "My Profile" at bounding box center [564, 22] width 41 height 12
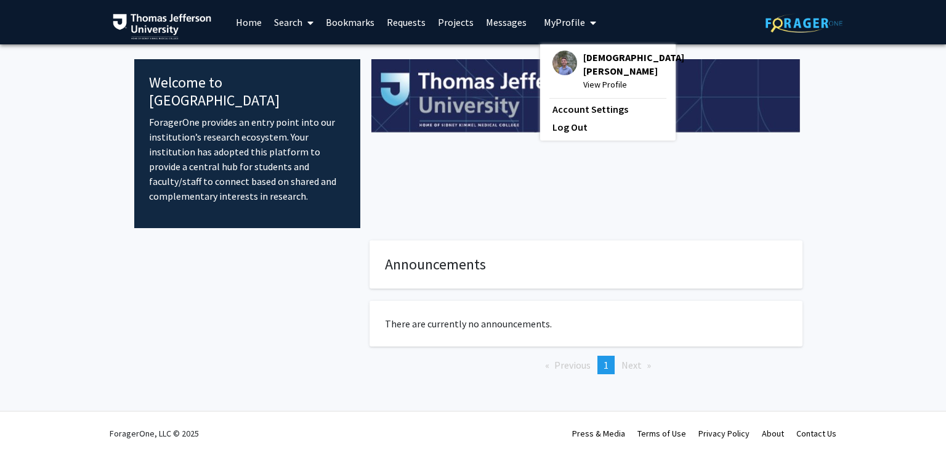
click at [591, 78] on span "View Profile" at bounding box center [633, 85] width 101 height 14
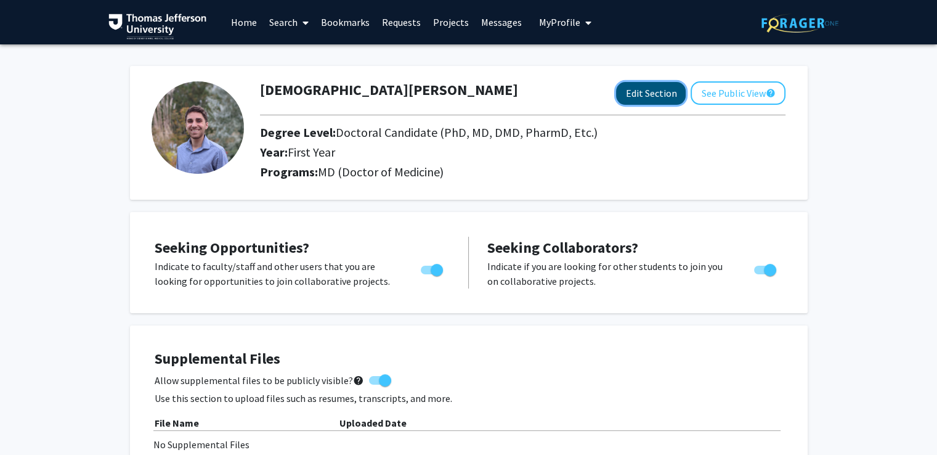
click at [670, 82] on button "Edit Section" at bounding box center [651, 93] width 70 height 23
select select "first_year"
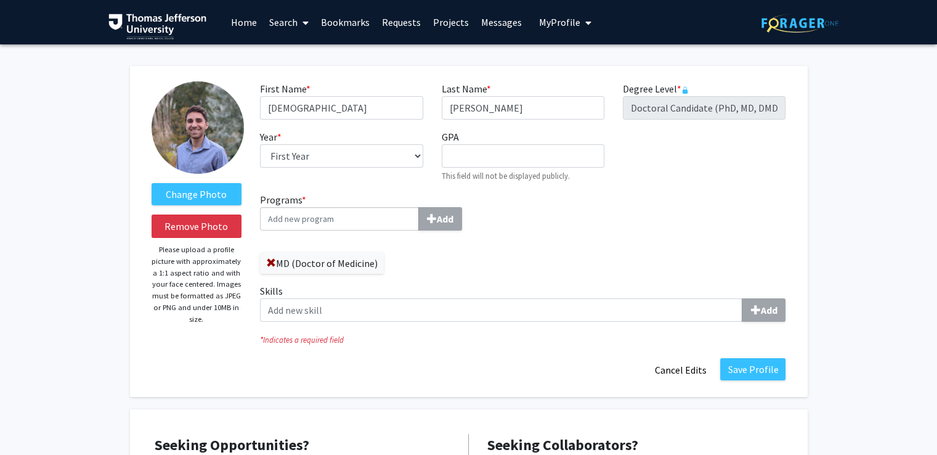
click at [241, 20] on link "Home" at bounding box center [244, 22] width 38 height 43
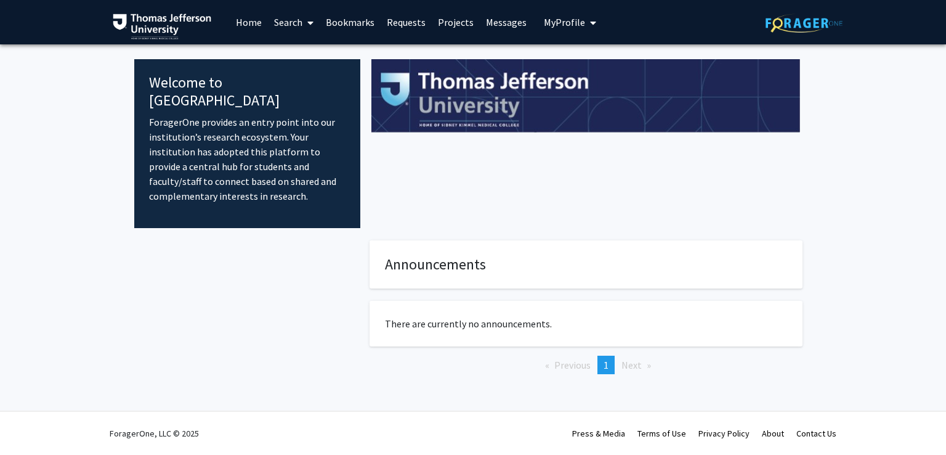
click at [306, 26] on span at bounding box center [307, 22] width 11 height 43
click at [303, 57] on span "Faculty/Staff" at bounding box center [313, 56] width 91 height 25
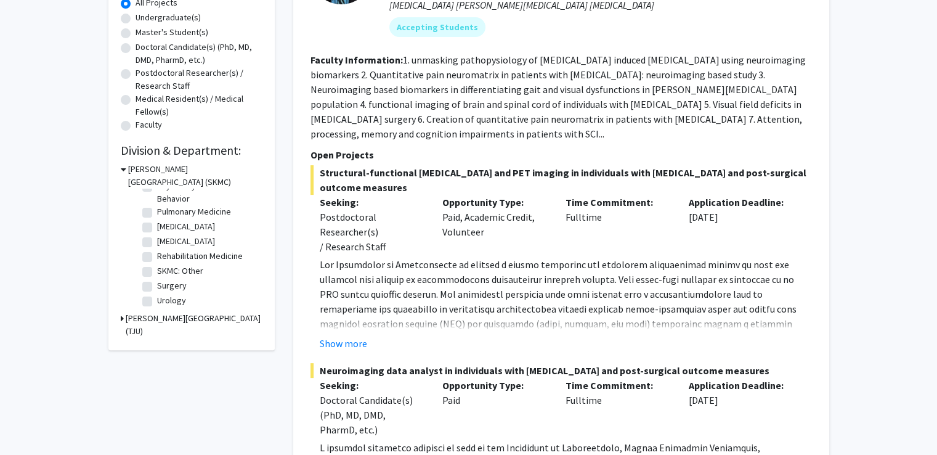
scroll to position [236, 0]
click at [157, 301] on label "Urology" at bounding box center [171, 300] width 29 height 13
click at [157, 301] on input "Urology" at bounding box center [161, 298] width 8 height 8
checkbox input "true"
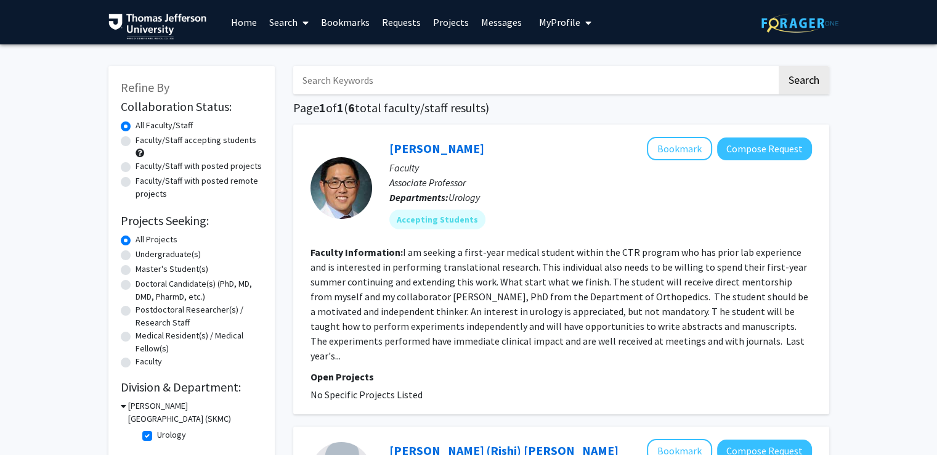
click at [136, 285] on label "Doctoral Candidate(s) (PhD, MD, DMD, PharmD, etc.)" at bounding box center [199, 290] width 127 height 26
click at [136, 285] on input "Doctoral Candidate(s) (PhD, MD, DMD, PharmD, etc.)" at bounding box center [140, 281] width 8 height 8
radio input "true"
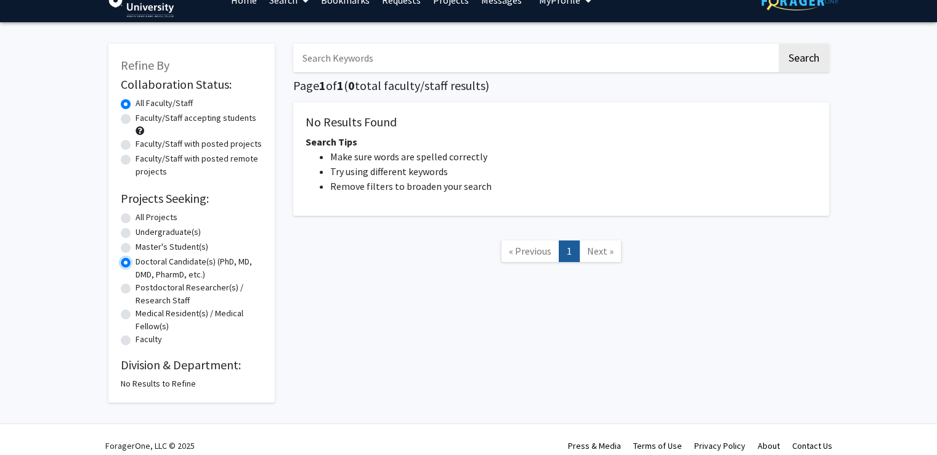
scroll to position [34, 0]
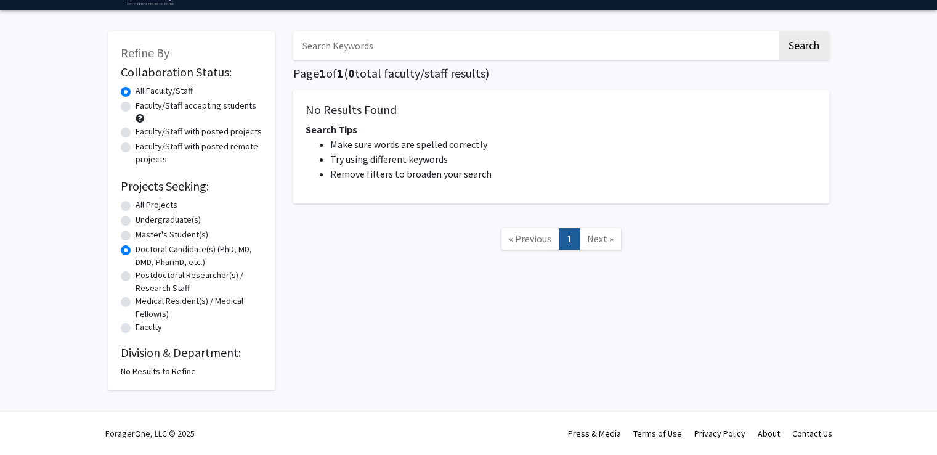
click at [145, 379] on div "Refine By Collaboration Status: Collaboration Status All Faculty/Staff Collabor…" at bounding box center [191, 210] width 166 height 359
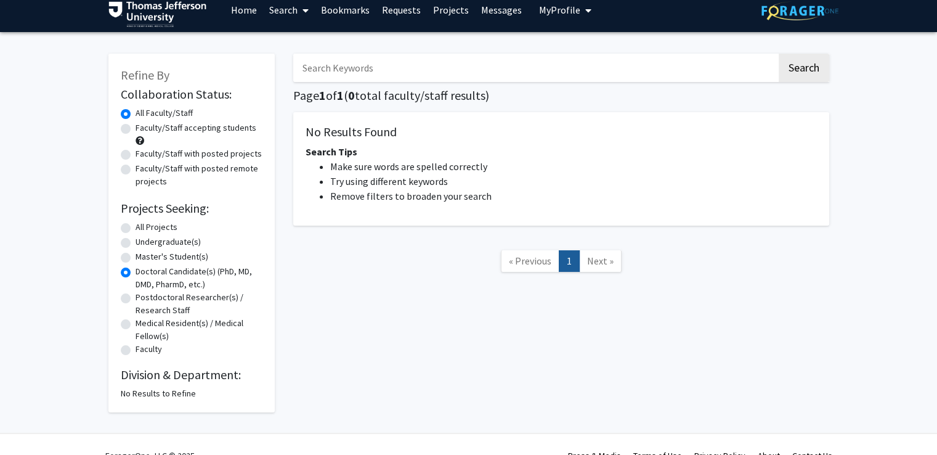
scroll to position [0, 0]
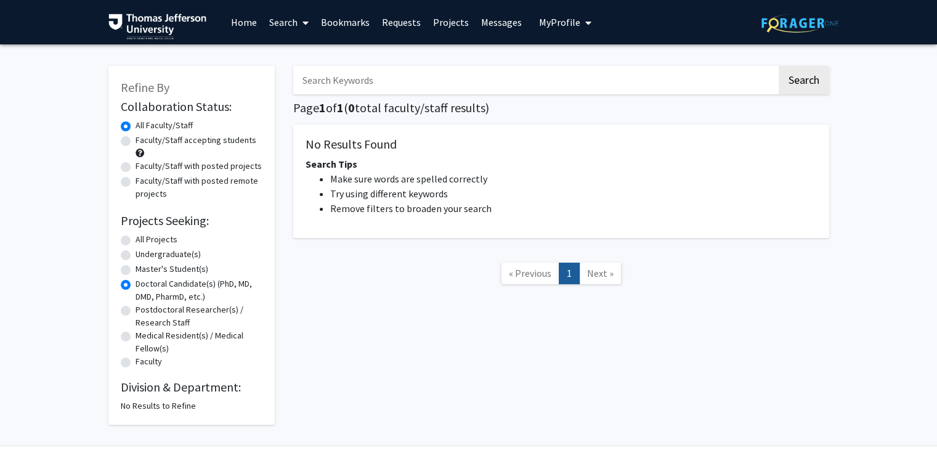
radio input "true"
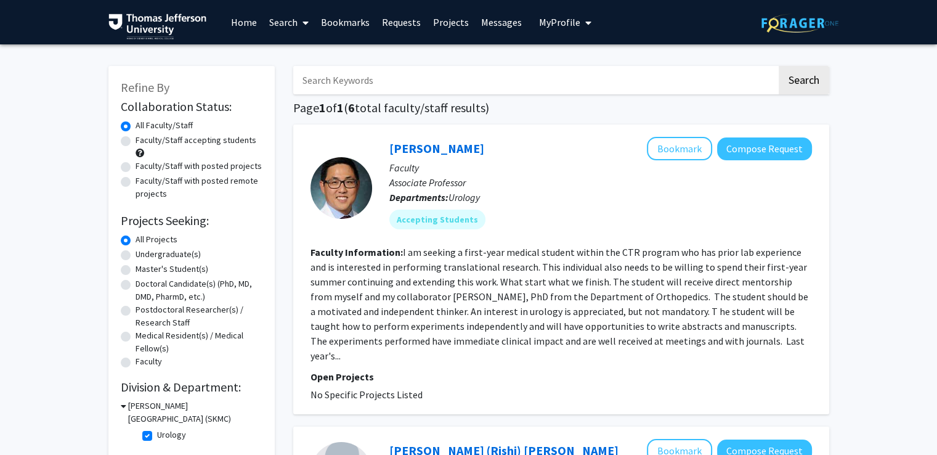
click at [157, 434] on label "Urology" at bounding box center [171, 434] width 29 height 13
click at [157, 434] on input "Urology" at bounding box center [161, 432] width 8 height 8
checkbox input "false"
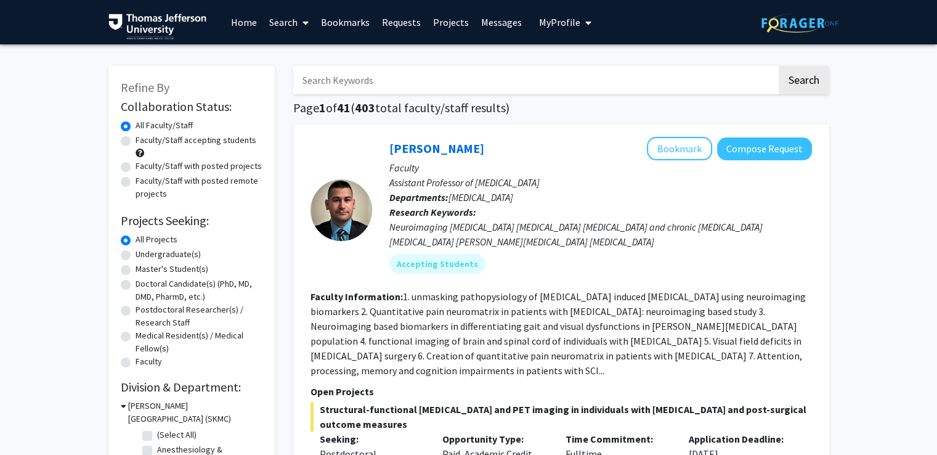
click at [136, 282] on label "Doctoral Candidate(s) (PhD, MD, DMD, PharmD, etc.)" at bounding box center [199, 290] width 127 height 26
click at [136, 282] on input "Doctoral Candidate(s) (PhD, MD, DMD, PharmD, etc.)" at bounding box center [140, 281] width 8 height 8
radio input "true"
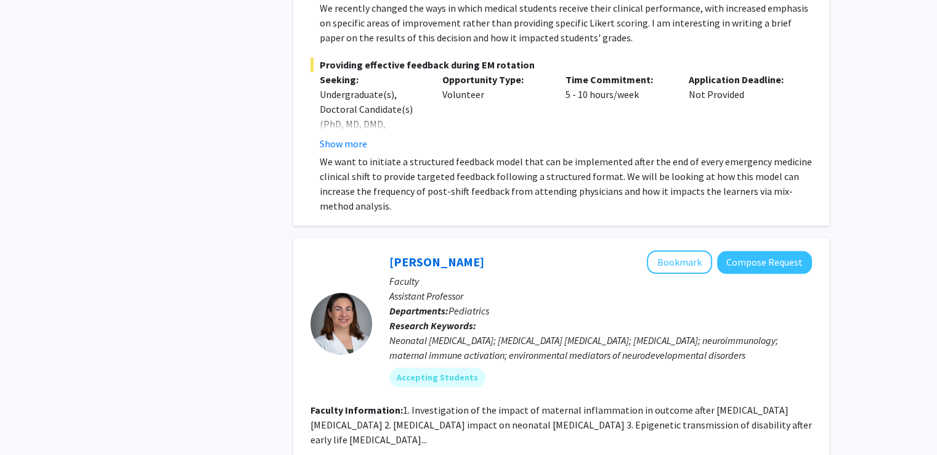
scroll to position [7400, 0]
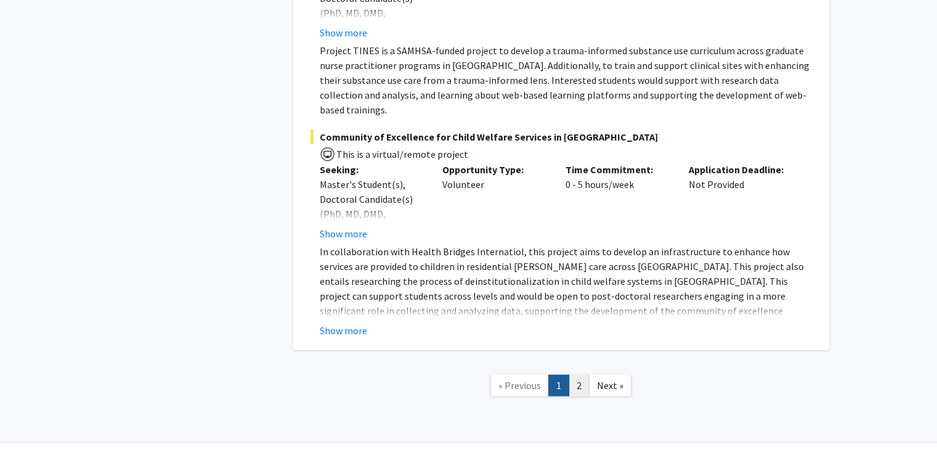
click at [584, 375] on link "2" at bounding box center [579, 386] width 21 height 22
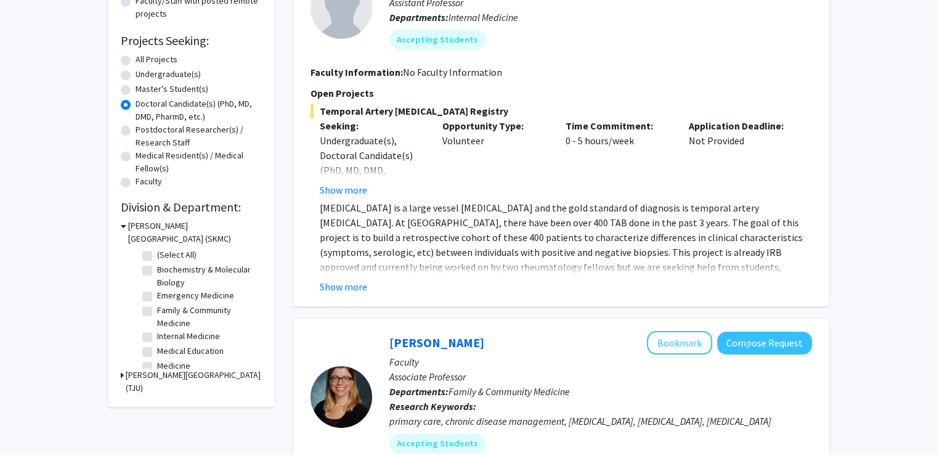
scroll to position [187, 0]
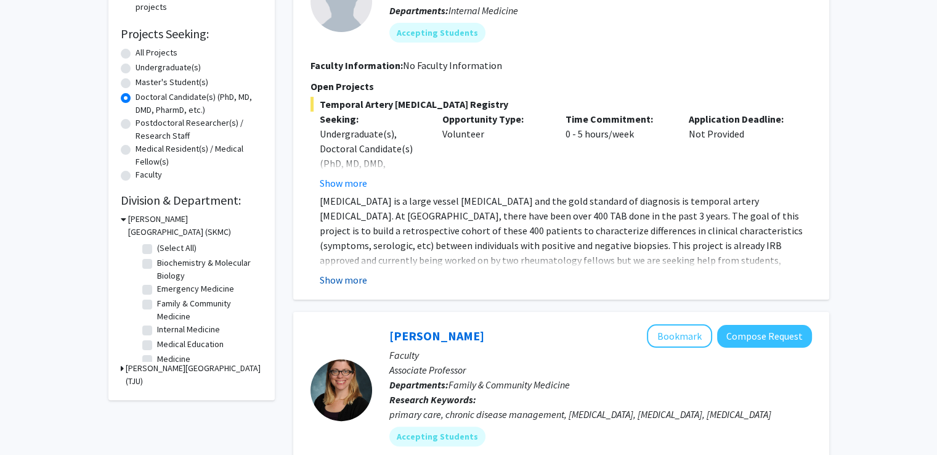
click at [351, 278] on button "Show more" at bounding box center [343, 279] width 47 height 15
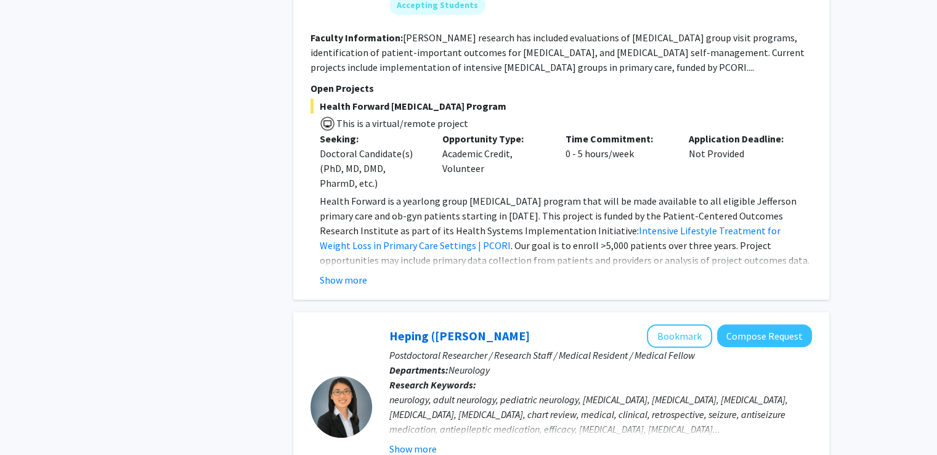
scroll to position [0, 0]
